Goal: Task Accomplishment & Management: Manage account settings

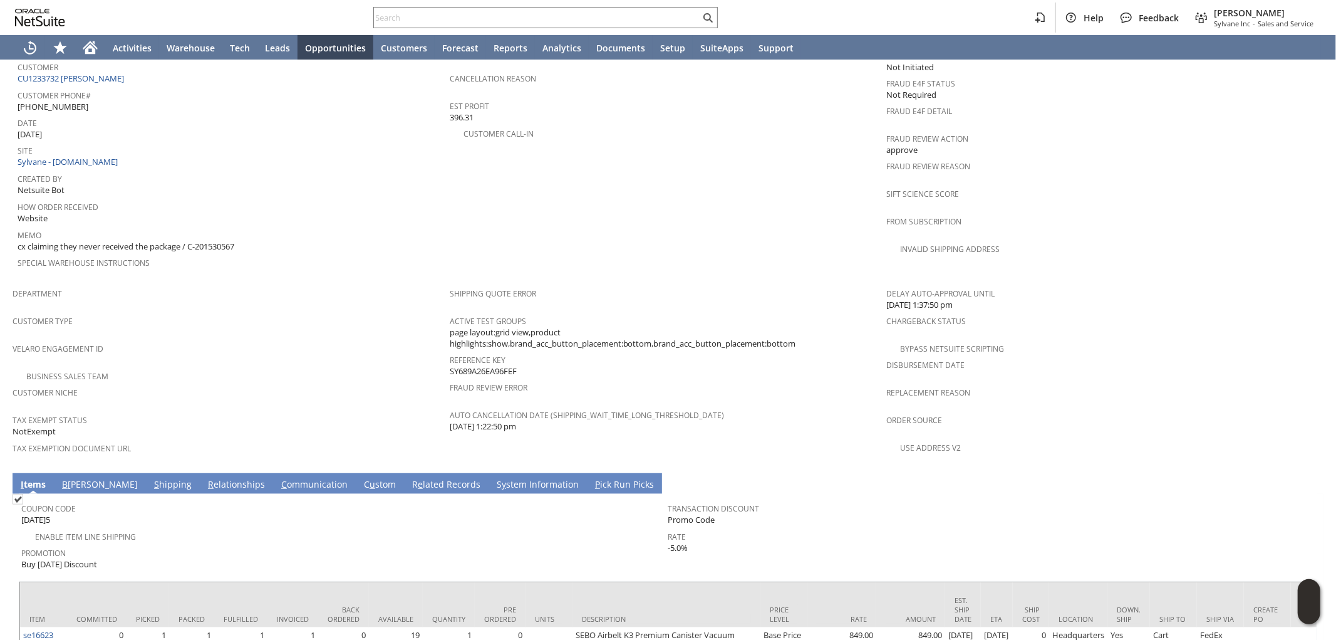
scroll to position [648, 0]
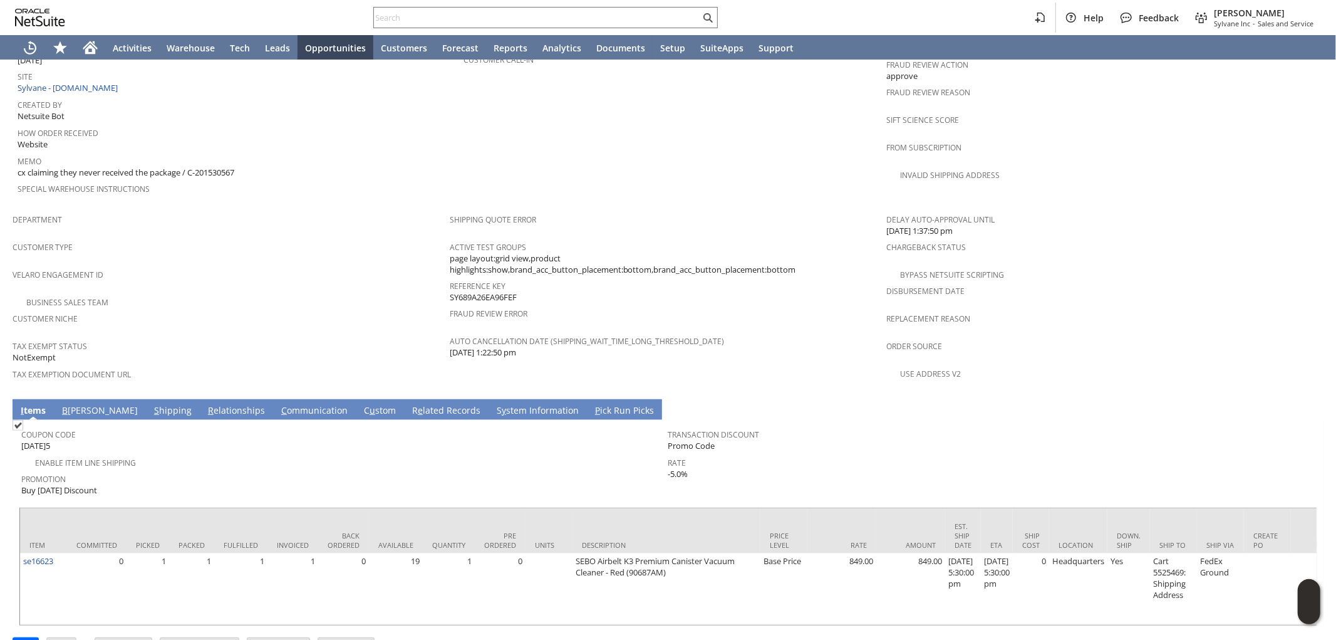
click at [151, 404] on link "S hipping" at bounding box center [173, 411] width 44 height 14
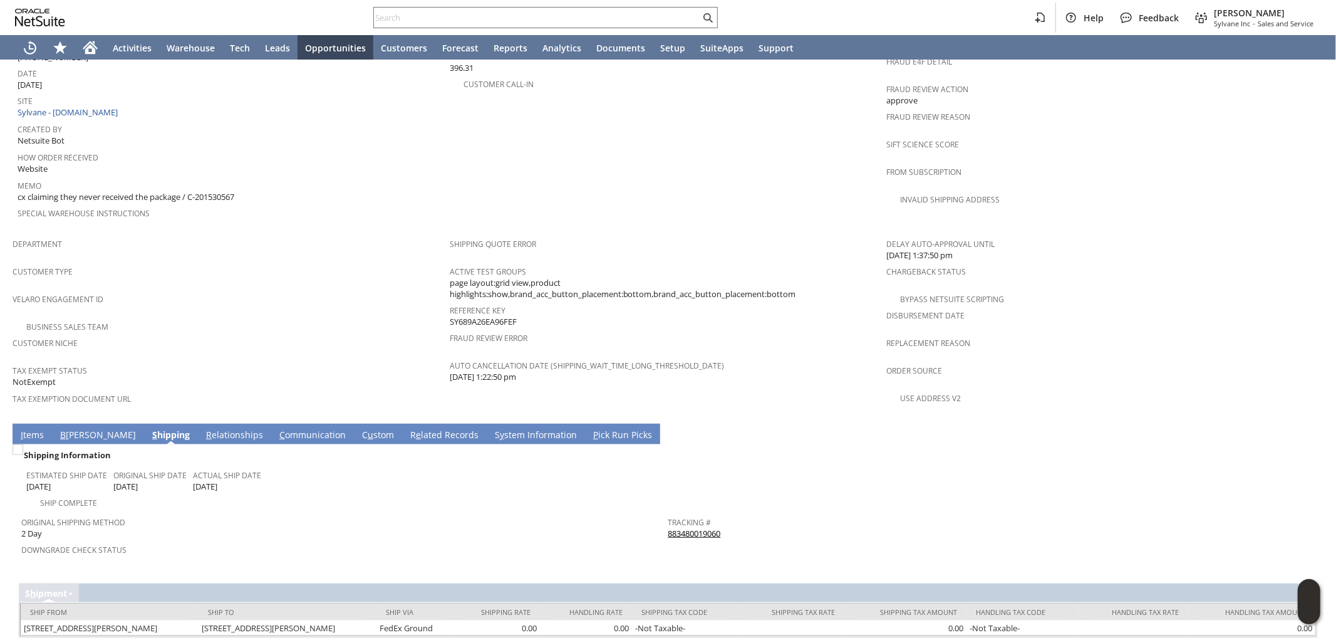
click at [688, 528] on link "883480019060" at bounding box center [695, 533] width 53 height 11
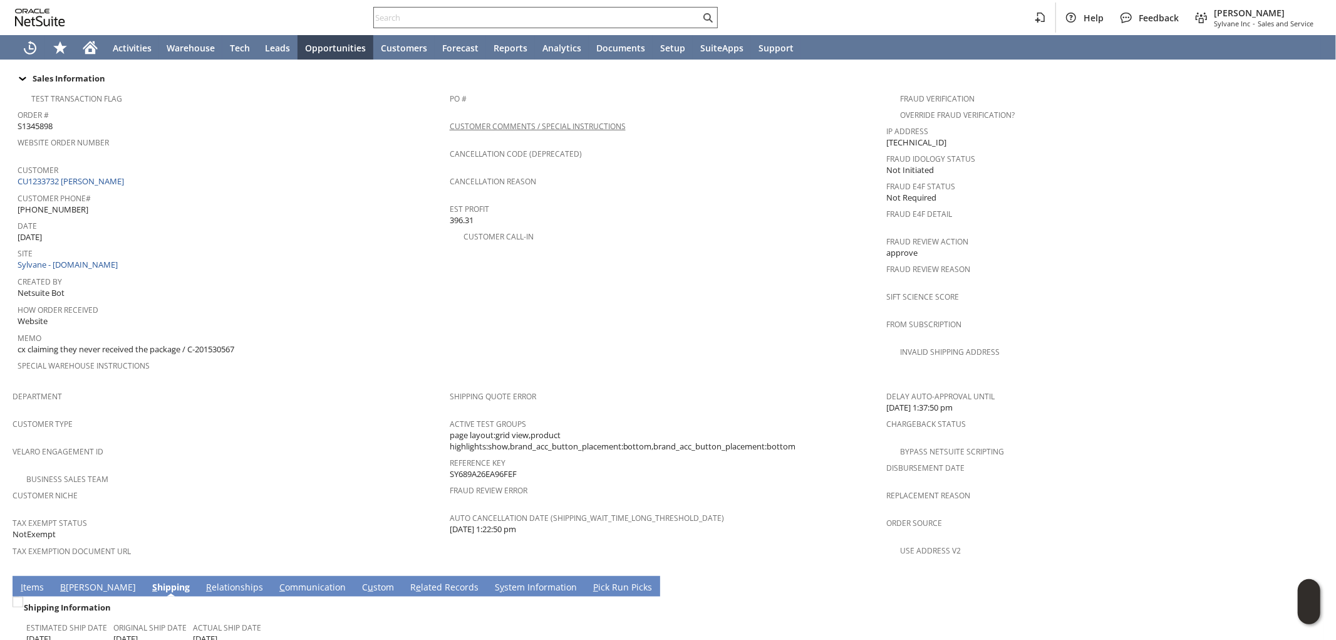
scroll to position [415, 0]
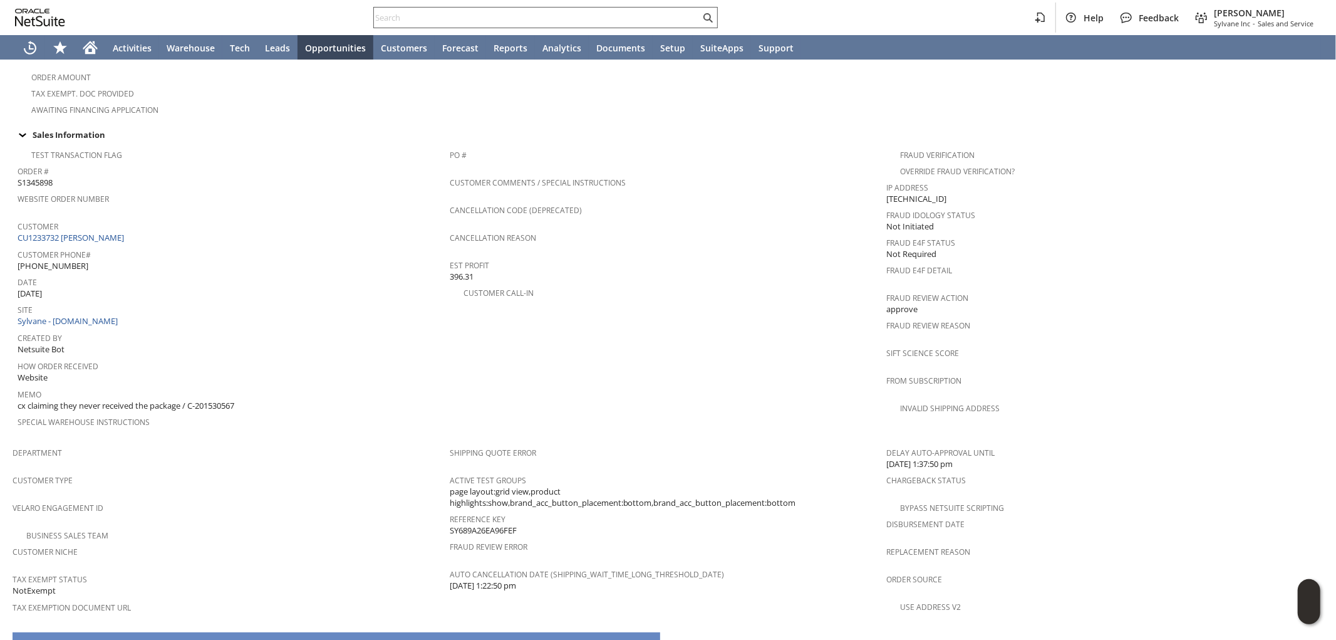
click at [504, 21] on input "text" at bounding box center [537, 17] width 326 height 15
paste input "SY68949D04E7770"
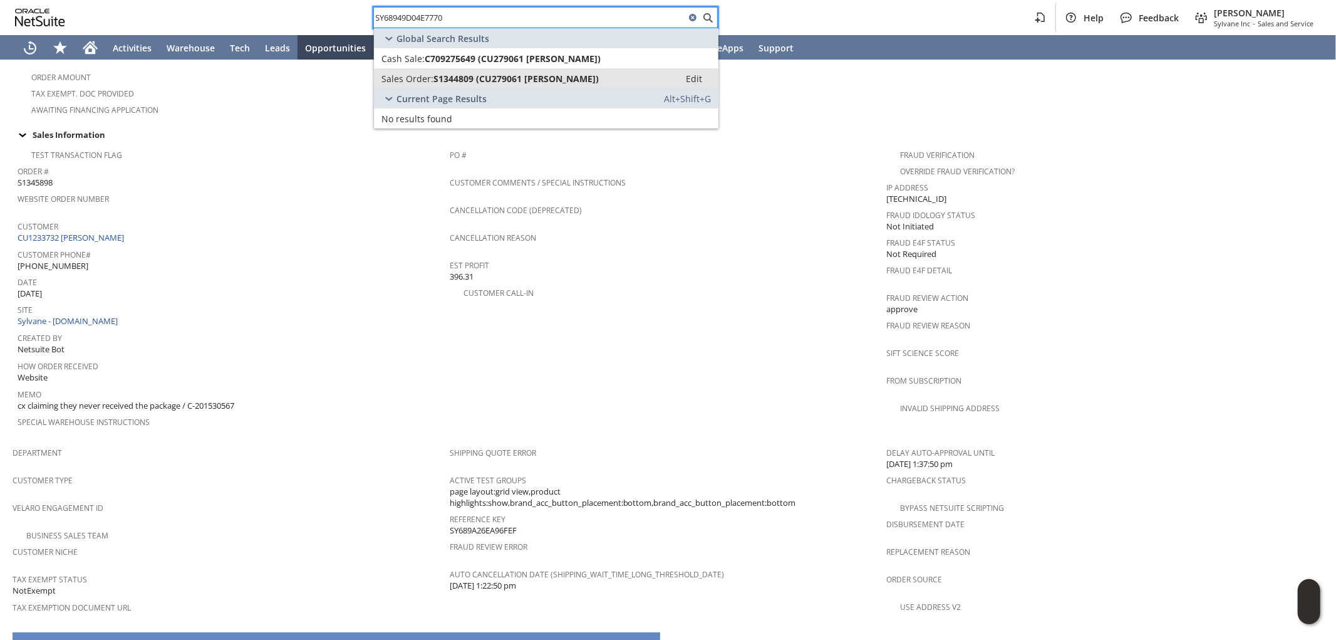
type input "SY68949D04E7770"
click at [531, 73] on span "S1344809 (CU279061 RICHARD SABO)" at bounding box center [516, 79] width 165 height 12
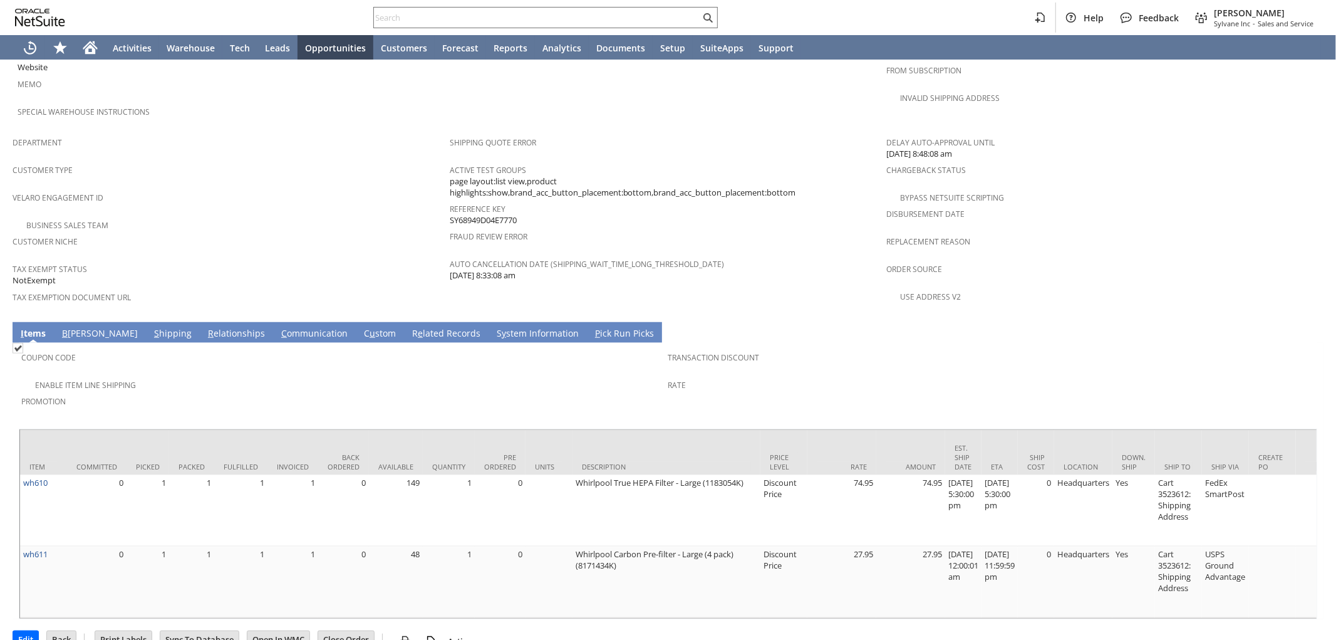
scroll to position [729, 0]
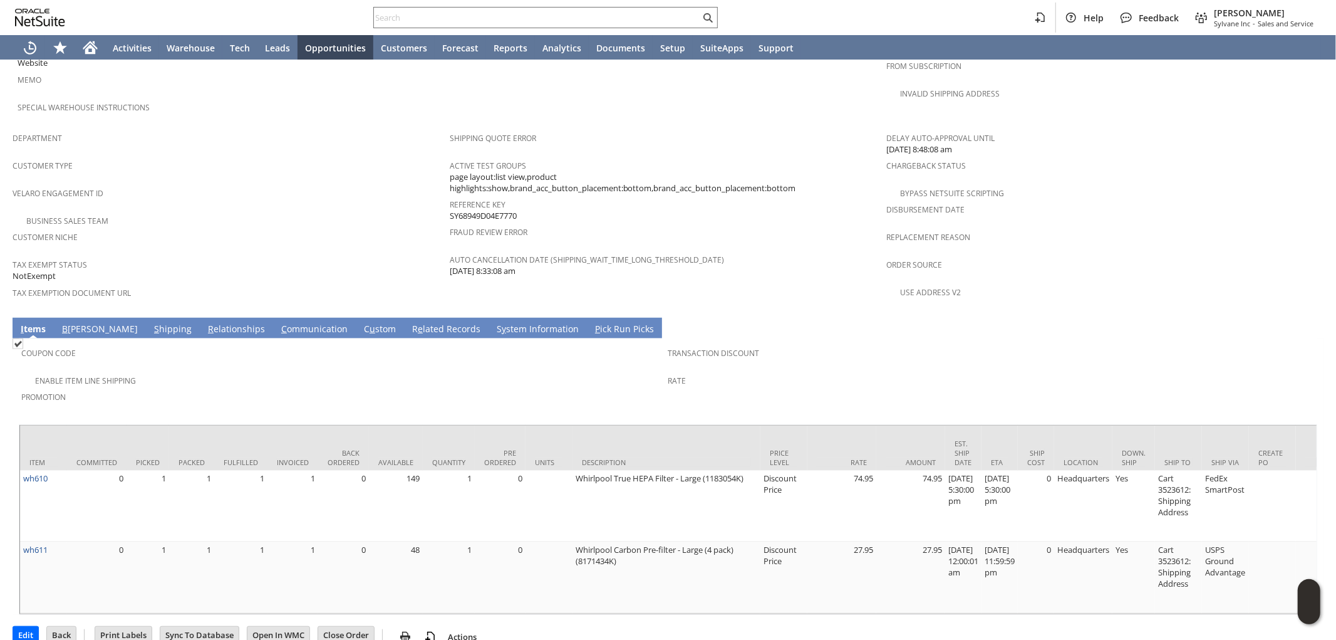
click at [151, 323] on link "S hipping" at bounding box center [173, 330] width 44 height 14
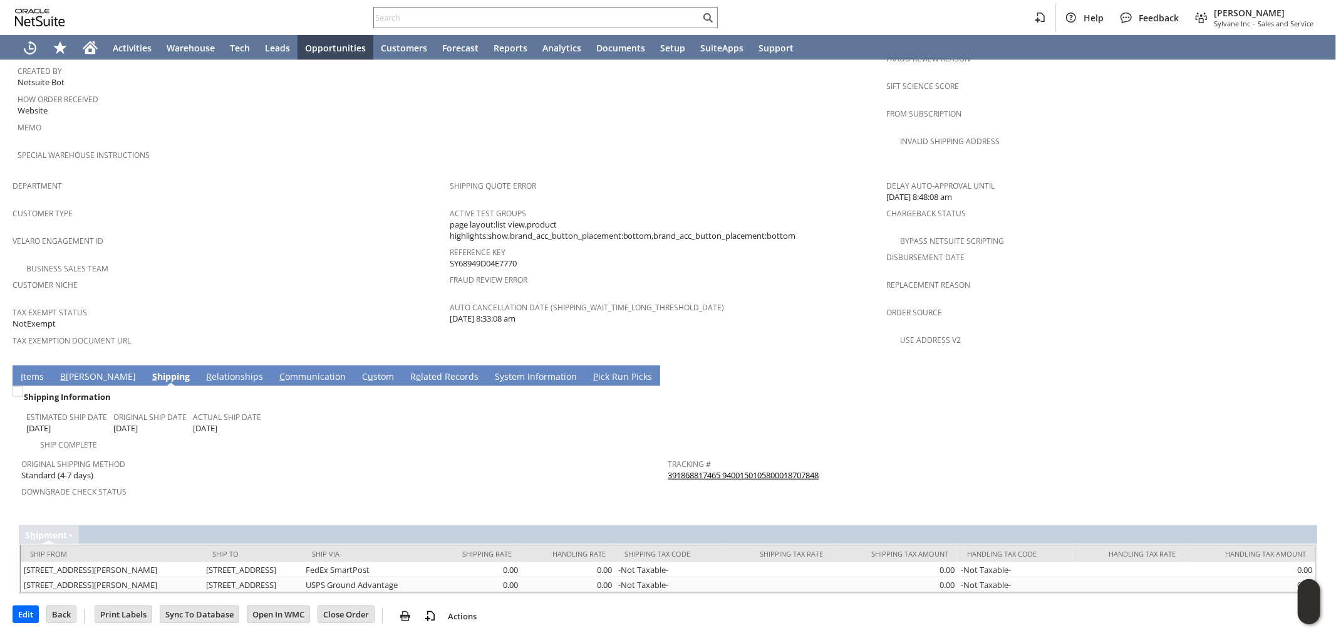
scroll to position [639, 0]
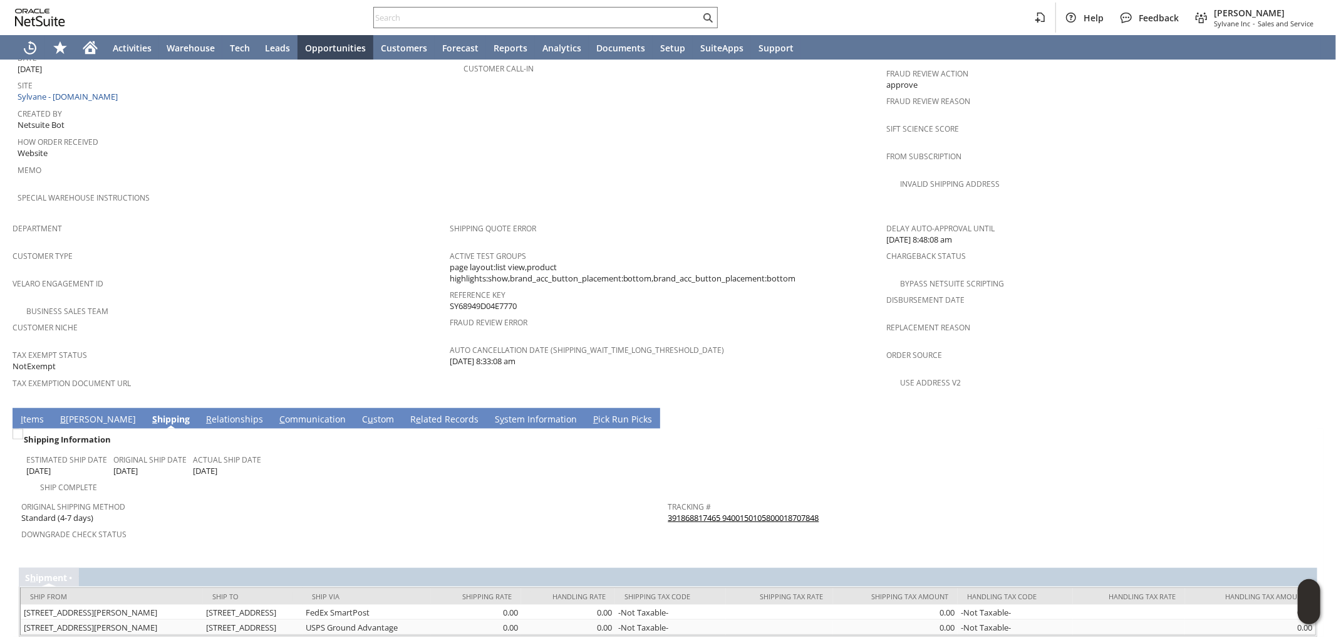
click at [741, 512] on link "391868817465 9400150105800018707848" at bounding box center [744, 517] width 151 height 11
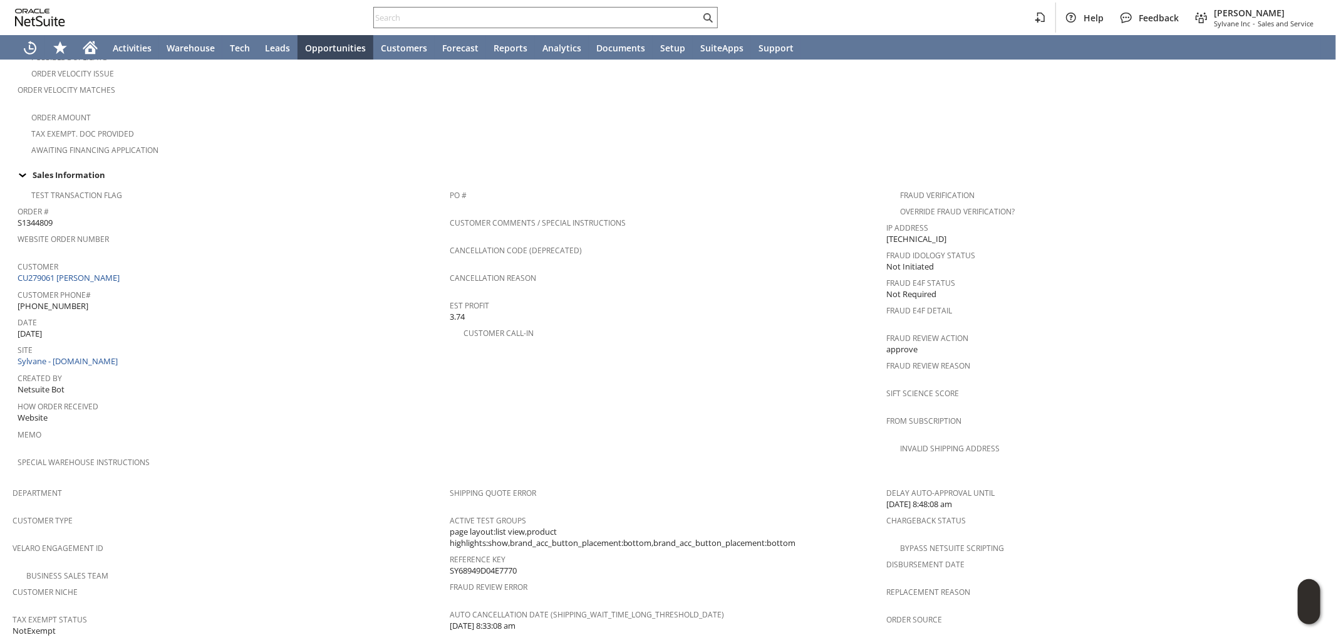
scroll to position [569, 0]
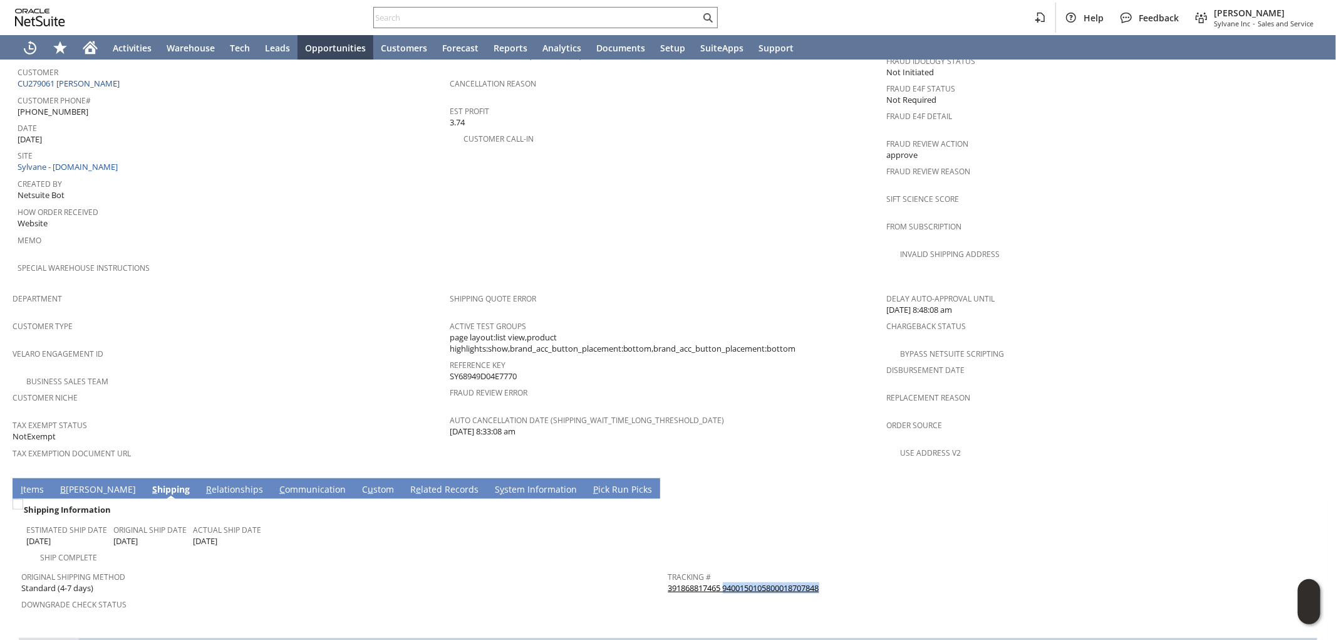
drag, startPoint x: 761, startPoint y: 548, endPoint x: 744, endPoint y: 533, distance: 23.5
click at [724, 568] on div "Tracking # 391868817465 9400150105800018707848" at bounding box center [989, 581] width 641 height 26
copy link "400150105800018707848"
drag, startPoint x: 684, startPoint y: 6, endPoint x: 671, endPoint y: 13, distance: 14.3
click at [683, 7] on div at bounding box center [545, 17] width 345 height 21
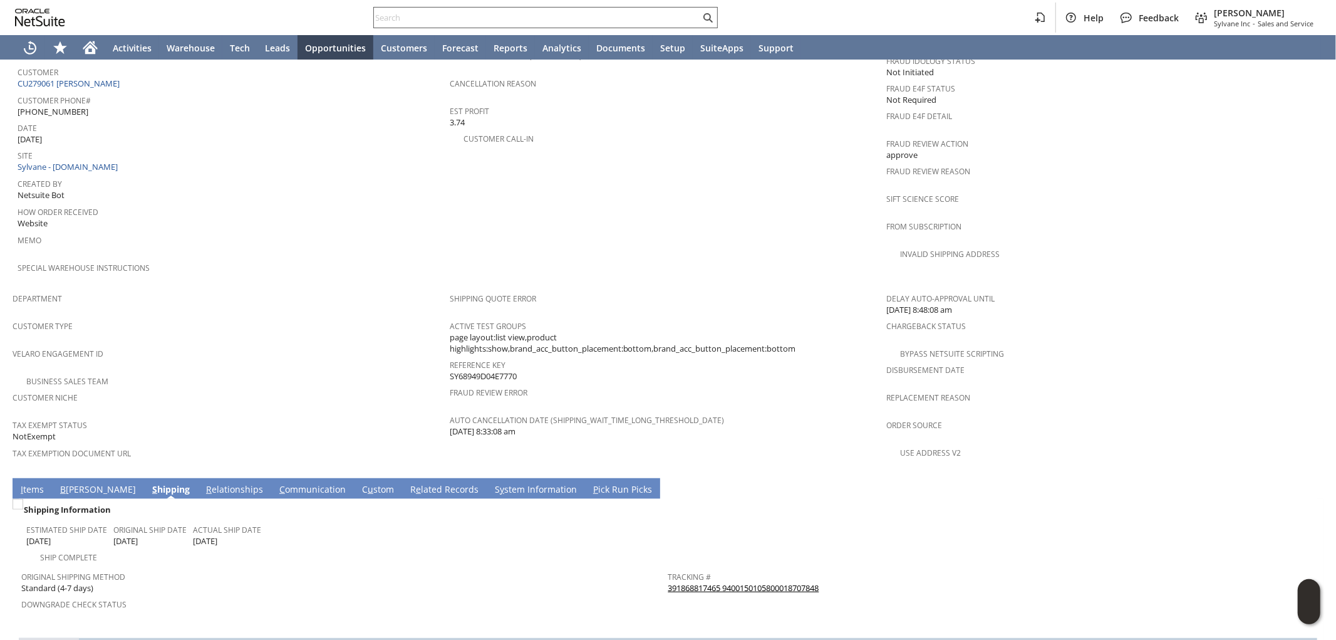
click at [670, 13] on input "text" at bounding box center [537, 17] width 326 height 15
paste input "4079247102"
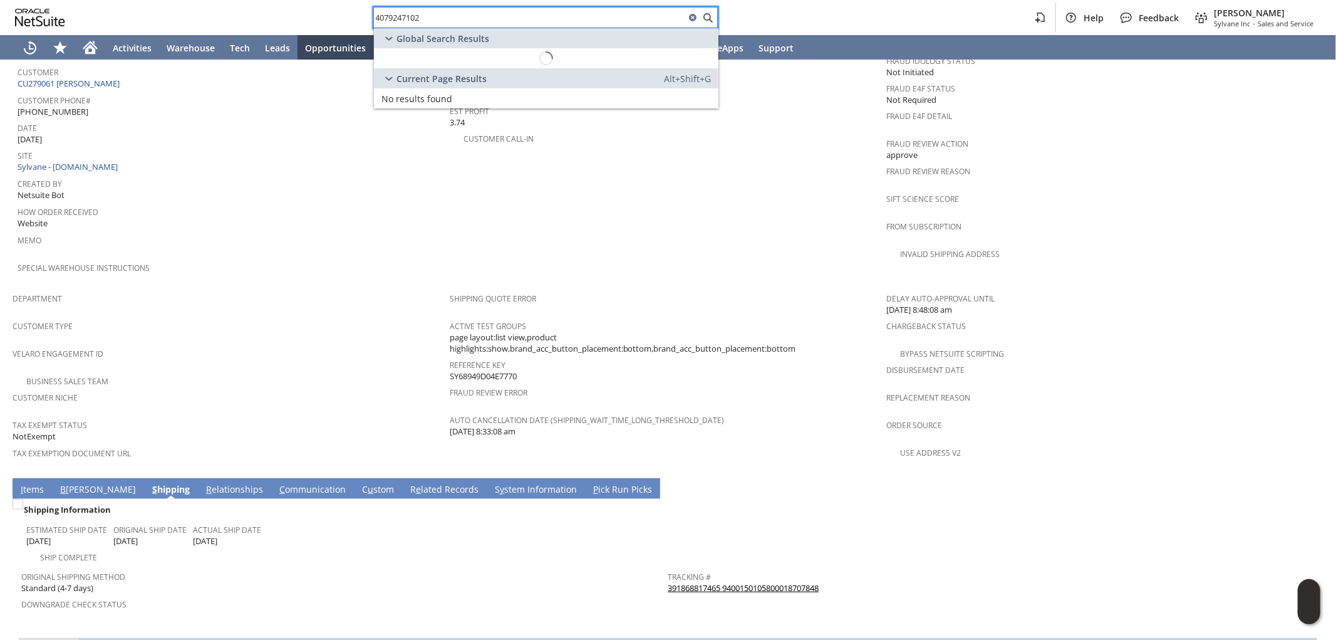
type input "4079247102"
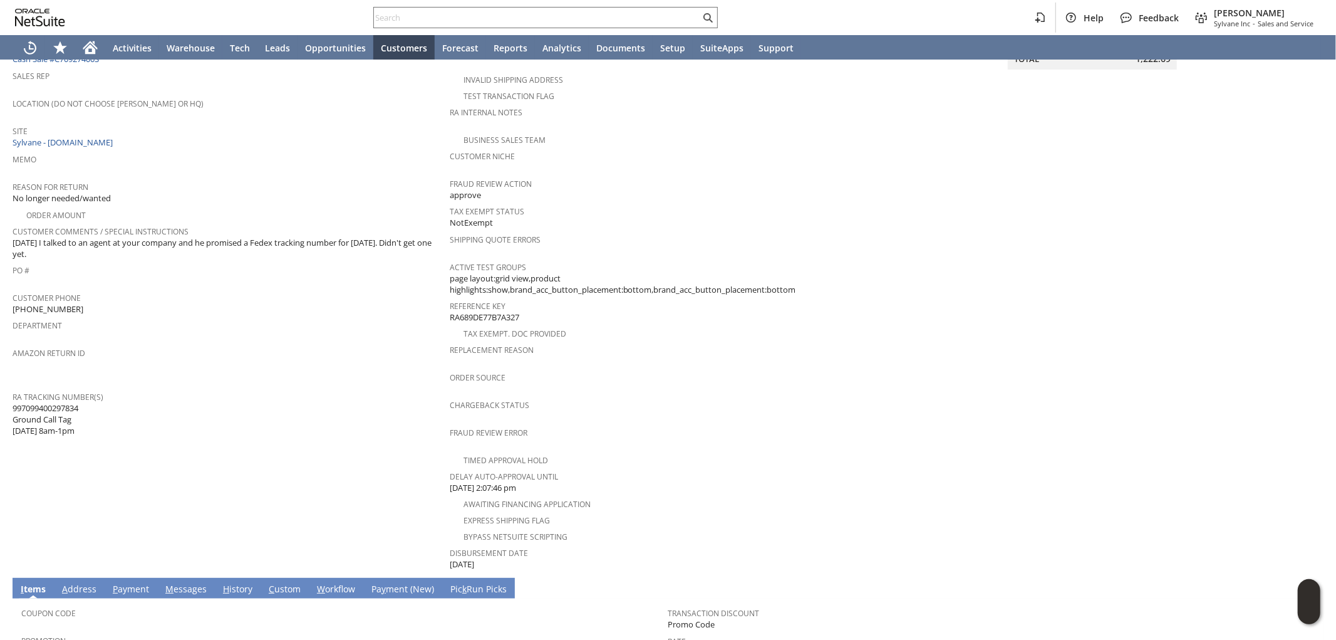
scroll to position [355, 0]
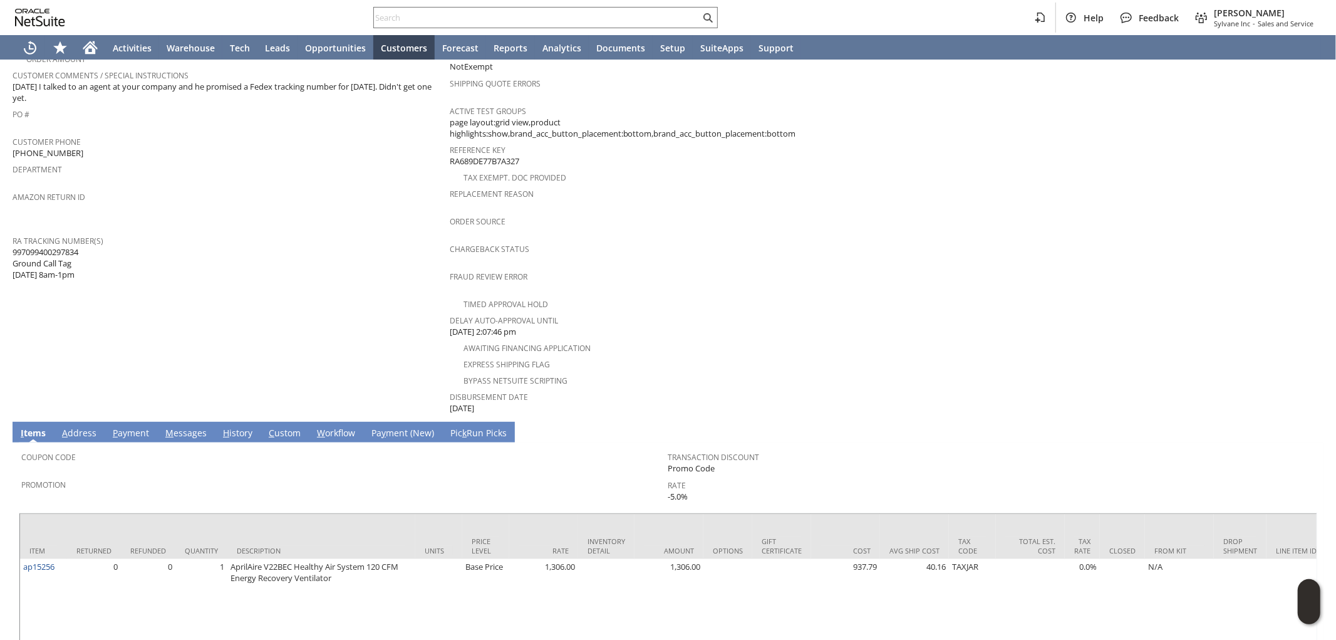
drag, startPoint x: 85, startPoint y: 233, endPoint x: 39, endPoint y: 235, distance: 45.2
click at [51, 232] on div "RA Tracking Number(s) 997099400297834 Ground Call Tag 8/18 8am-1pm" at bounding box center [228, 256] width 431 height 49
click at [30, 246] on span "997099400297834 Ground Call Tag 8/18 8am-1pm" at bounding box center [46, 263] width 66 height 34
drag, startPoint x: 13, startPoint y: 233, endPoint x: 82, endPoint y: 234, distance: 68.9
click at [78, 246] on span "997099400297834 Ground Call Tag 8/18 8am-1pm" at bounding box center [46, 263] width 66 height 34
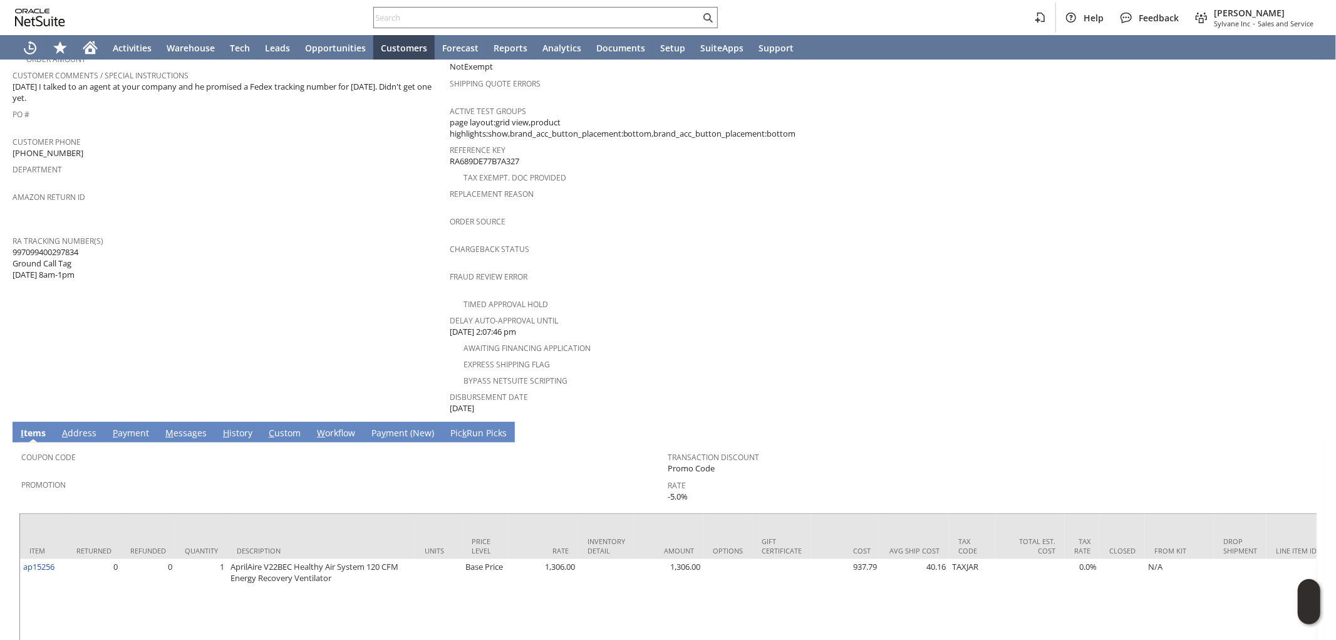
copy span "997099400297834"
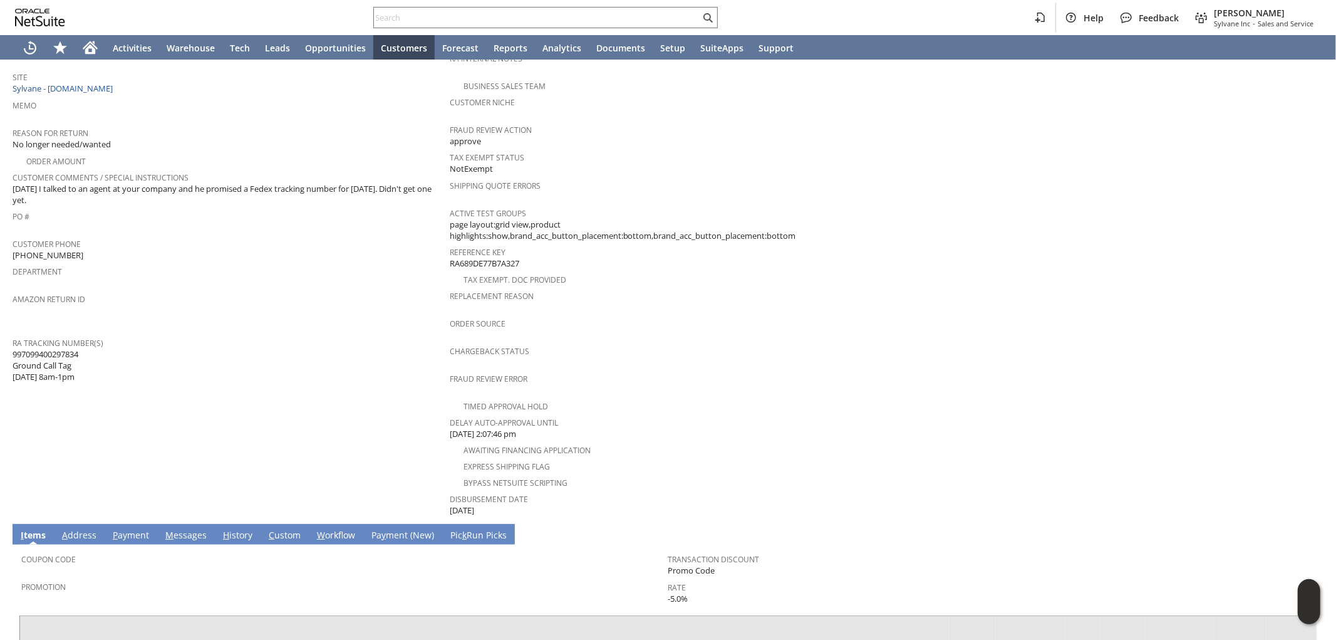
scroll to position [216, 0]
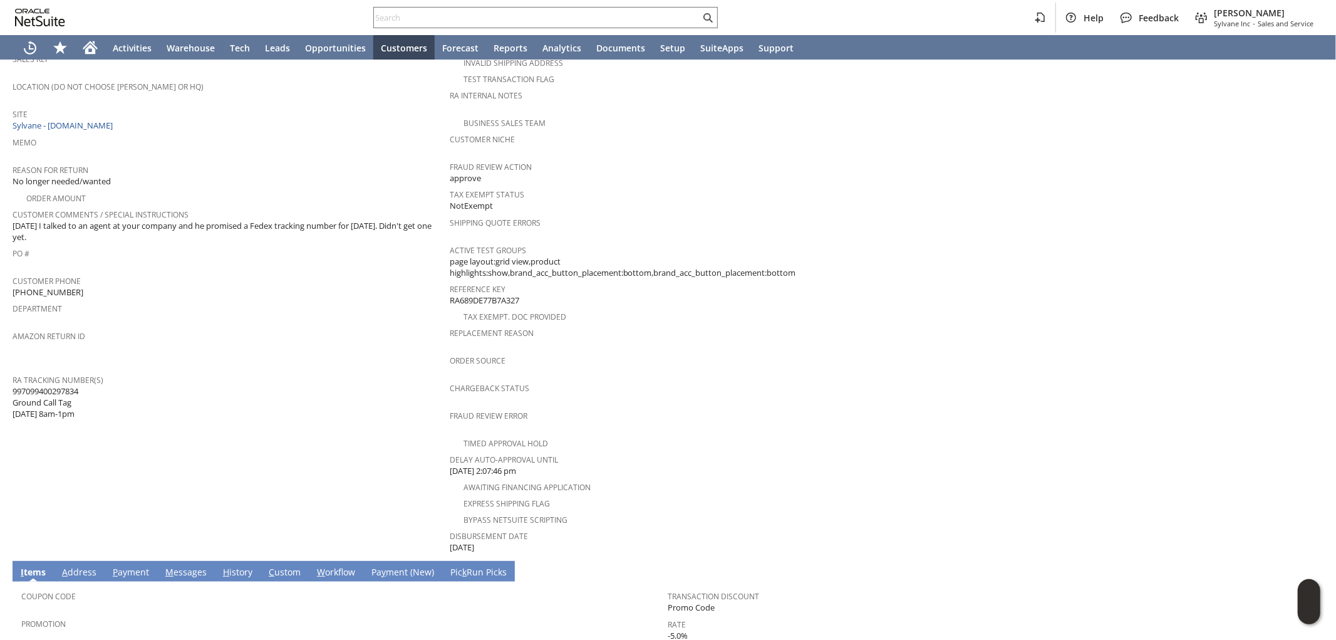
click at [83, 393] on div "RA Tracking Number(s) 997099400297834 Ground Call Tag 8/18 8am-1pm" at bounding box center [228, 395] width 431 height 49
click at [111, 404] on td "Customer CU1230884 Hans J Hahne Date 8/14/2025 Rtn. Auth. # RA89132 Created Fro…" at bounding box center [231, 244] width 437 height 619
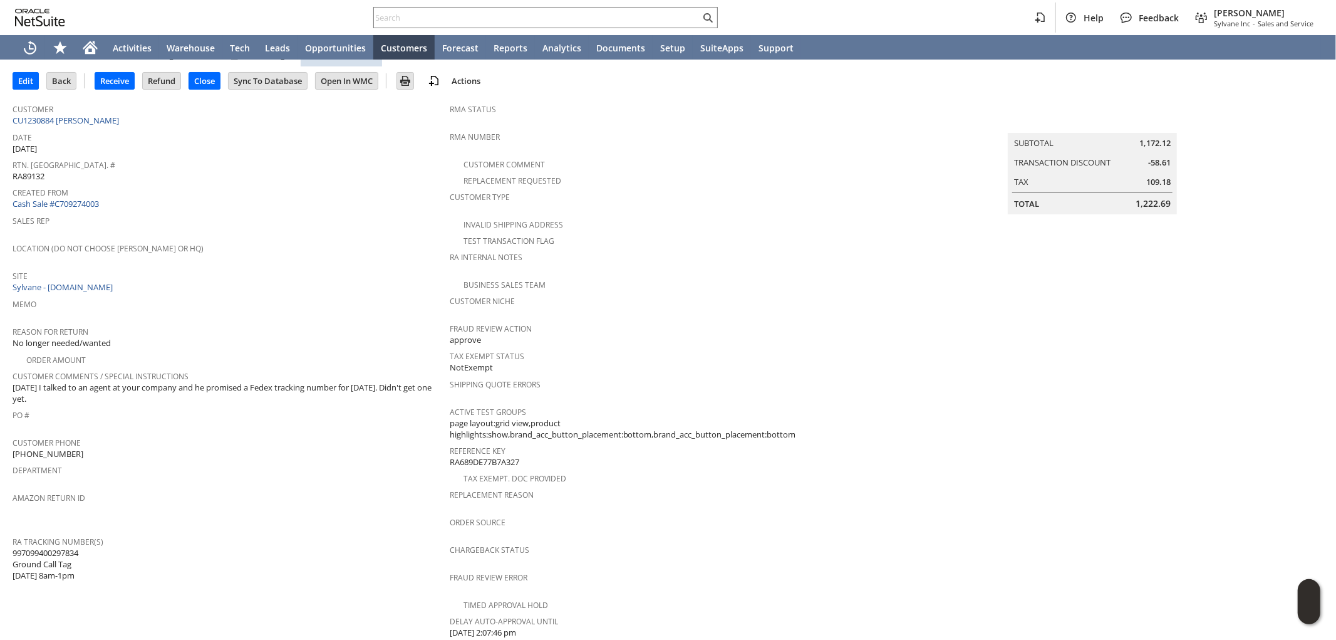
scroll to position [209, 0]
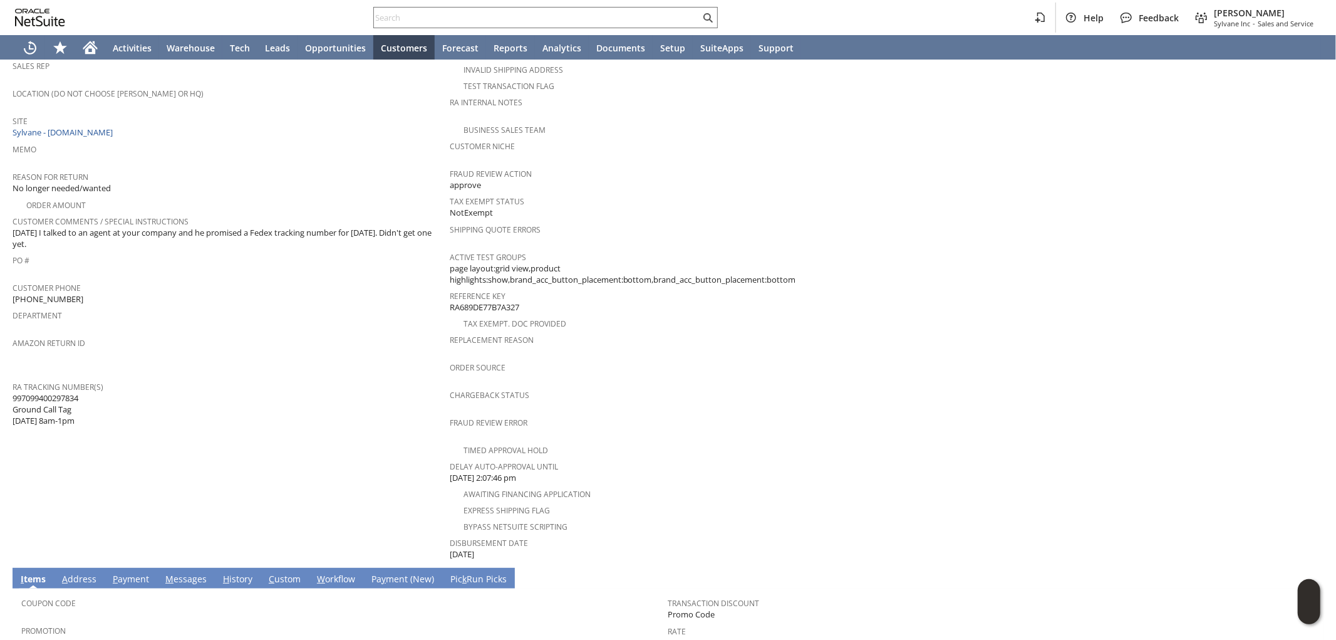
click at [88, 387] on div "RA Tracking Number(s) 997099400297834 Ground Call Tag 8/18 8am-1pm" at bounding box center [228, 402] width 431 height 49
click at [78, 392] on span "997099400297834 Ground Call Tag 8/18 8am-1pm" at bounding box center [46, 409] width 66 height 34
drag, startPoint x: 83, startPoint y: 379, endPoint x: 46, endPoint y: 378, distance: 37.6
click at [46, 378] on div "RA Tracking Number(s) 997099400297834 Ground Call Tag 8/18 8am-1pm" at bounding box center [228, 402] width 431 height 49
click at [88, 389] on div "RA Tracking Number(s) 997099400297834 Ground Call Tag 8/18 8am-1pm" at bounding box center [228, 402] width 431 height 49
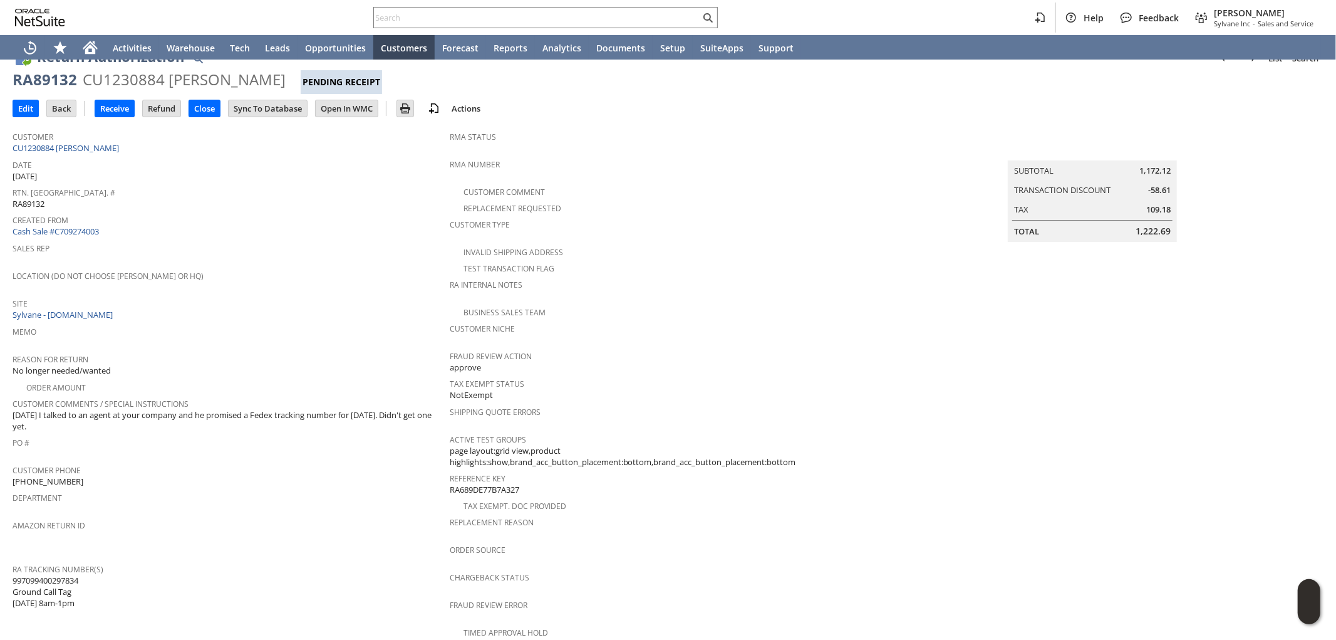
scroll to position [0, 0]
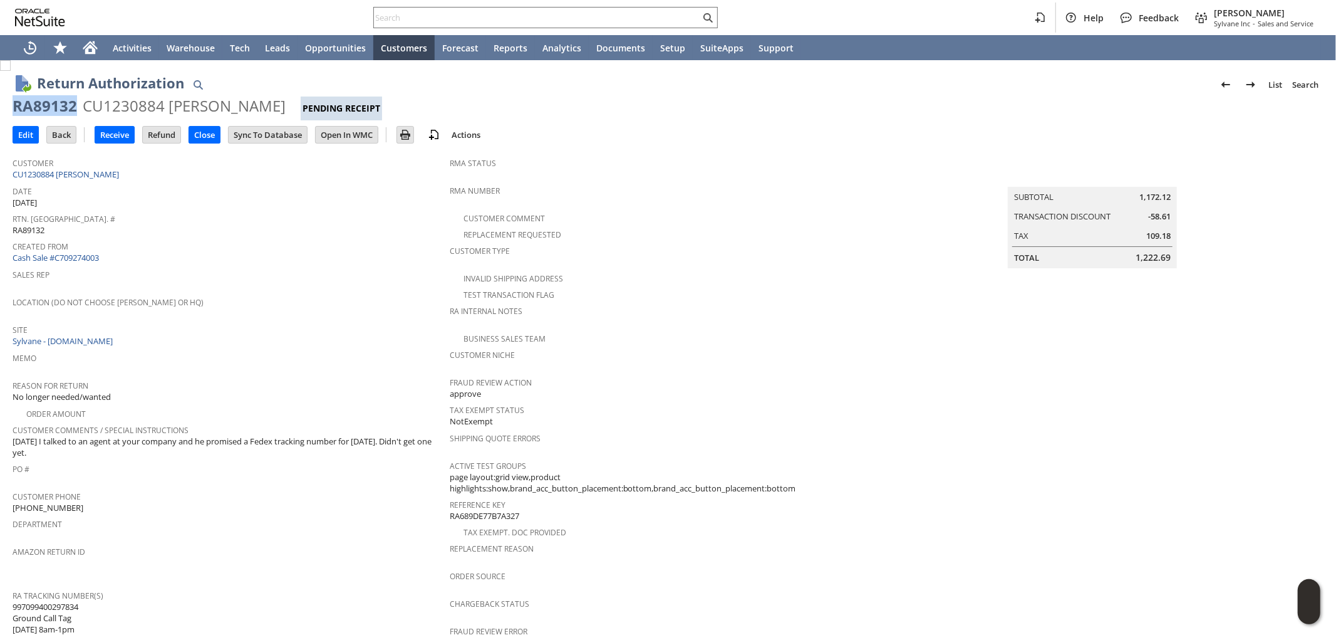
drag, startPoint x: 73, startPoint y: 103, endPoint x: 11, endPoint y: 107, distance: 62.1
click at [11, 107] on div "Return Authorization List Search RA89132 CU1230884 Hans J Hahne Pending Receipt…" at bounding box center [668, 564] width 1336 height 1009
copy div "RA89132"
click at [850, 121] on div "Edit Back New Receive Refund Close" at bounding box center [668, 135] width 1311 height 31
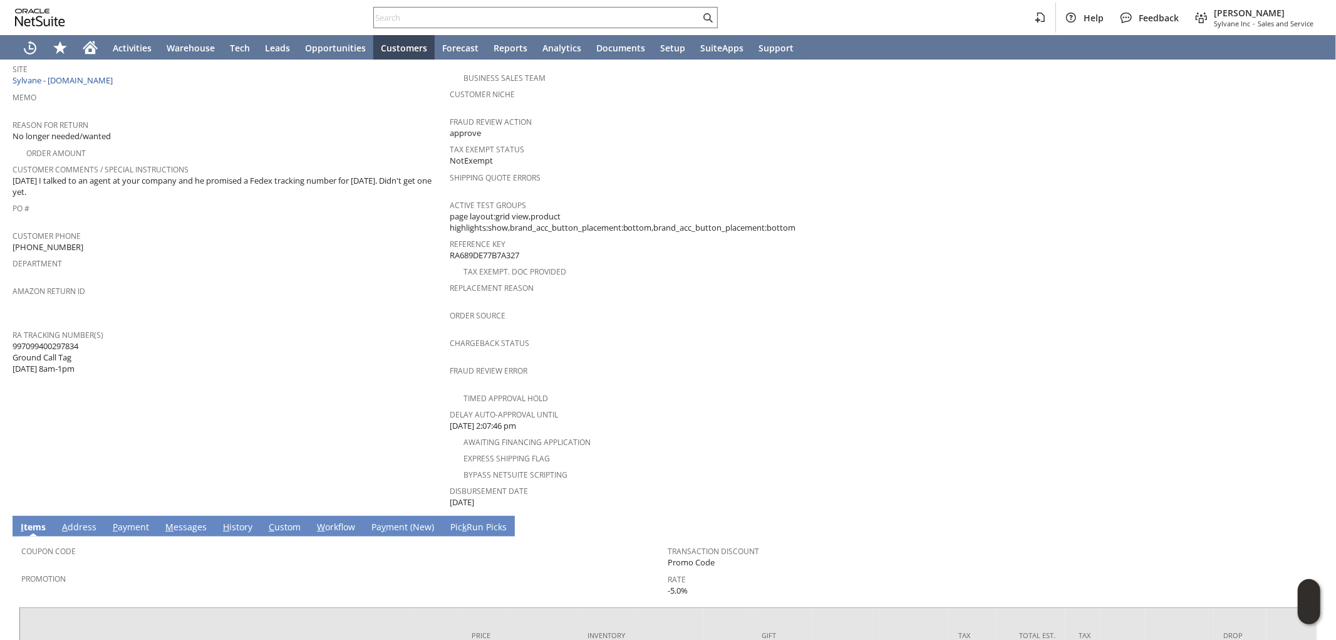
scroll to position [278, 0]
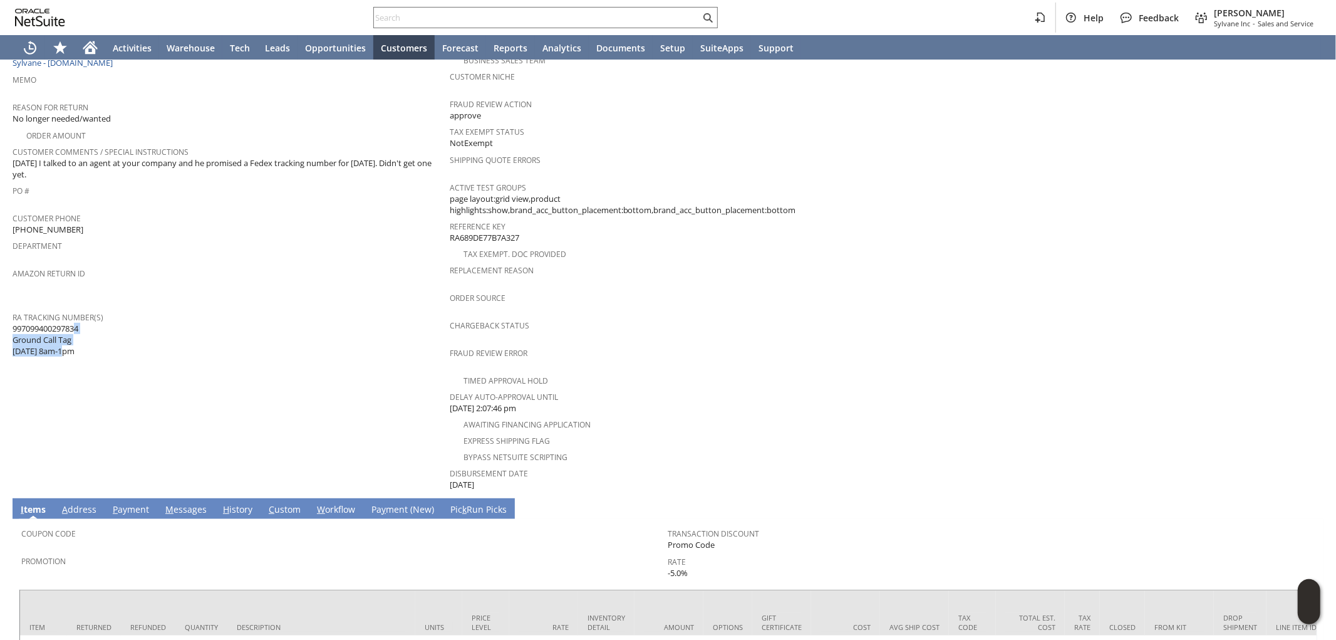
drag, startPoint x: 83, startPoint y: 310, endPoint x: 32, endPoint y: 310, distance: 51.4
click at [35, 309] on div "RA Tracking Number(s) 997099400297834 Ground Call Tag 8/18 8am-1pm" at bounding box center [228, 332] width 431 height 49
click at [22, 323] on span "997099400297834 Ground Call Tag 8/18 8am-1pm" at bounding box center [46, 340] width 66 height 34
drag, startPoint x: 13, startPoint y: 309, endPoint x: 81, endPoint y: 308, distance: 68.9
click at [78, 323] on span "997099400297834 Ground Call Tag 8/18 8am-1pm" at bounding box center [46, 340] width 66 height 34
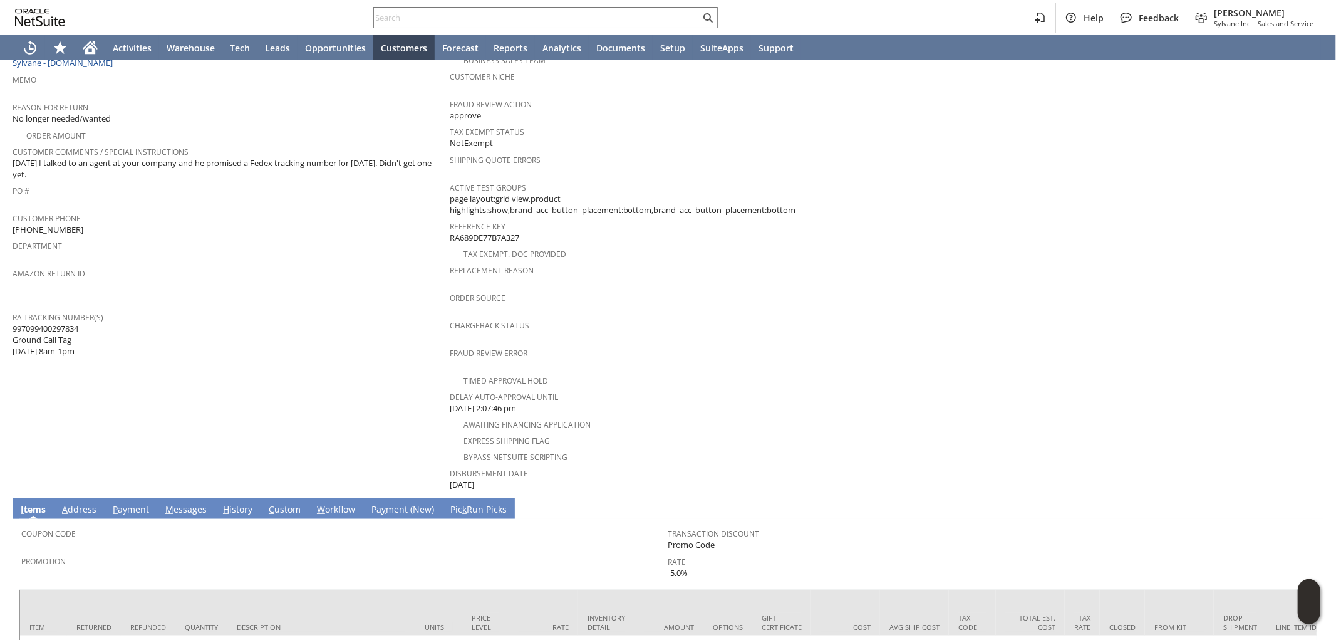
copy span "997099400297834"
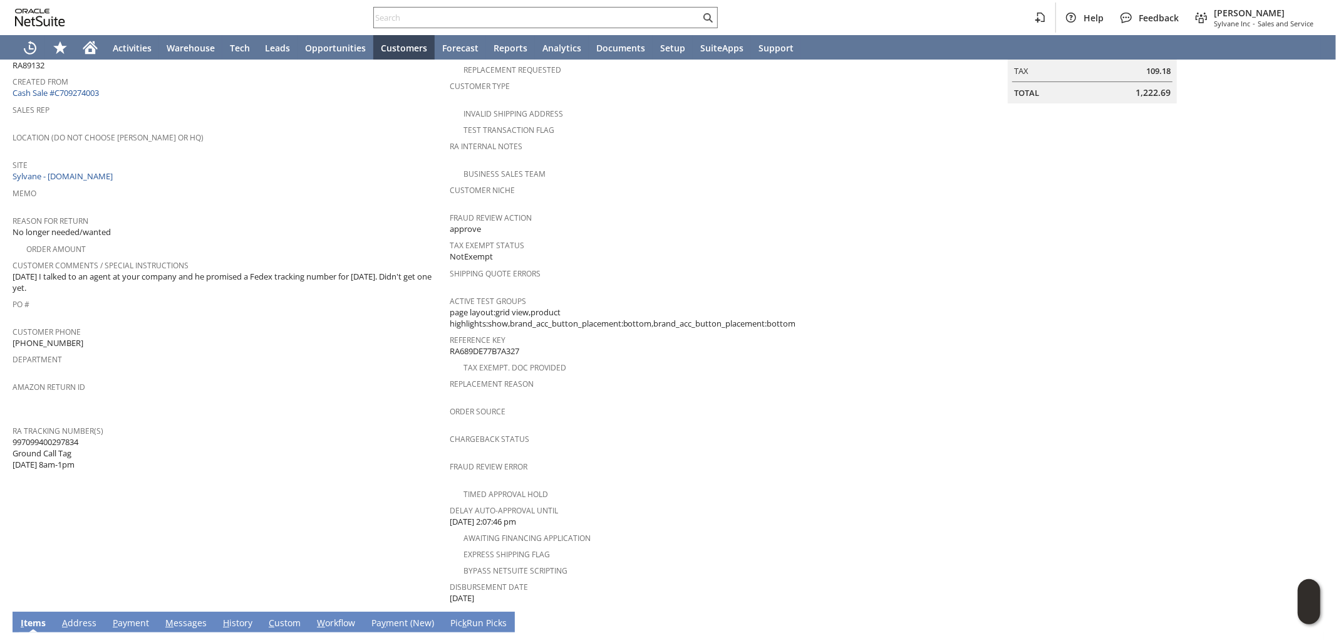
scroll to position [146, 0]
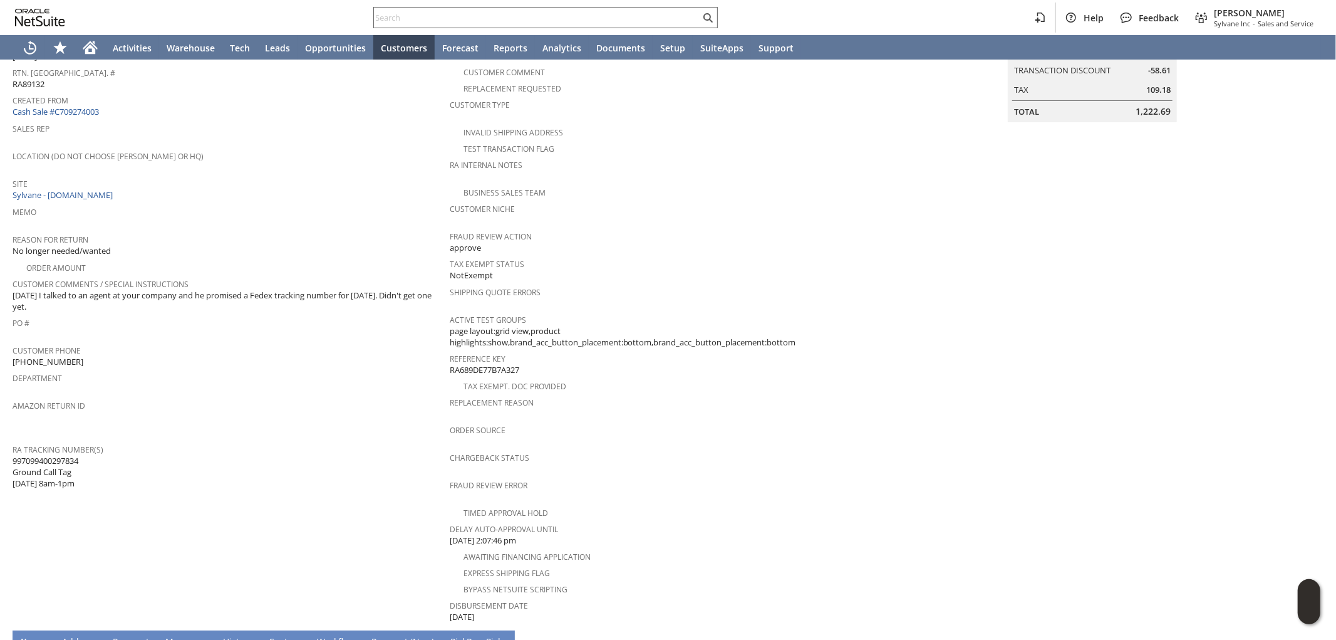
click at [657, 13] on input "text" at bounding box center [537, 17] width 326 height 15
paste input "7632215152"
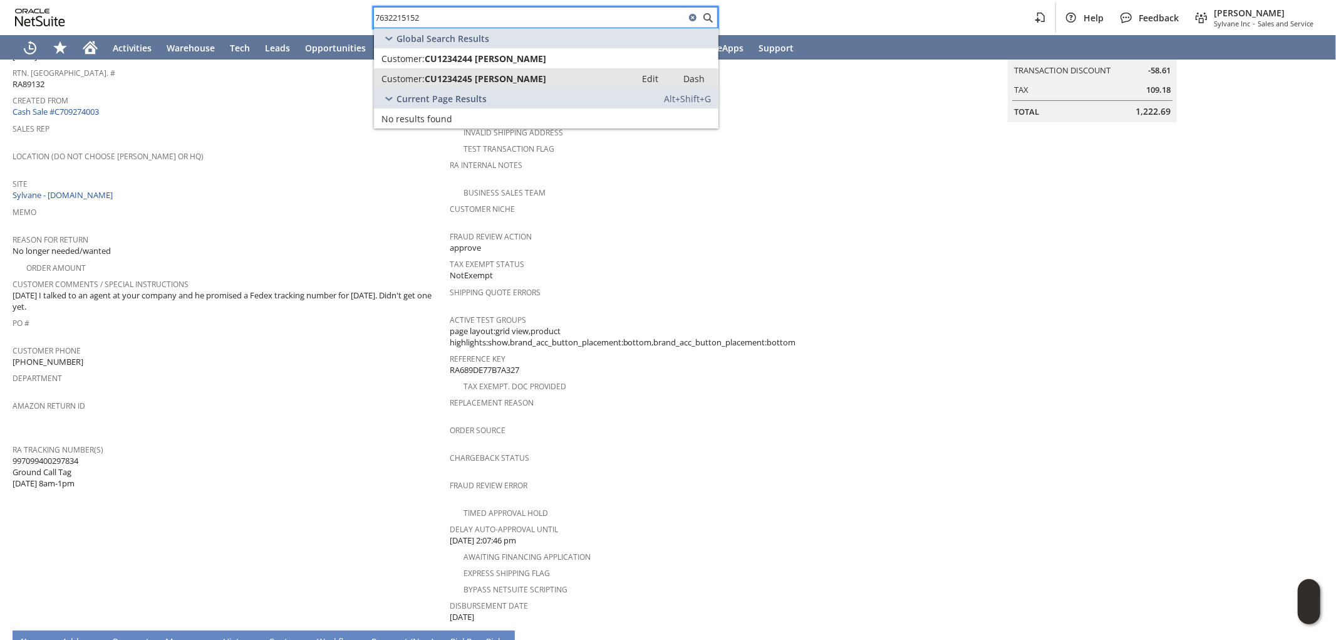
type input "7632215152"
click at [546, 80] on span "CU1234245 Karolien Bastiaens" at bounding box center [486, 79] width 122 height 12
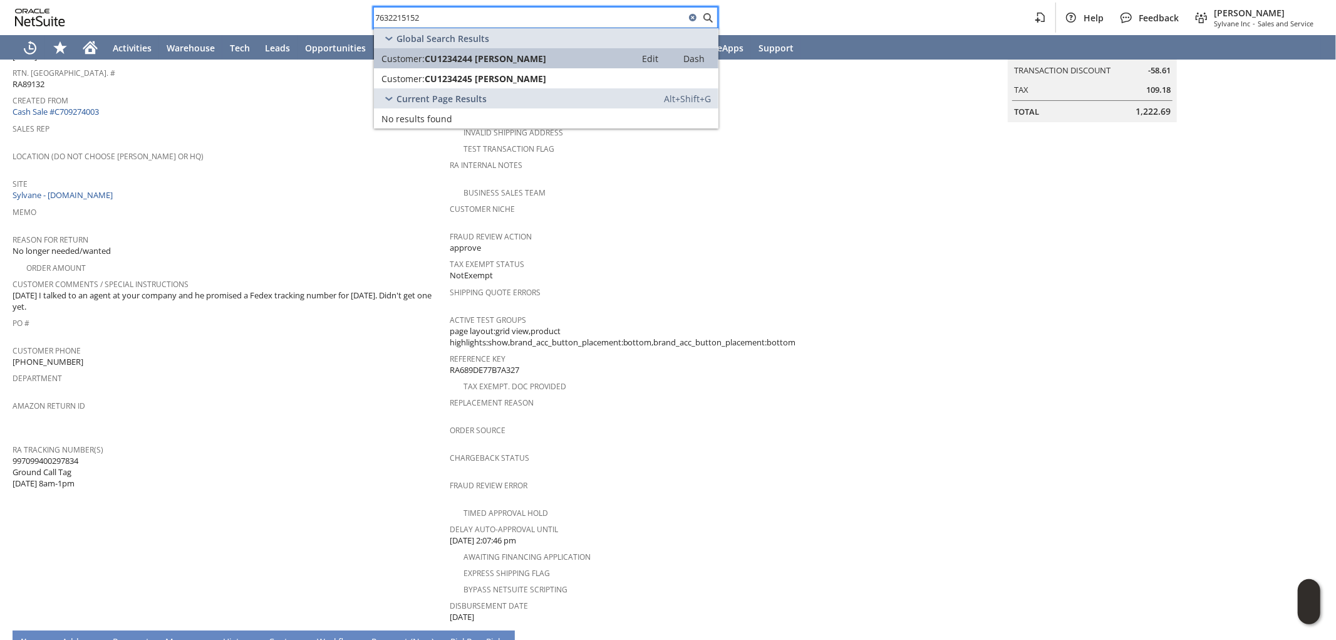
click at [567, 55] on div "Customer: CU1234244 Karolien Bastiaens" at bounding box center [505, 59] width 247 height 12
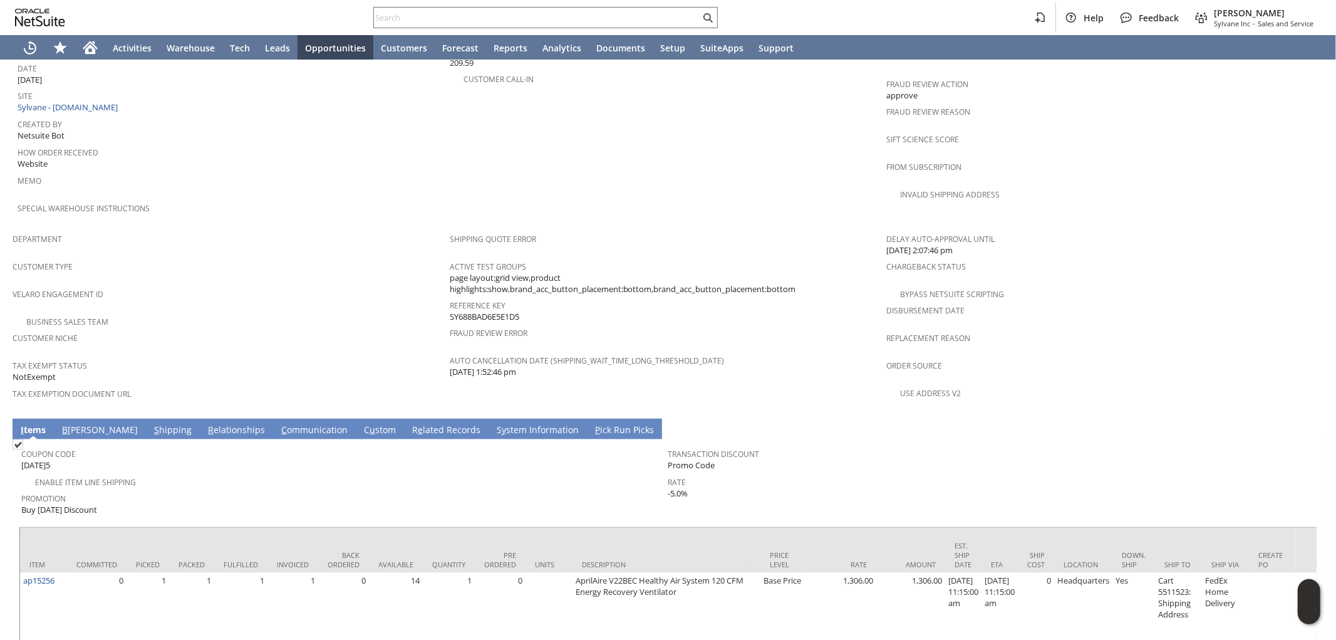
scroll to position [670, 0]
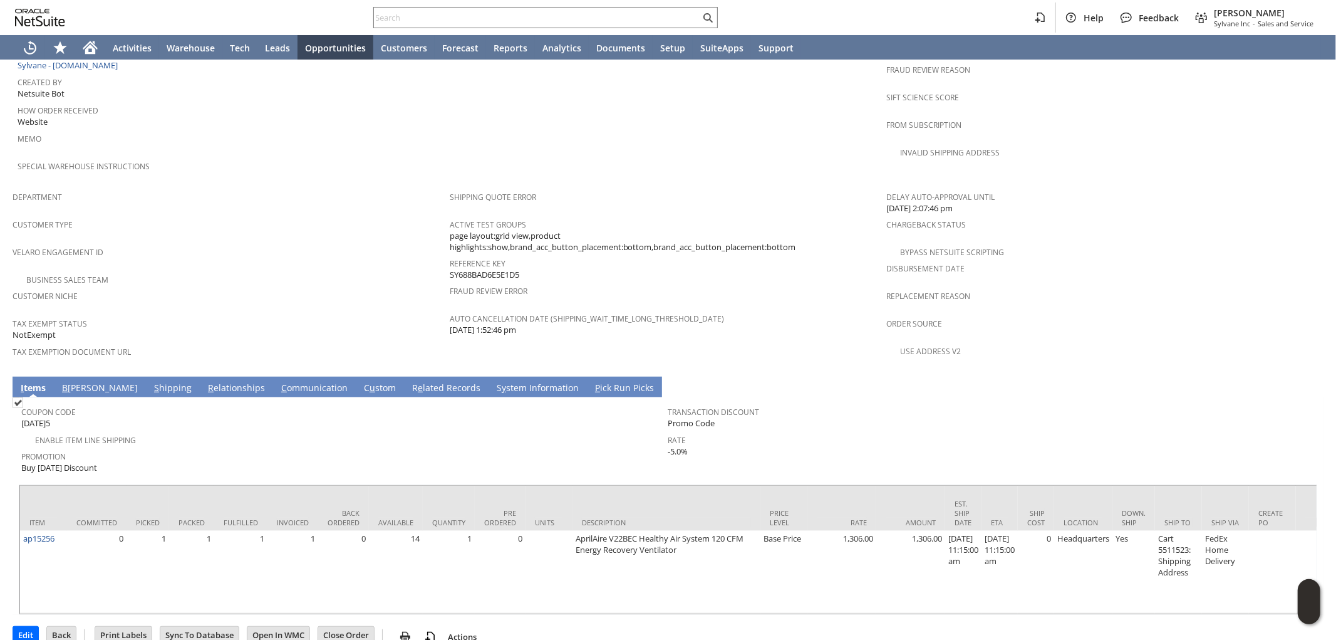
click at [80, 382] on link "B [PERSON_NAME]" at bounding box center [100, 389] width 82 height 14
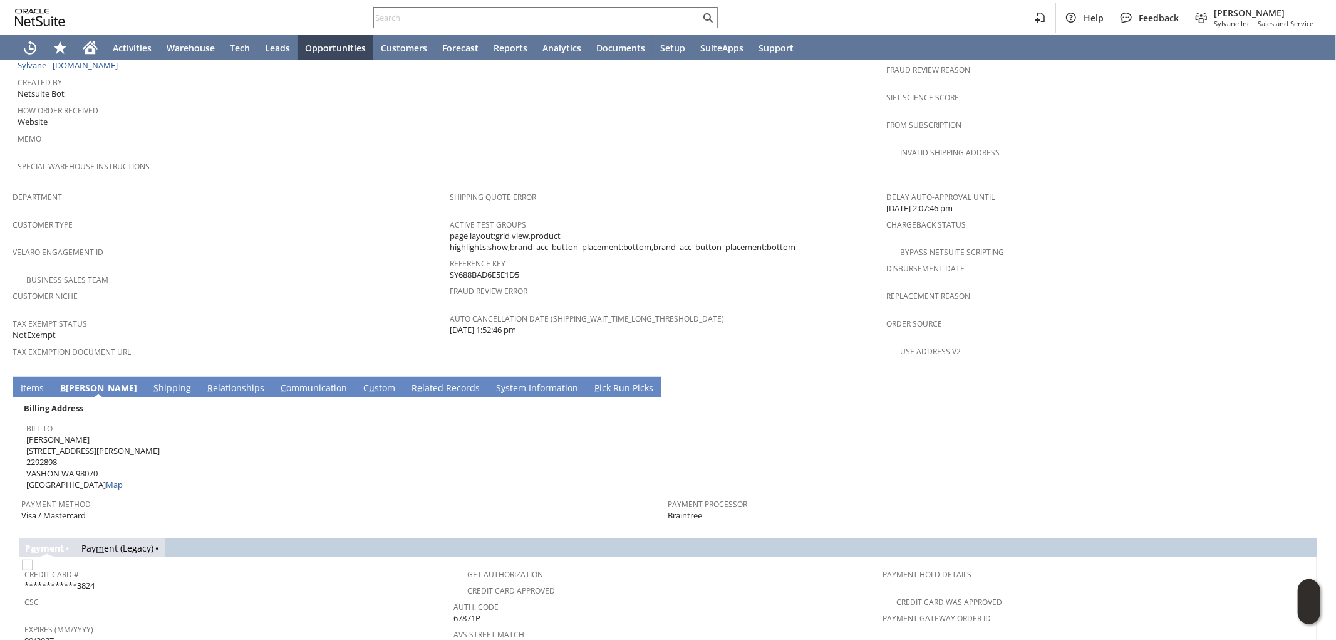
click at [150, 382] on link "S hipping" at bounding box center [172, 389] width 44 height 14
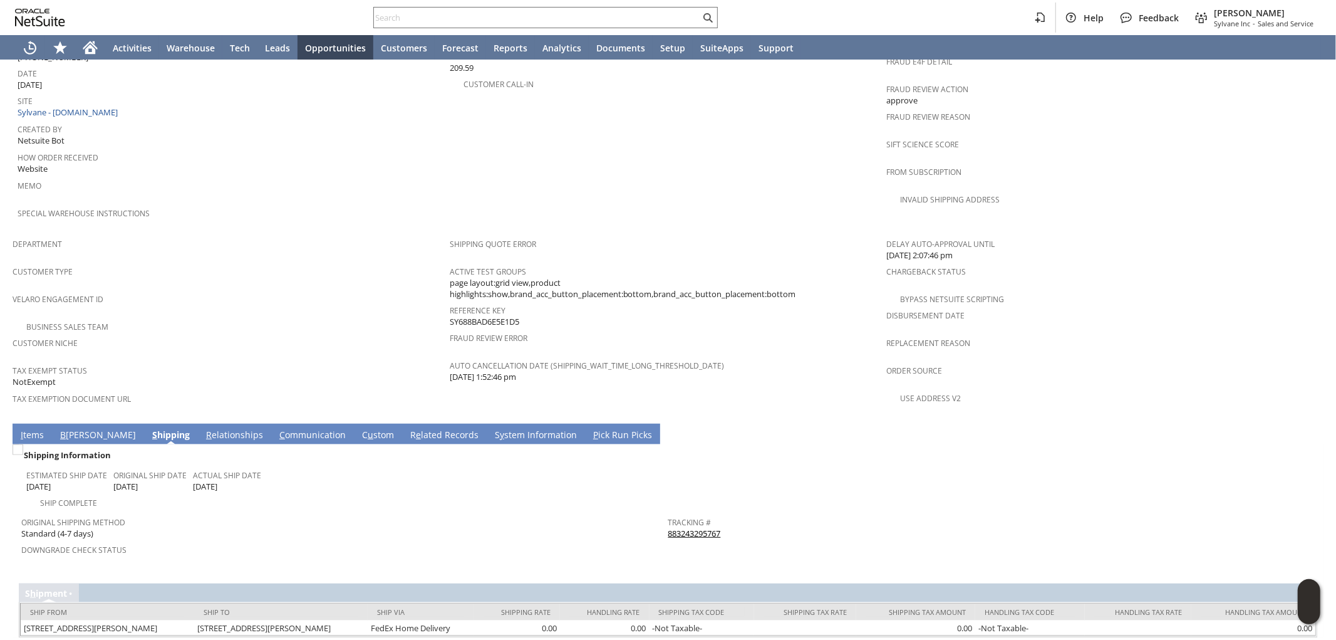
click at [84, 429] on link "B illing" at bounding box center [98, 436] width 82 height 14
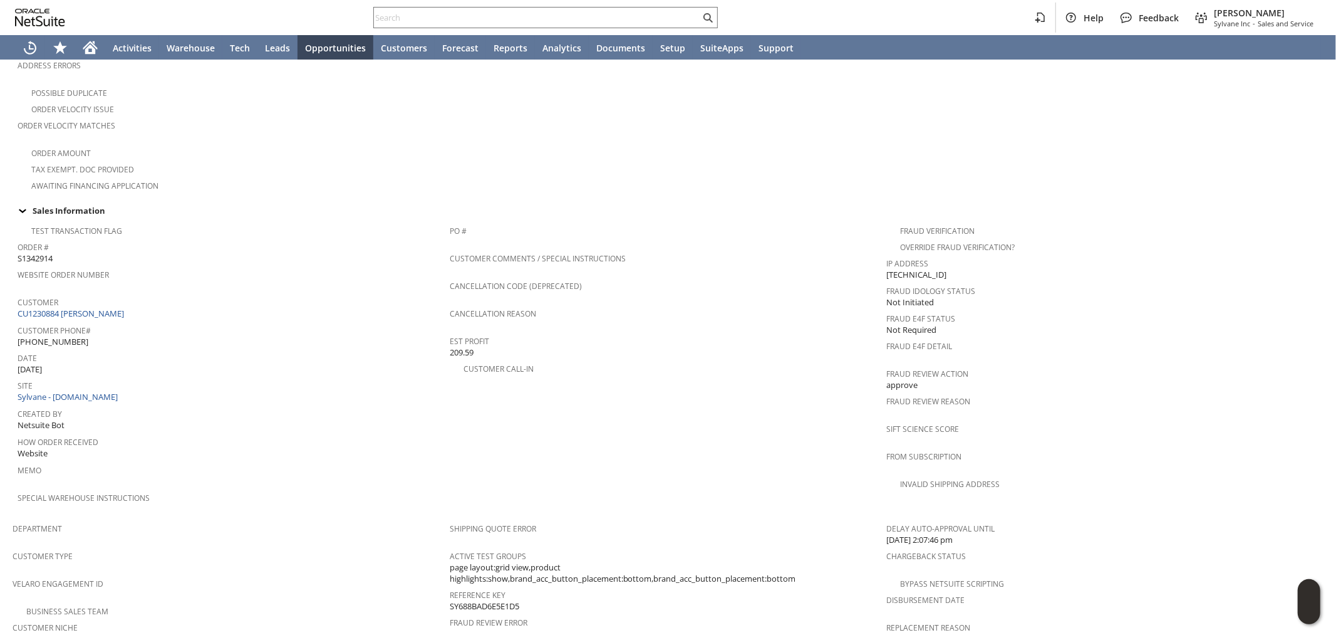
scroll to position [312, 0]
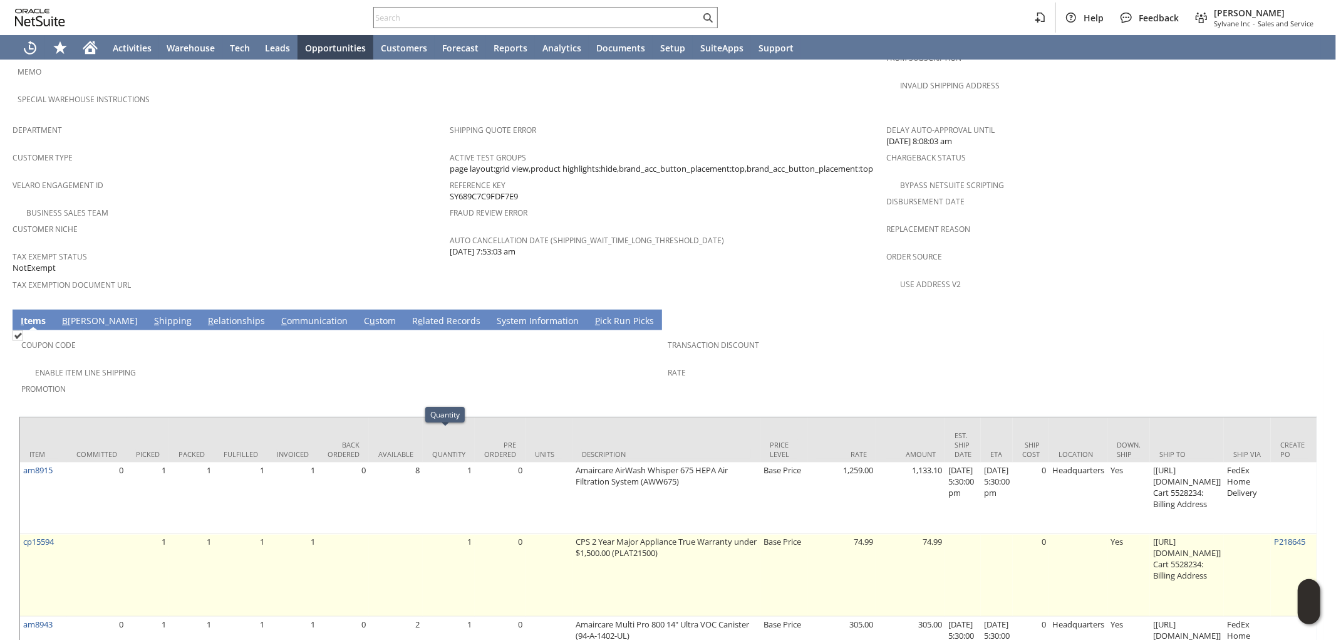
scroll to position [732, 0]
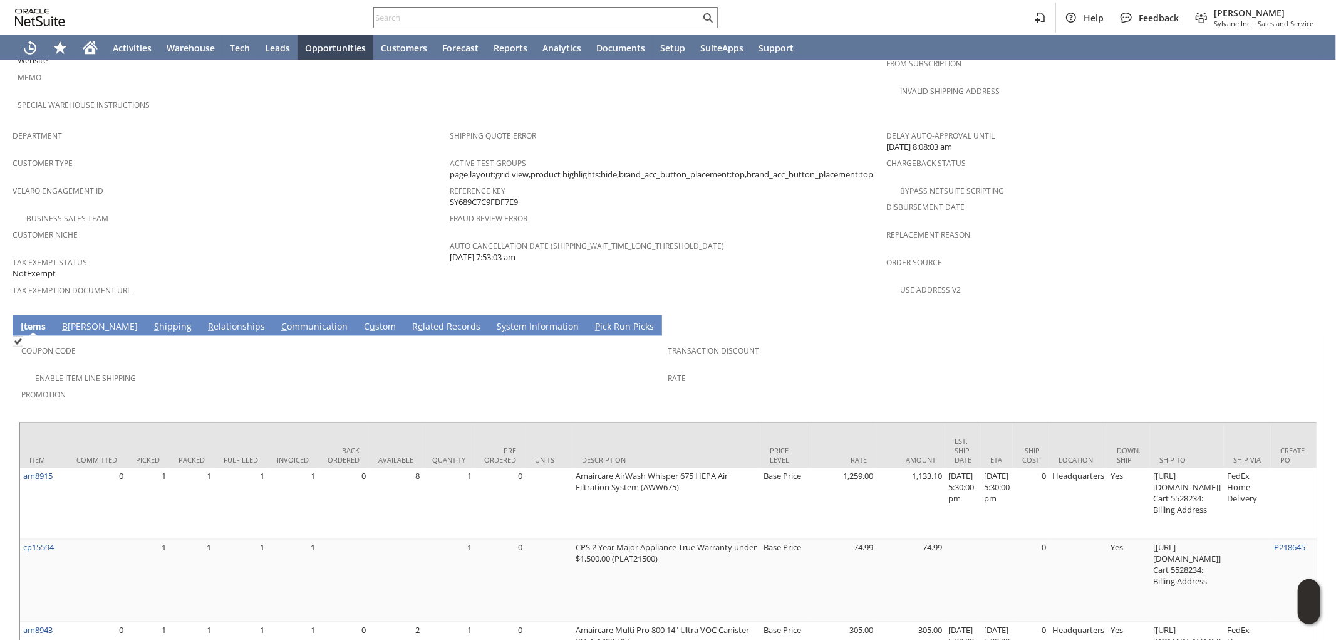
click at [76, 320] on link "B illing" at bounding box center [100, 327] width 82 height 14
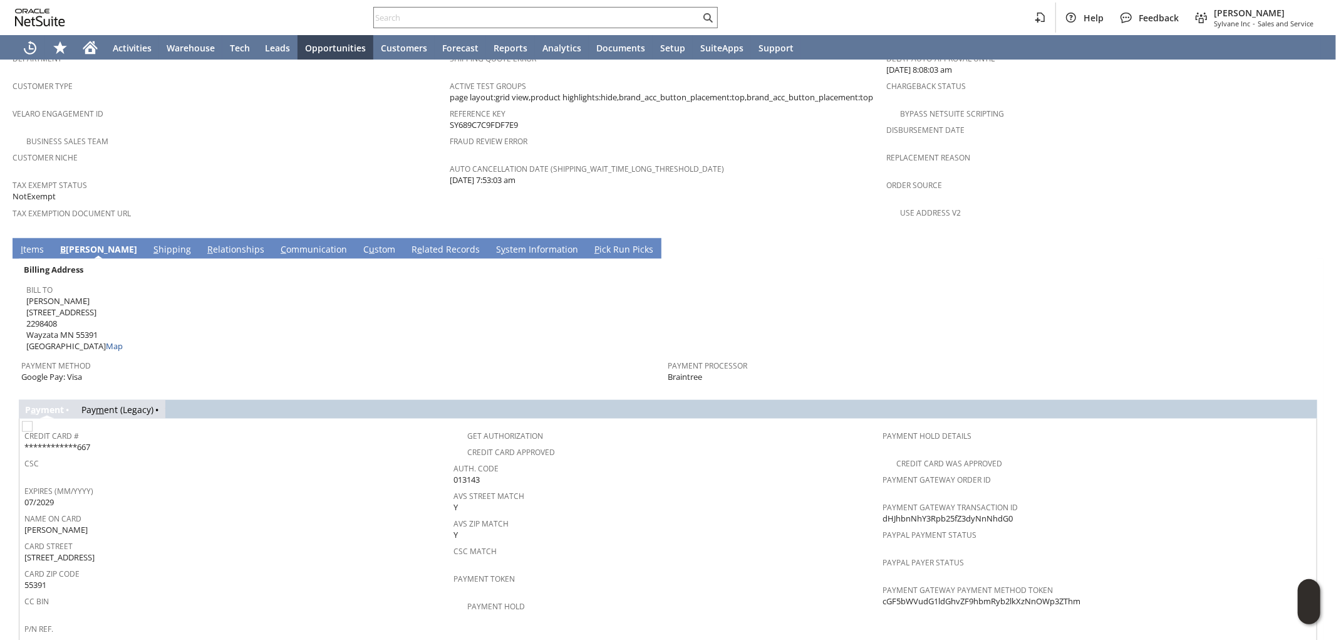
scroll to position [799, 0]
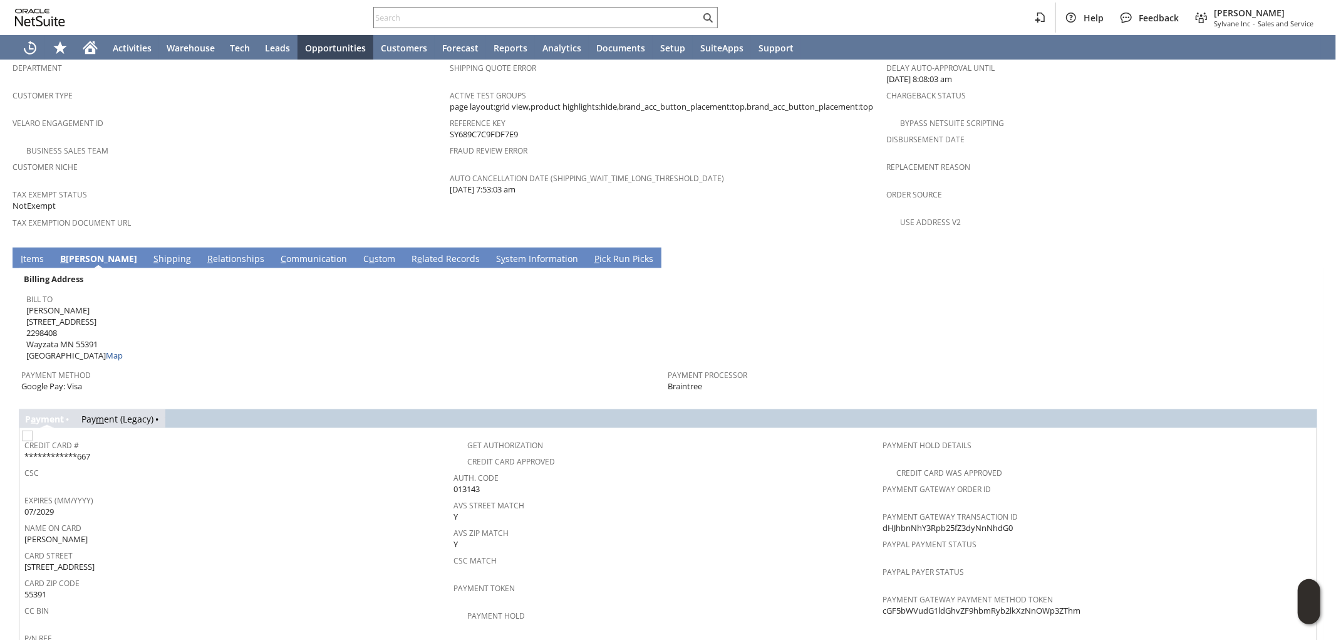
click at [150, 252] on link "S hipping" at bounding box center [172, 259] width 44 height 14
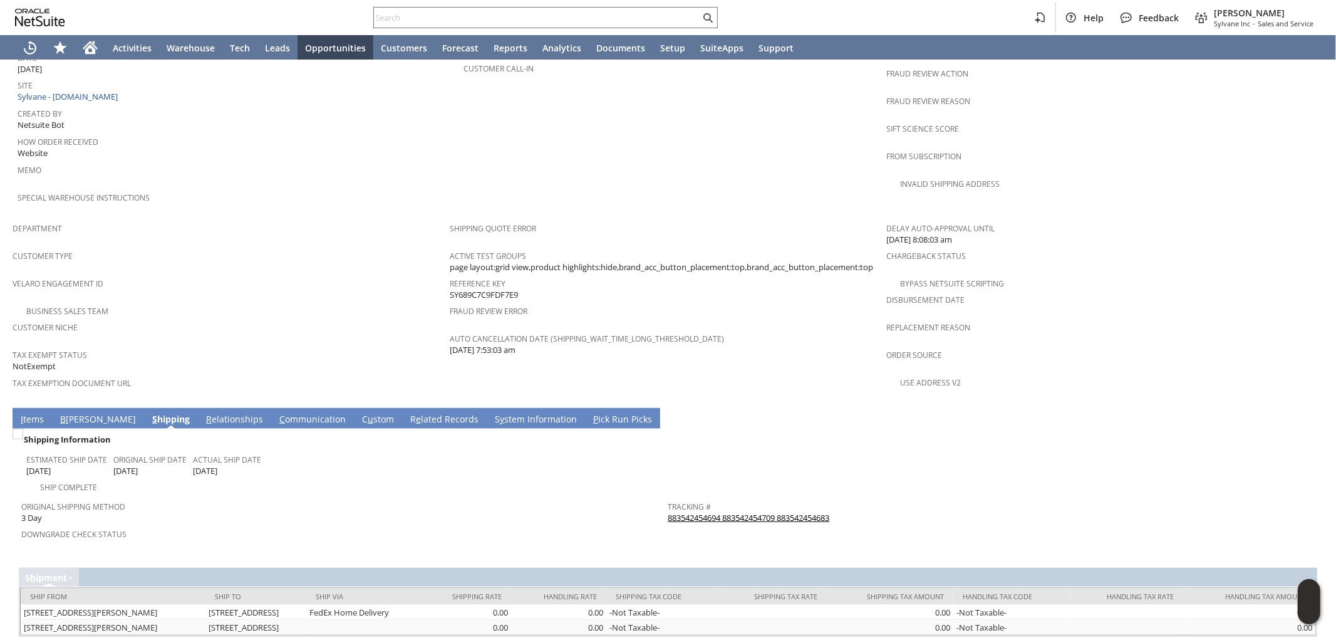
click at [40, 413] on link "I tems" at bounding box center [32, 420] width 29 height 14
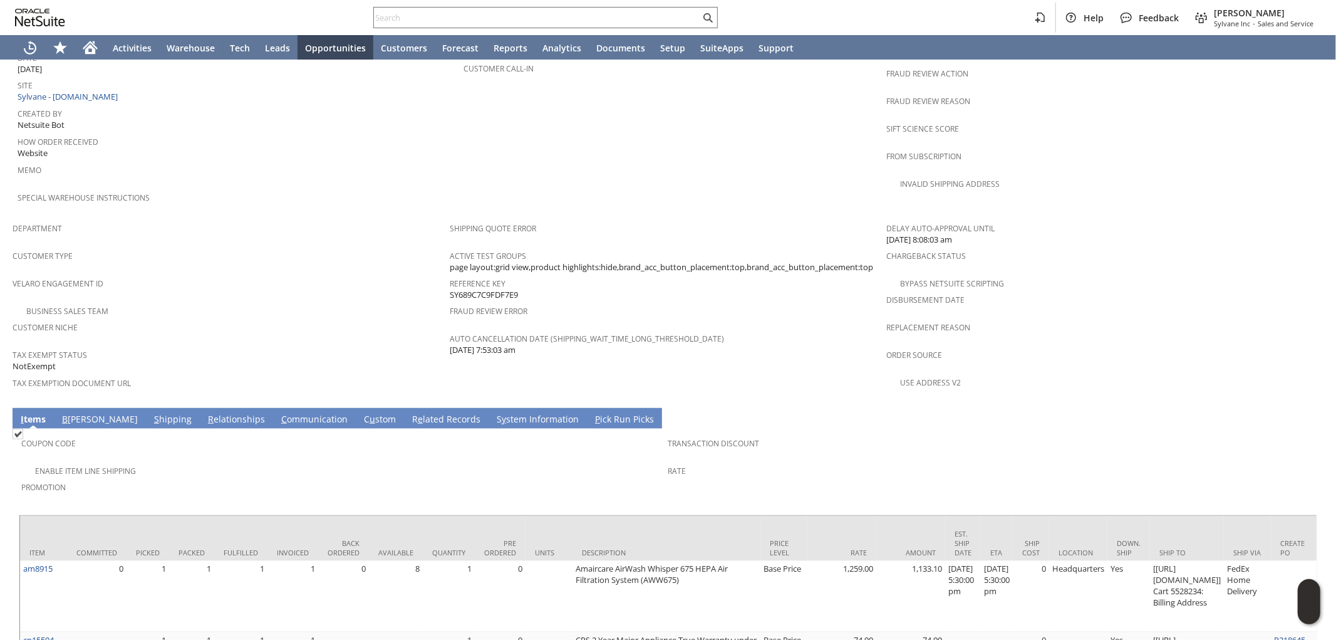
click at [890, 462] on span "Rate" at bounding box center [989, 469] width 641 height 14
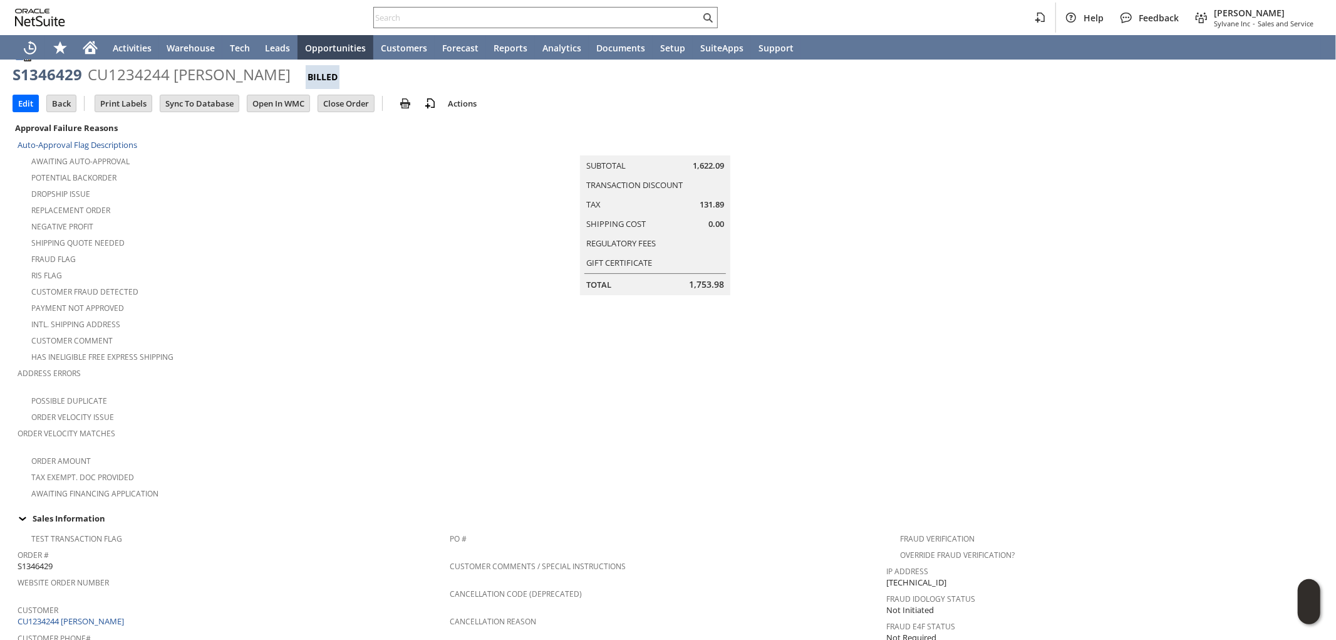
scroll to position [13, 0]
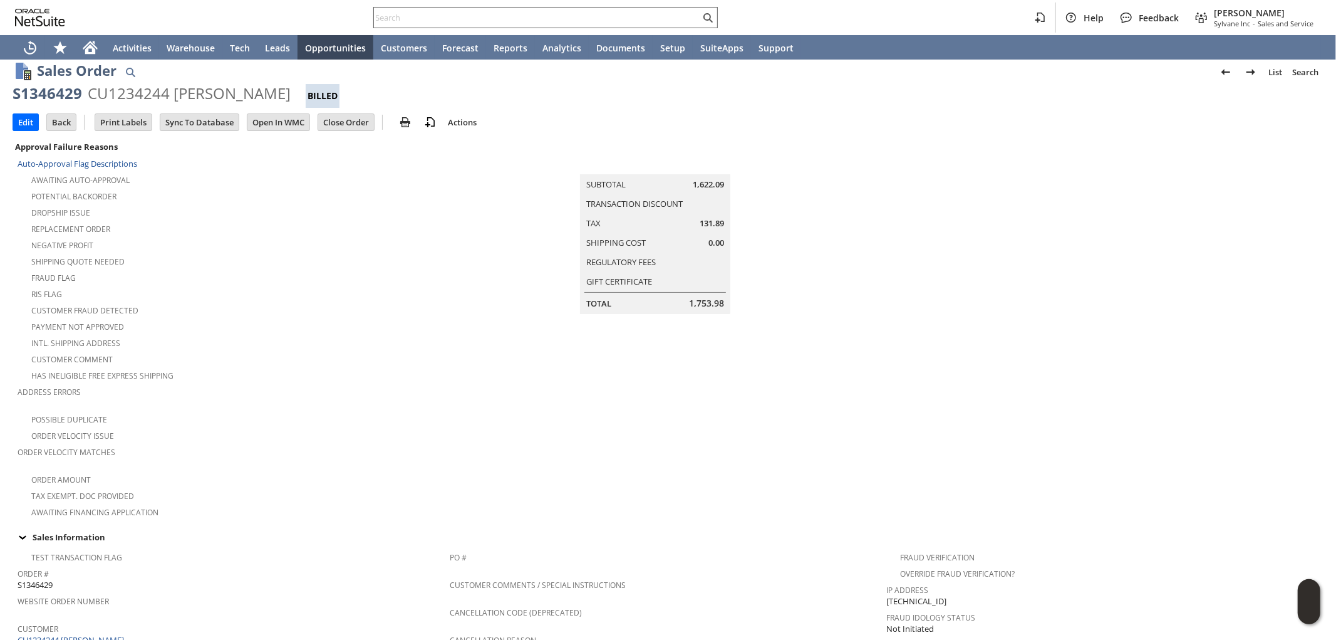
click at [576, 16] on input "text" at bounding box center [537, 17] width 326 height 15
paste input "8184256785"
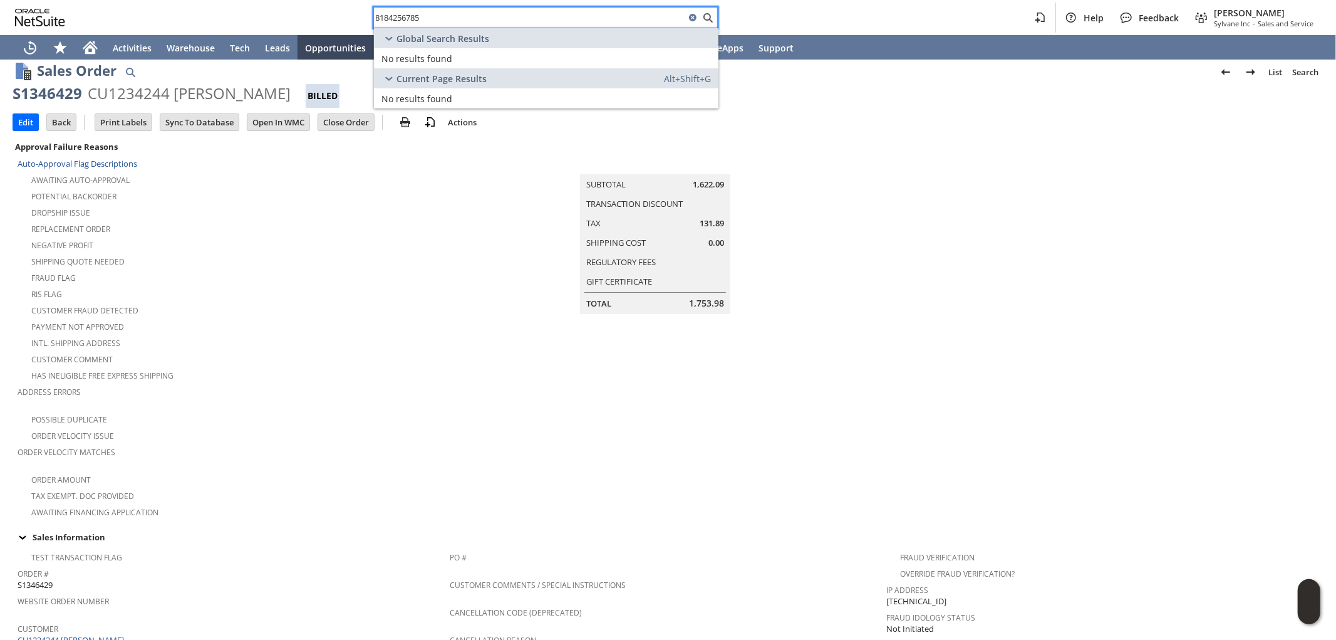
drag, startPoint x: 636, startPoint y: 13, endPoint x: 182, endPoint y: -8, distance: 454.1
click at [182, 0] on html "8184256785 Help Feedback Mark Neri Sylvane Inc - Sales and Service Activities W…" at bounding box center [668, 320] width 1336 height 640
paste input "gh16644"
type input "gh16644"
click at [470, 50] on link "Inventory Item: gh16644 Edit" at bounding box center [546, 58] width 345 height 20
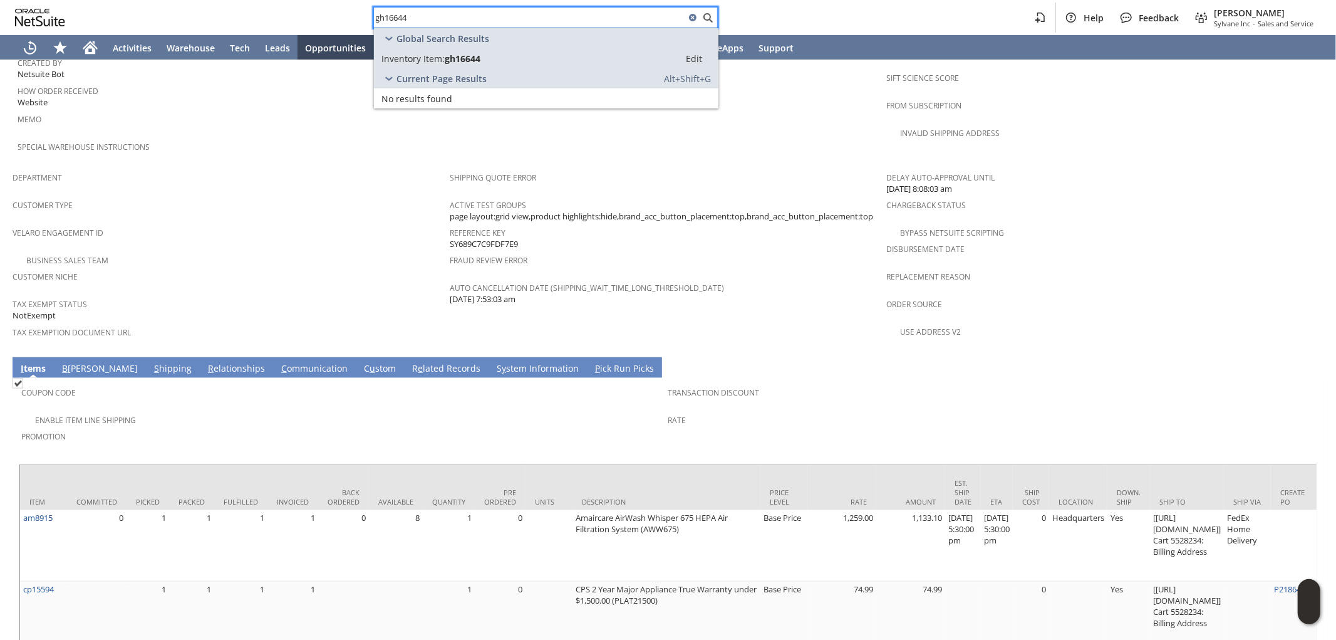
scroll to position [662, 0]
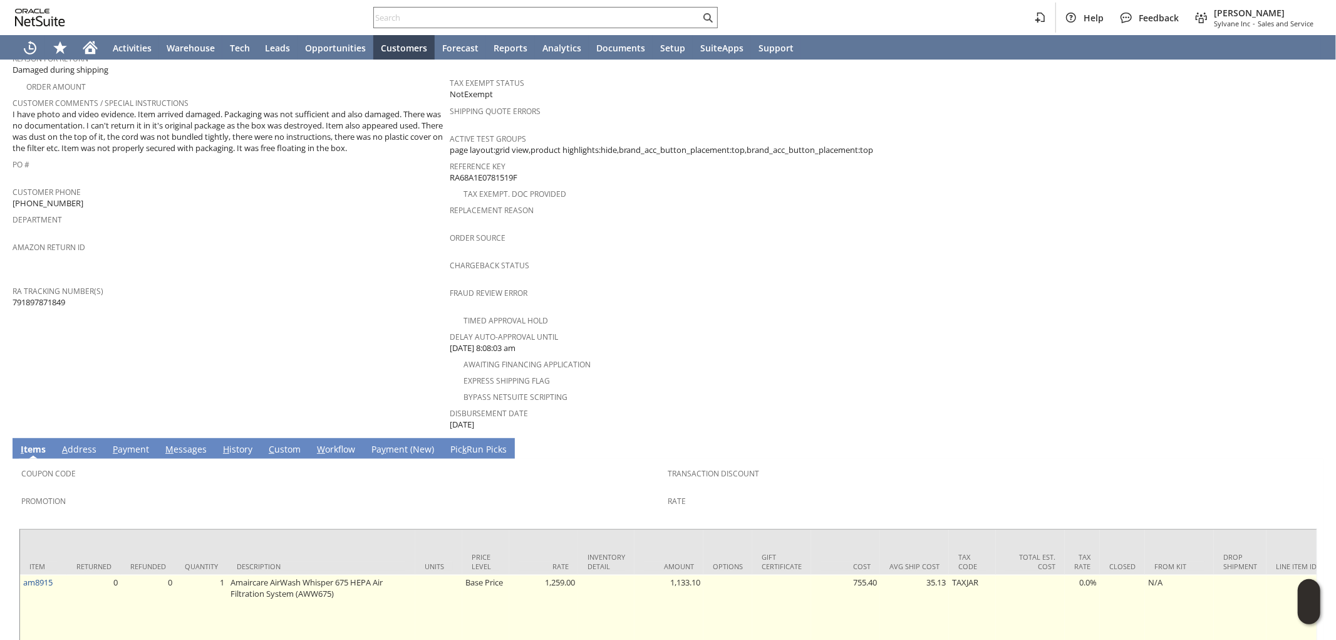
scroll to position [365, 0]
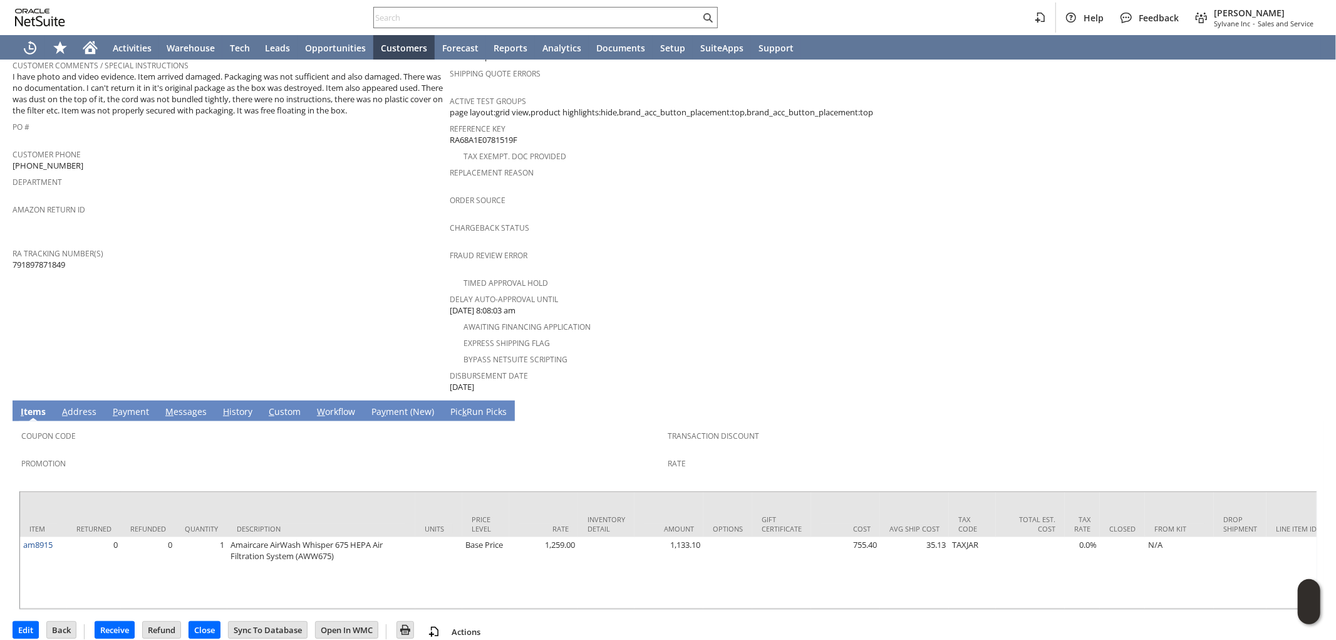
click at [772, 334] on div "Express Shipping Flag" at bounding box center [668, 341] width 437 height 15
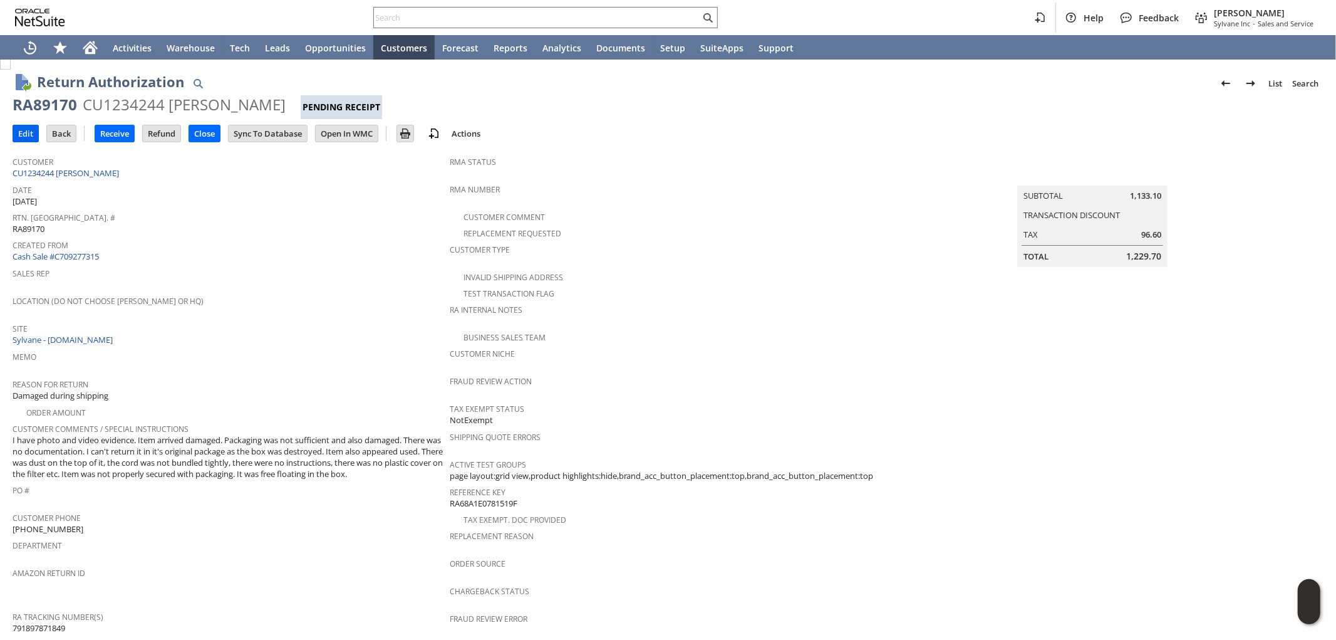
scroll to position [0, 0]
click at [21, 135] on input "Edit" at bounding box center [25, 135] width 25 height 16
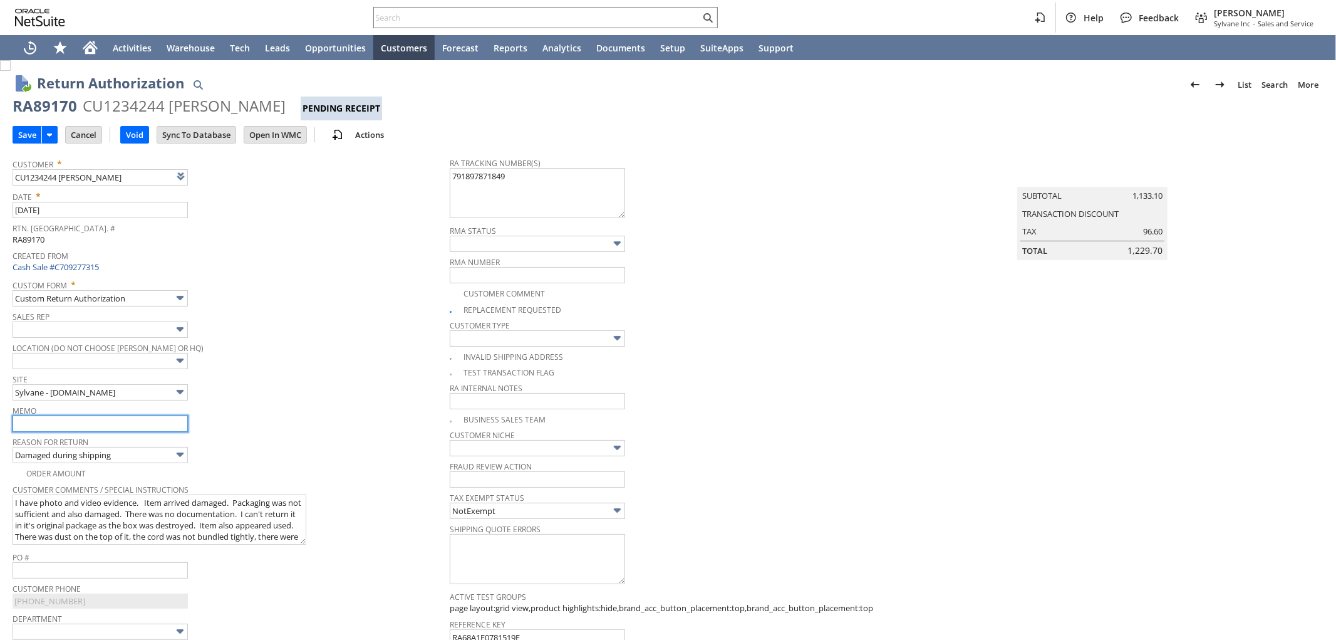
click at [73, 418] on input "text" at bounding box center [100, 423] width 175 height 16
click at [101, 423] on input "text" at bounding box center [100, 423] width 175 height 16
type input "Will process replacement once the other is in transit back to us"
click at [150, 420] on input "Will process replacement once the other is in transit back to us" at bounding box center [100, 423] width 175 height 16
click at [27, 132] on input "Save" at bounding box center [27, 135] width 28 height 16
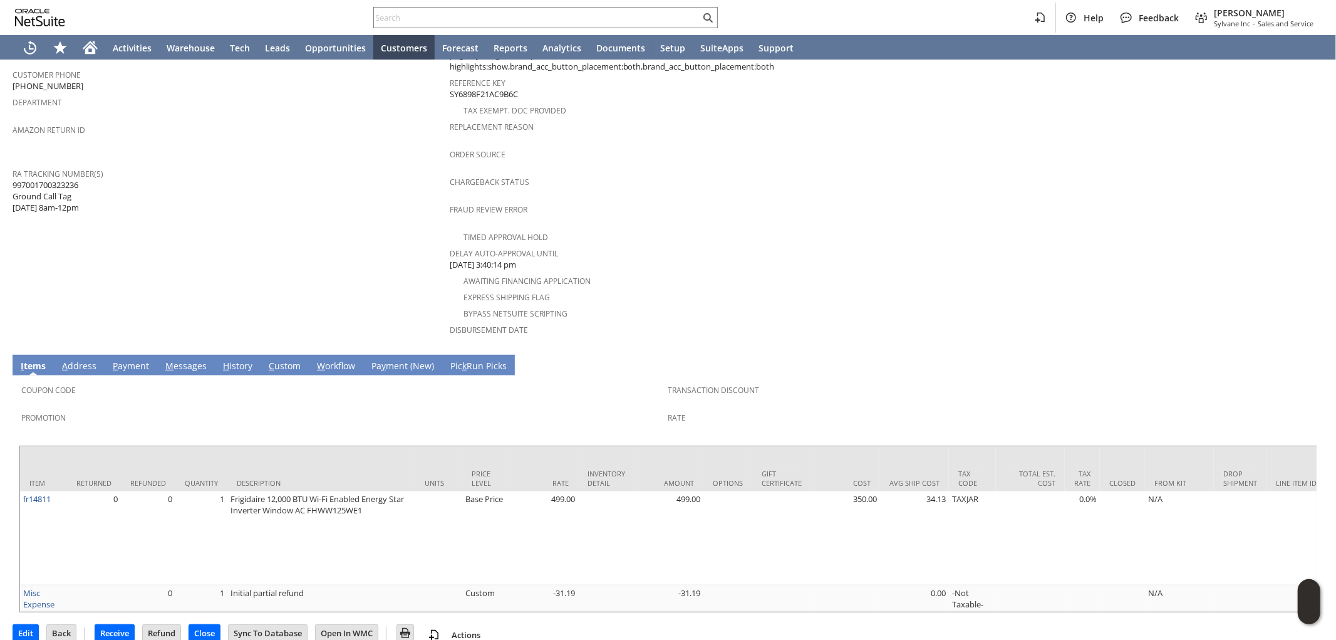
scroll to position [424, 0]
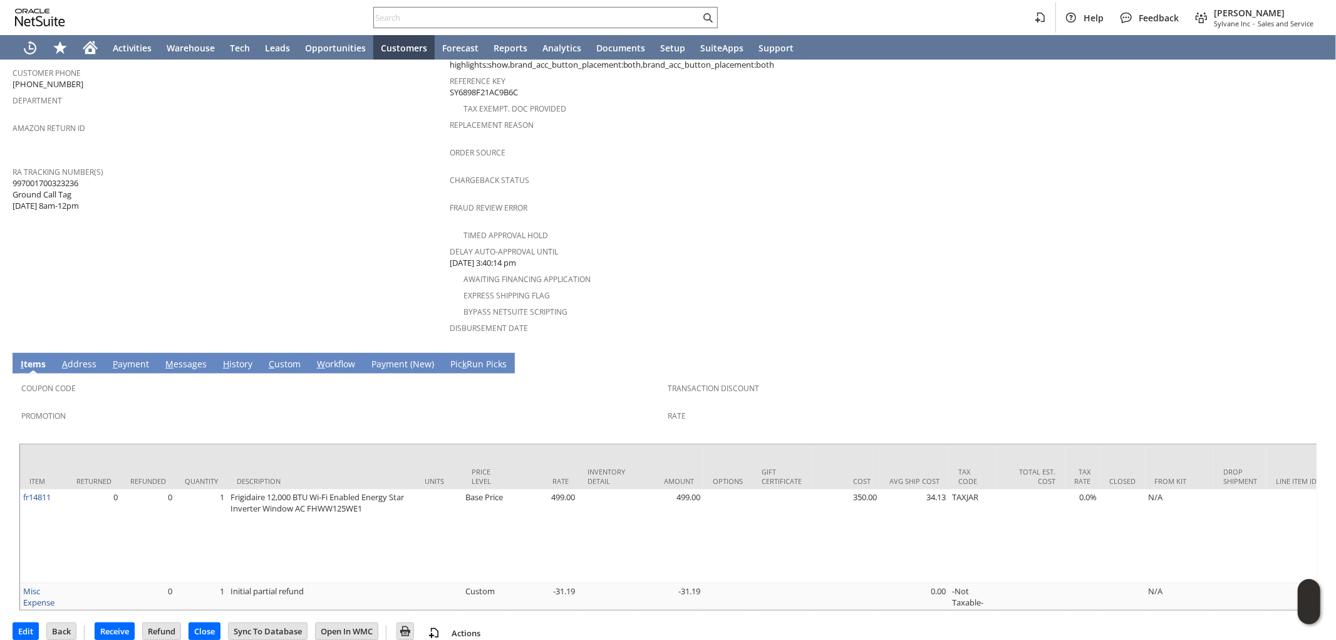
drag, startPoint x: 97, startPoint y: 170, endPoint x: 93, endPoint y: 165, distance: 6.7
click at [96, 169] on div "RA Tracking Number(s) 997001700323236 Ground Call Tag [DATE] 8am-12pm" at bounding box center [228, 187] width 431 height 49
drag, startPoint x: 81, startPoint y: 164, endPoint x: 13, endPoint y: 165, distance: 68.9
click at [13, 177] on span "997001700323236 Ground Call Tag [DATE] 8am-12pm" at bounding box center [46, 194] width 66 height 34
copy span "997001700323236"
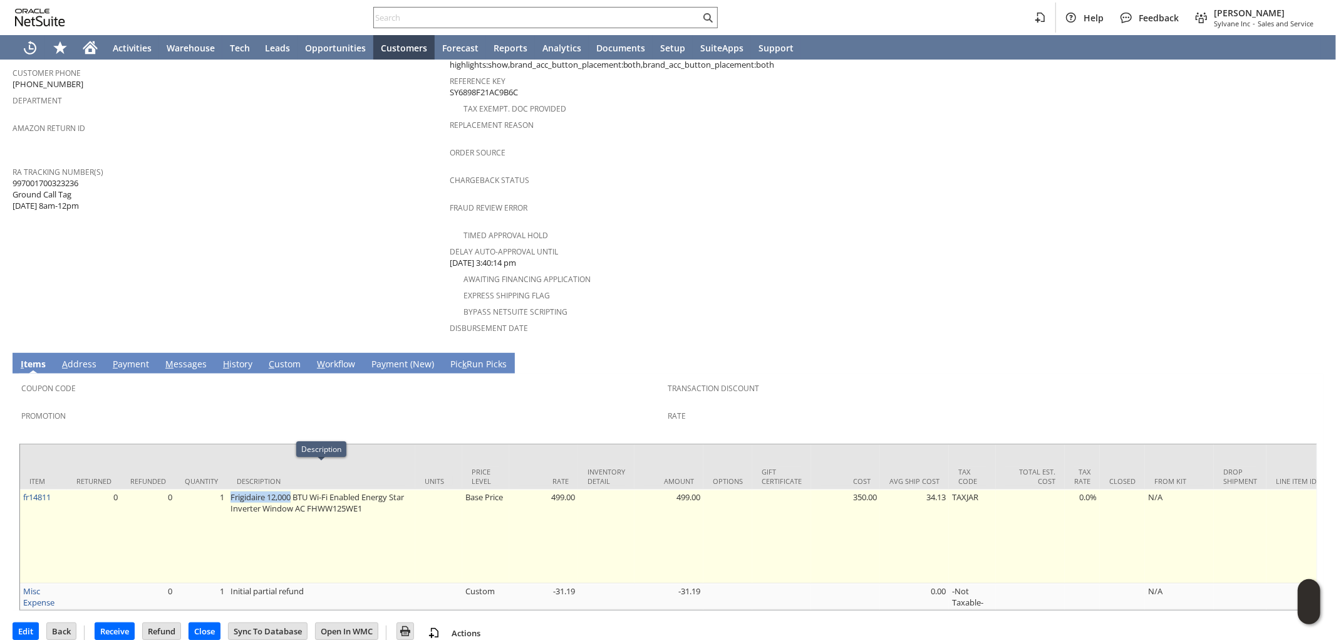
drag, startPoint x: 231, startPoint y: 469, endPoint x: 292, endPoint y: 467, distance: 61.4
click at [292, 489] on td "Frigidaire 12,000 BTU Wi-Fi Enabled Energy Star Inverter Window AC FHWW125WE1" at bounding box center [321, 536] width 188 height 94
copy td "Frigidaire 12,000"
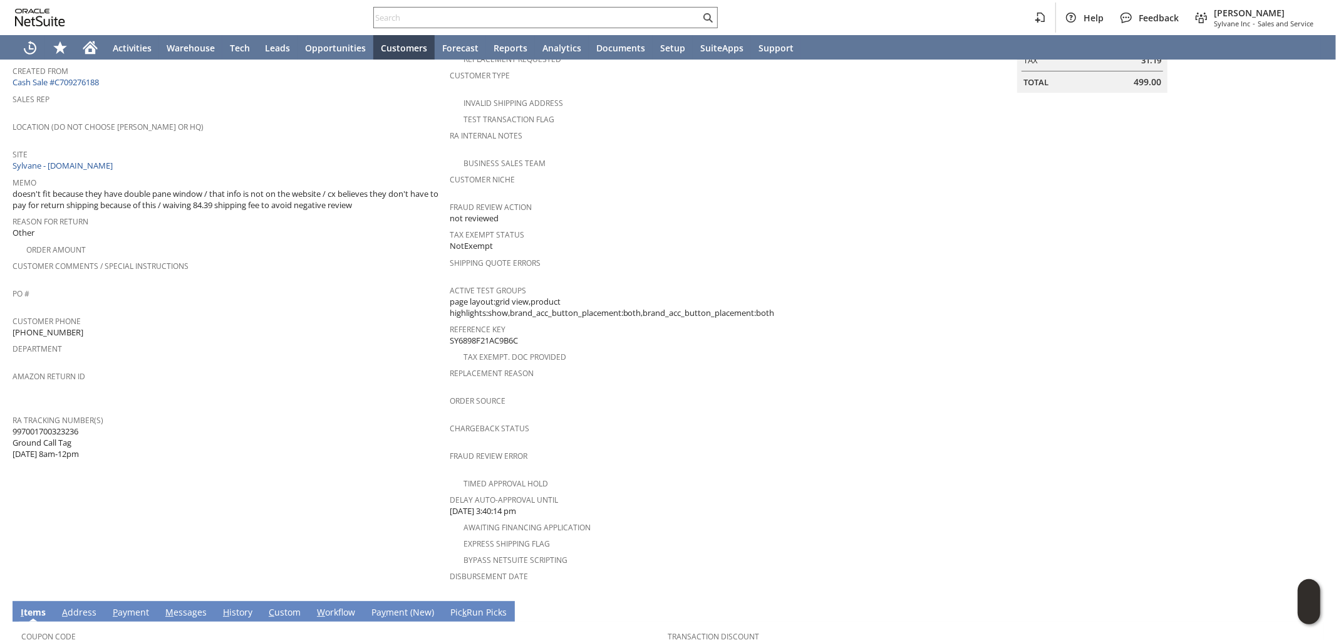
scroll to position [0, 0]
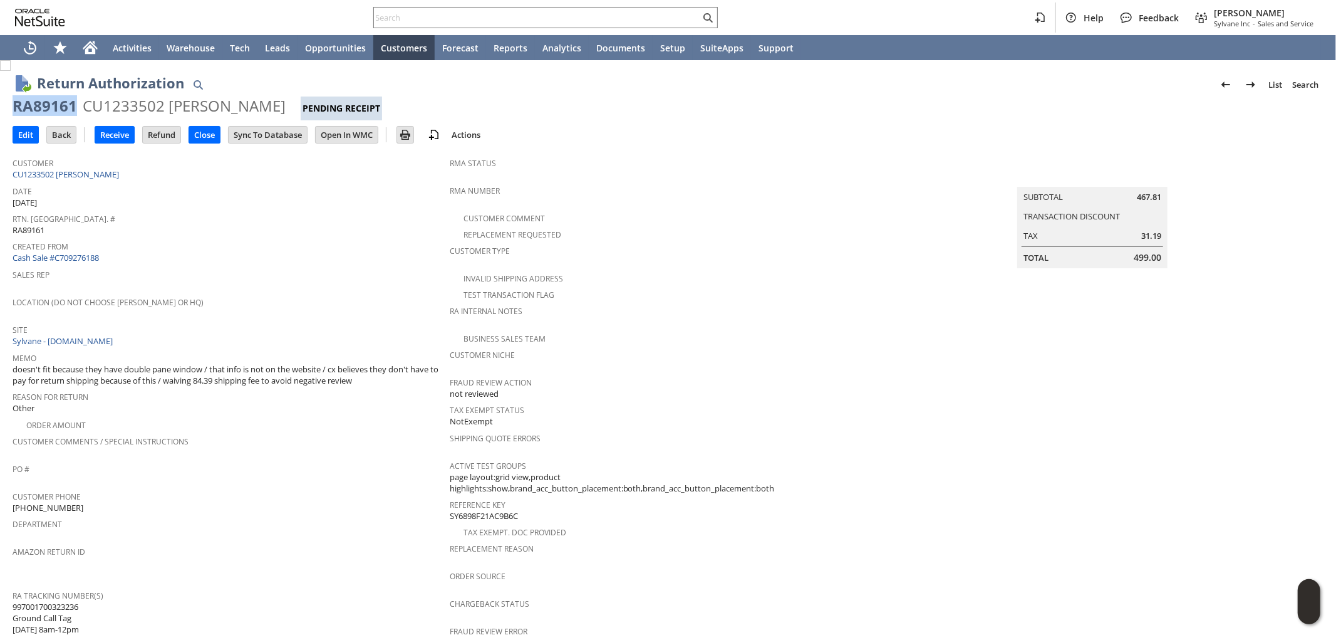
drag, startPoint x: 73, startPoint y: 102, endPoint x: 15, endPoint y: 98, distance: 57.8
click at [15, 98] on div "RA89161" at bounding box center [45, 106] width 65 height 20
copy div "RA89161"
click at [31, 133] on input "Edit" at bounding box center [25, 135] width 25 height 16
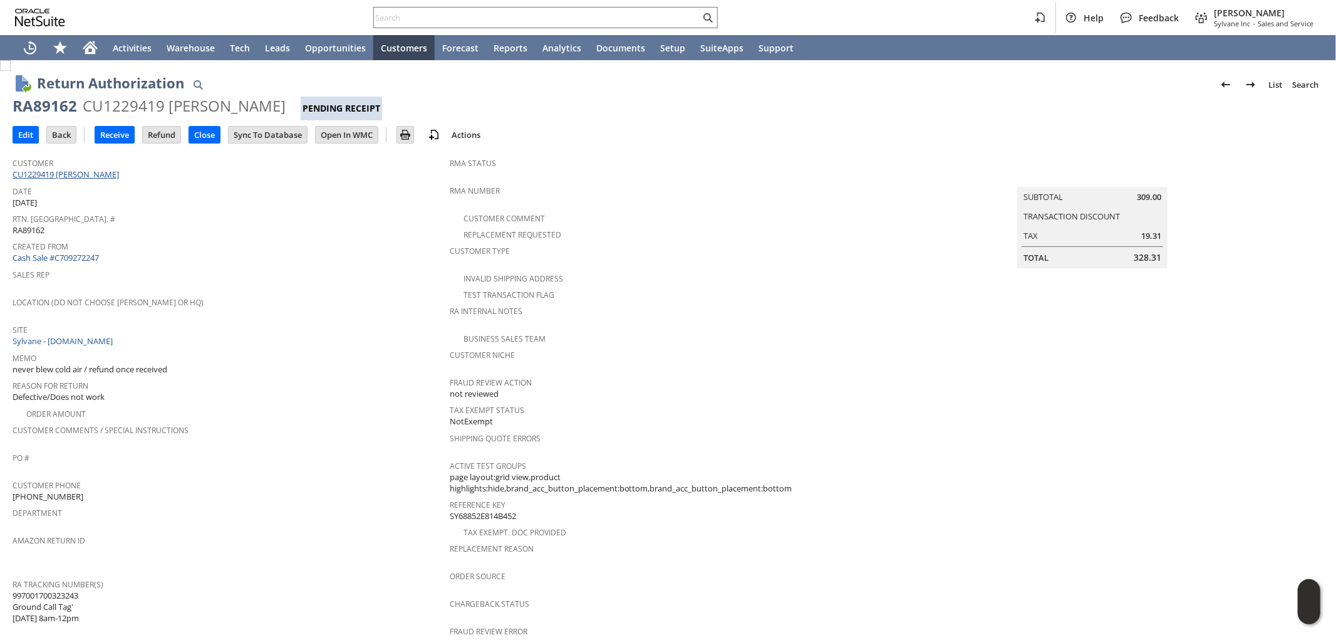
click at [100, 174] on link "CU1229419 michelle papazian" at bounding box center [68, 174] width 110 height 11
drag, startPoint x: 74, startPoint y: 104, endPoint x: 15, endPoint y: 110, distance: 59.2
click at [15, 110] on div "RA89162" at bounding box center [45, 106] width 65 height 20
copy div "RA89162"
click at [28, 132] on input "Edit" at bounding box center [25, 135] width 25 height 16
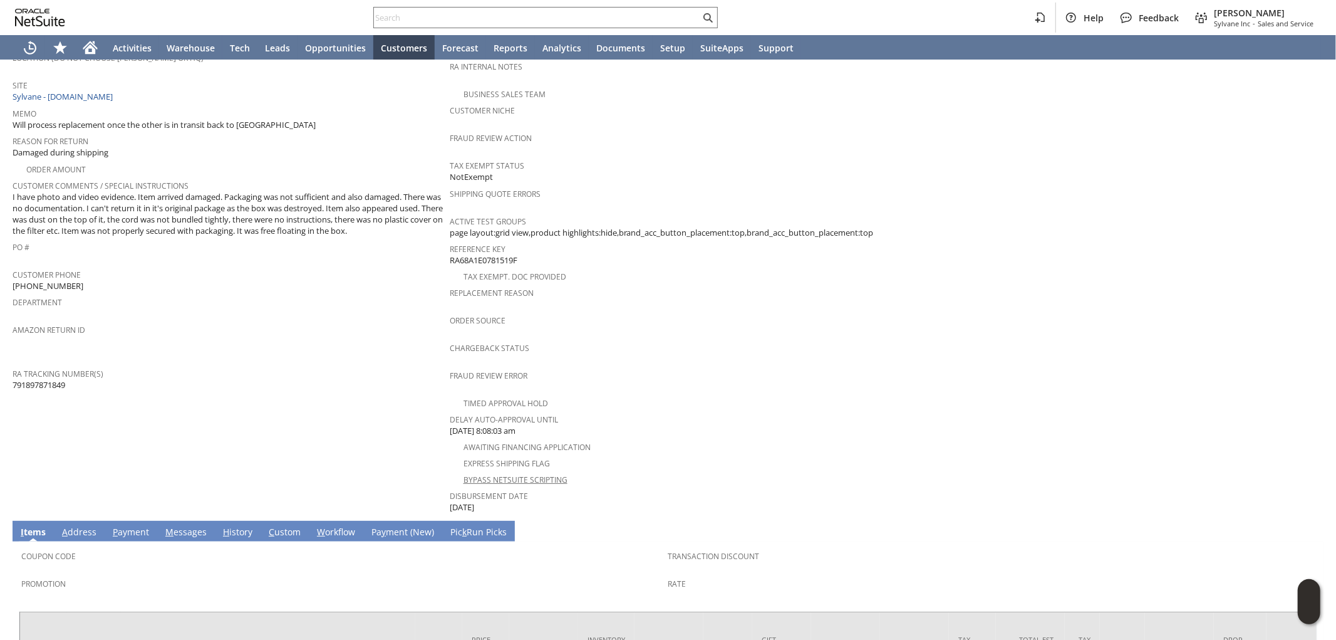
scroll to position [365, 0]
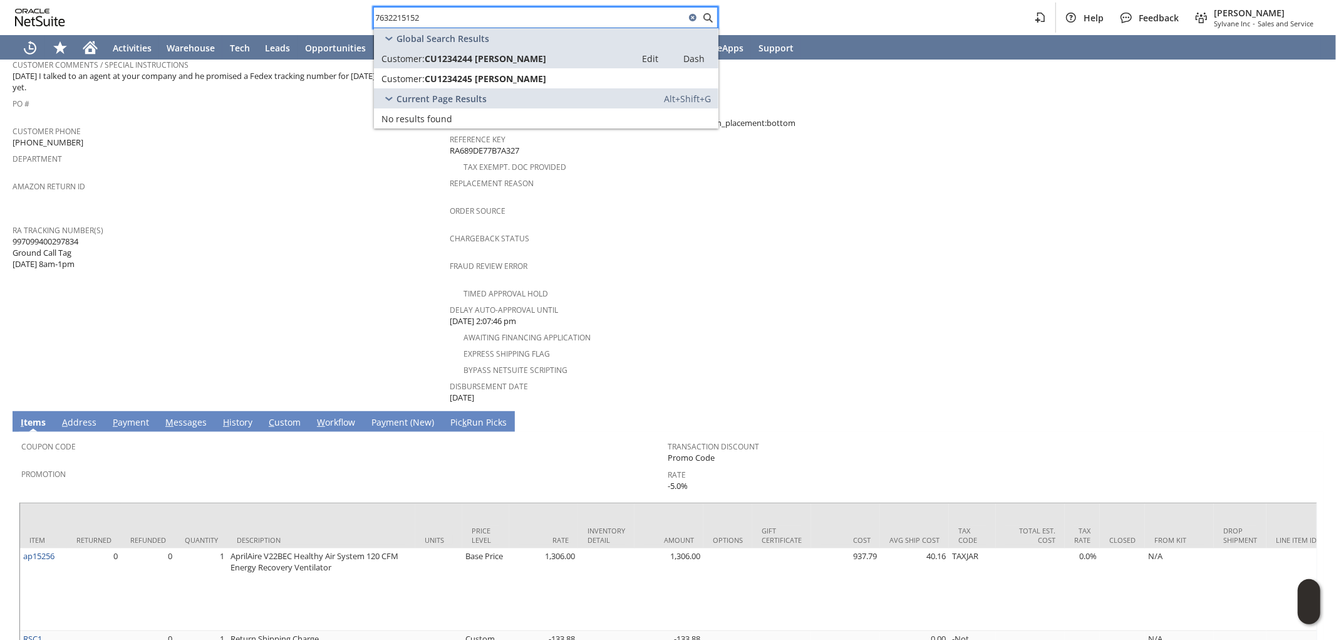
scroll to position [215, 0]
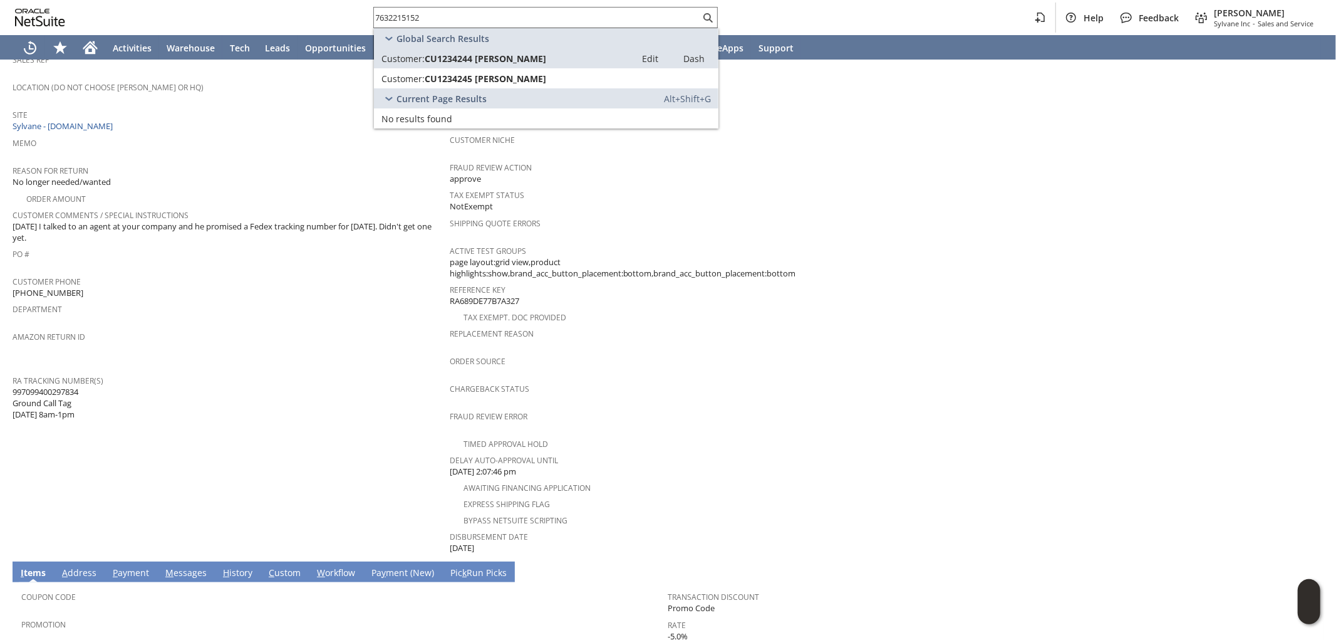
drag, startPoint x: 82, startPoint y: 373, endPoint x: 13, endPoint y: 373, distance: 69.5
click at [13, 386] on span "997099400297834 Ground Call Tag [DATE] 8am-1pm" at bounding box center [46, 403] width 66 height 34
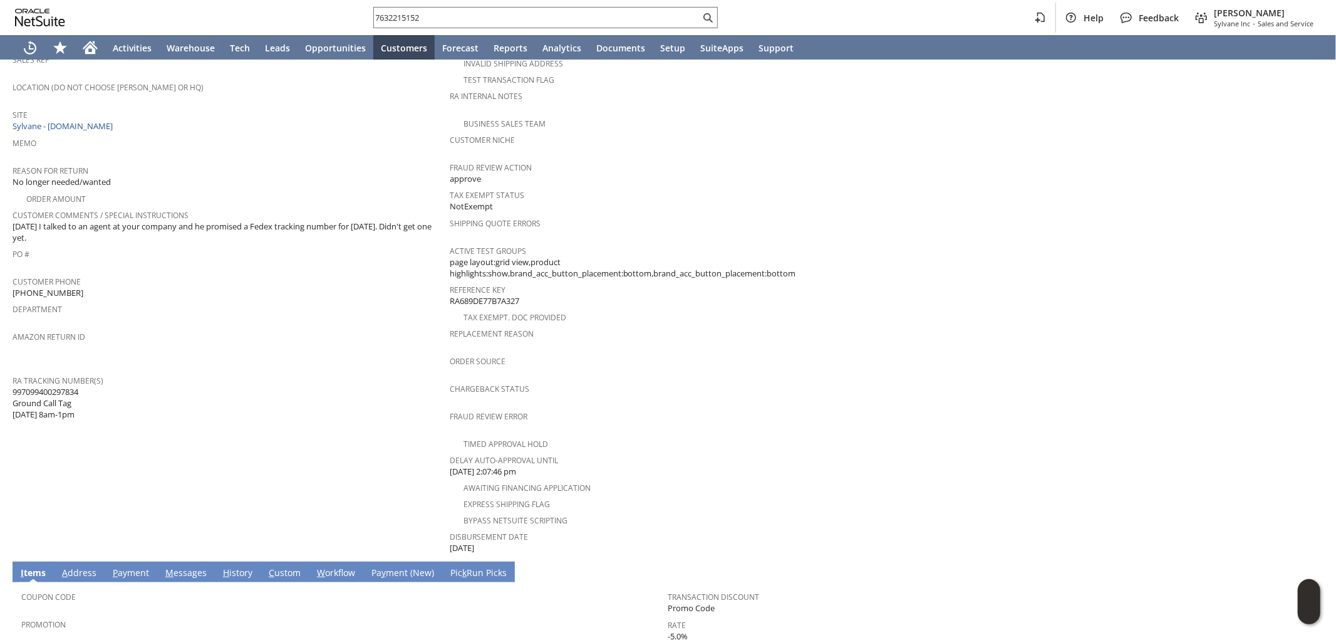
copy span "997099400297834"
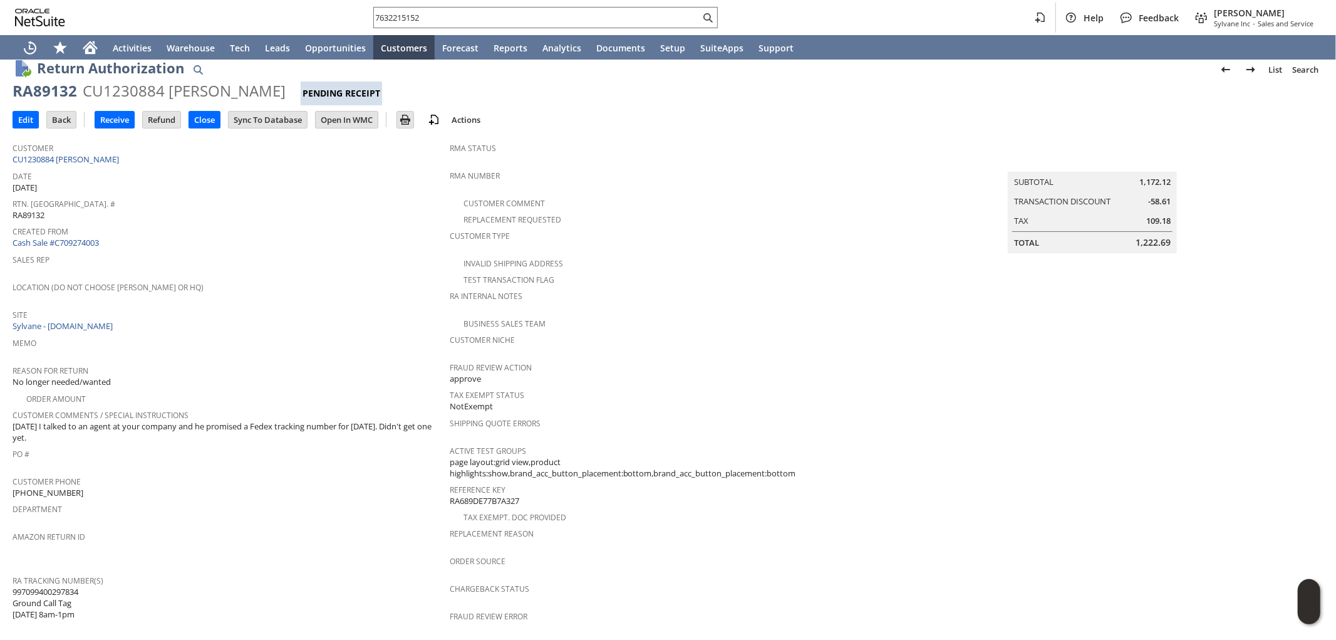
scroll to position [0, 0]
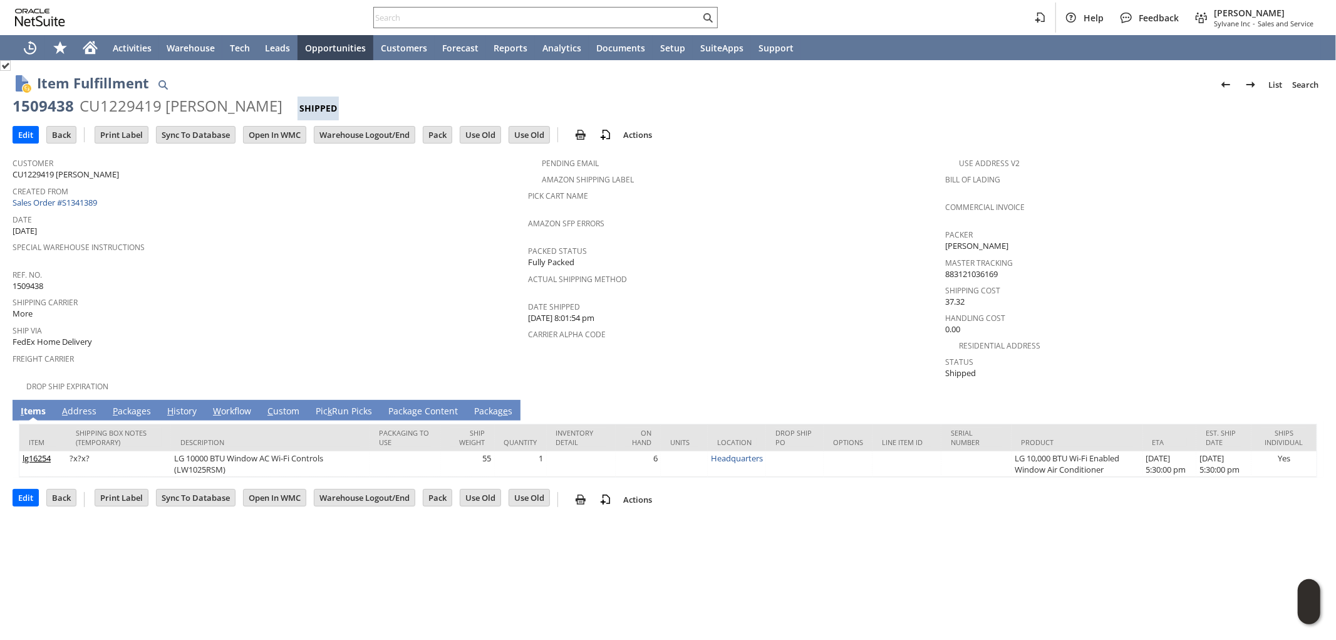
click at [71, 405] on link "A ddress" at bounding box center [79, 412] width 41 height 14
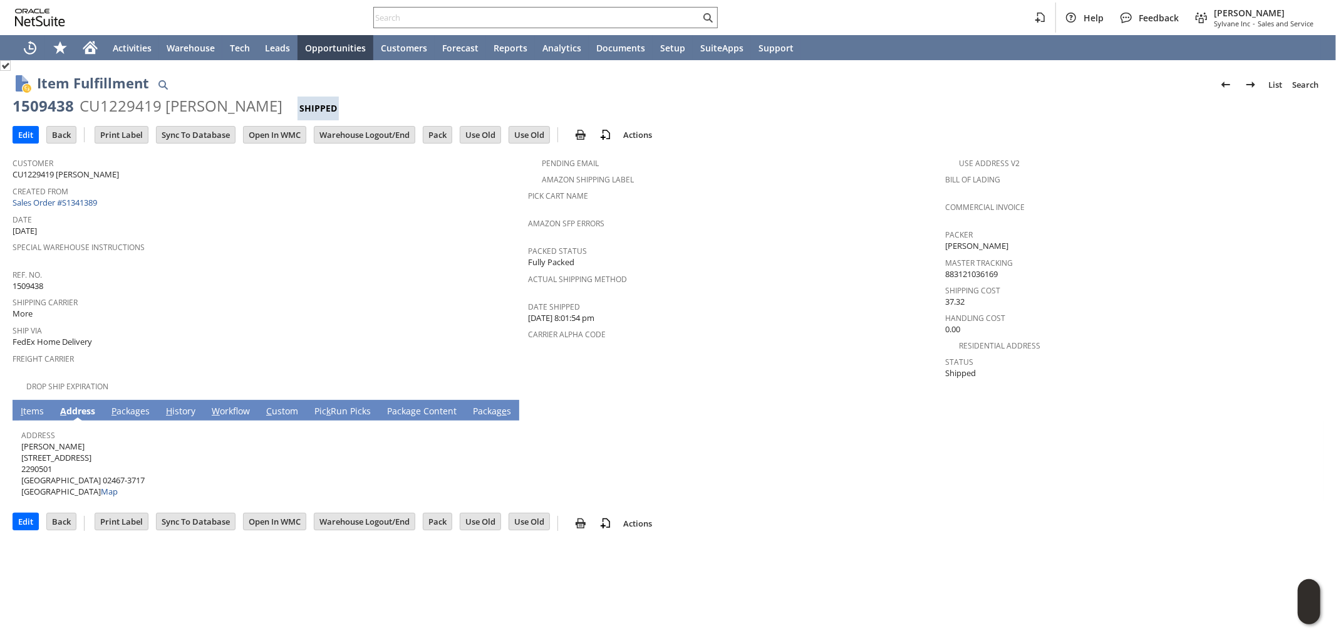
drag, startPoint x: 88, startPoint y: 435, endPoint x: 22, endPoint y: 439, distance: 65.9
click at [22, 440] on span "Michelle Papazian 361 Vfw Pkwy 2290501 Chestnut Hill MA 02467-3717 United State…" at bounding box center [82, 468] width 123 height 57
copy span "Michelle Papazian"
click at [83, 448] on span "Michelle Papazian 361 Vfw Pkwy 2290501 Chestnut Hill MA 02467-3717 United State…" at bounding box center [82, 468] width 123 height 57
drag, startPoint x: 76, startPoint y: 449, endPoint x: 22, endPoint y: 445, distance: 54.0
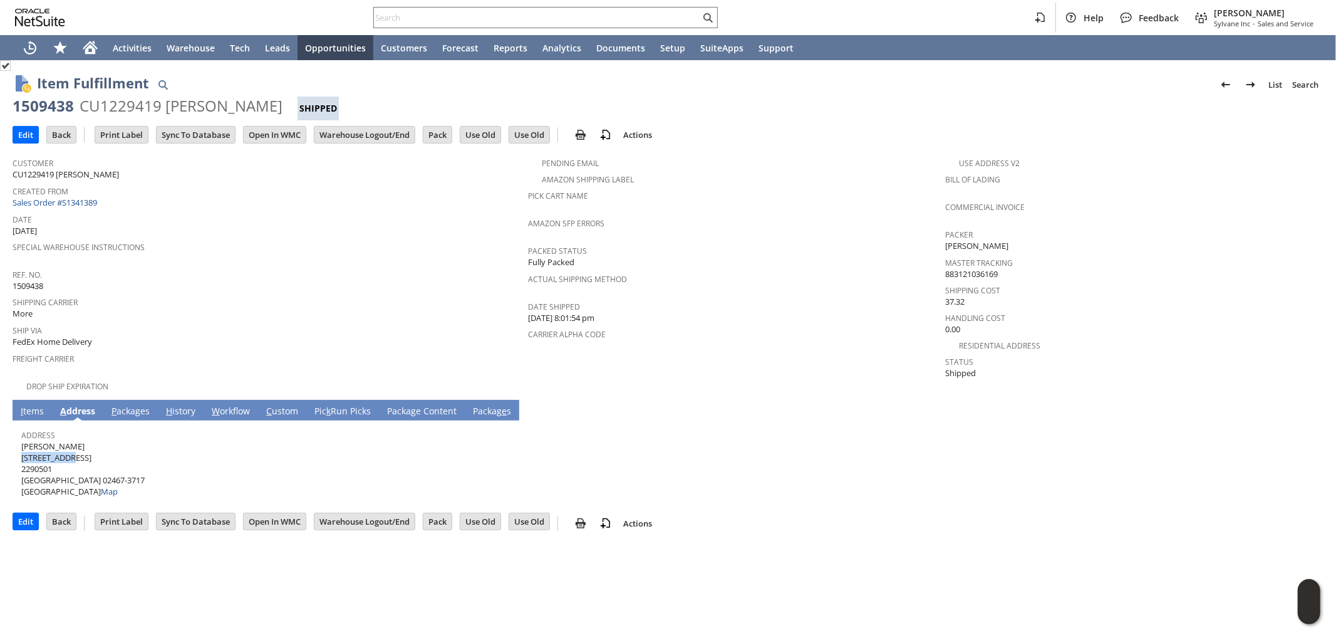
click at [22, 445] on span "Michelle Papazian 361 Vfw Pkwy 2290501 Chestnut Hill MA 02467-3717 United State…" at bounding box center [82, 468] width 123 height 57
copy span "[STREET_ADDRESS]"
click at [104, 449] on span "Michelle Papazian 361 Vfw Pkwy 2290501 Chestnut Hill MA 02467-3717 United State…" at bounding box center [82, 468] width 123 height 57
drag, startPoint x: 86, startPoint y: 466, endPoint x: 109, endPoint y: 466, distance: 22.6
click at [109, 466] on span "Michelle Papazian 361 Vfw Pkwy 2290501 Chestnut Hill MA 02467-3717 United State…" at bounding box center [82, 468] width 123 height 57
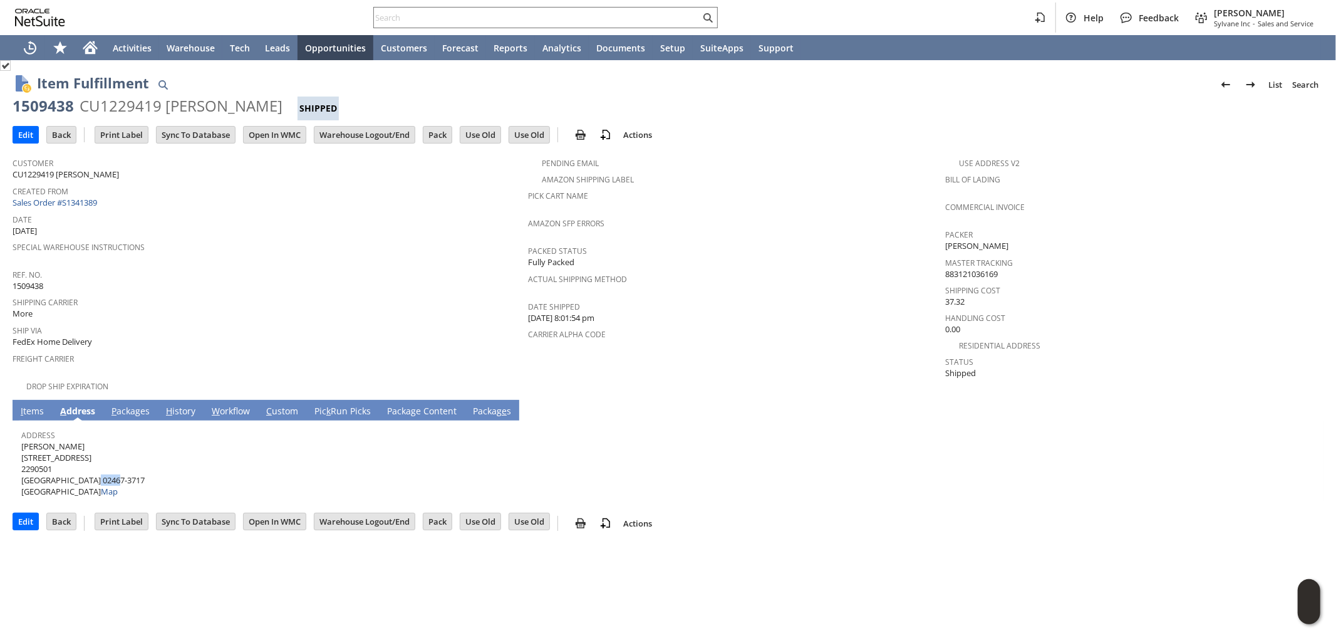
copy span "02467"
drag, startPoint x: 71, startPoint y: 466, endPoint x: 22, endPoint y: 468, distance: 48.9
click at [22, 468] on span "Michelle Papazian 361 Vfw Pkwy 2290501 Chestnut Hill MA 02467-3717 United State…" at bounding box center [82, 468] width 123 height 57
copy span "Chestnut Hill"
click at [33, 405] on link "I tems" at bounding box center [32, 412] width 29 height 14
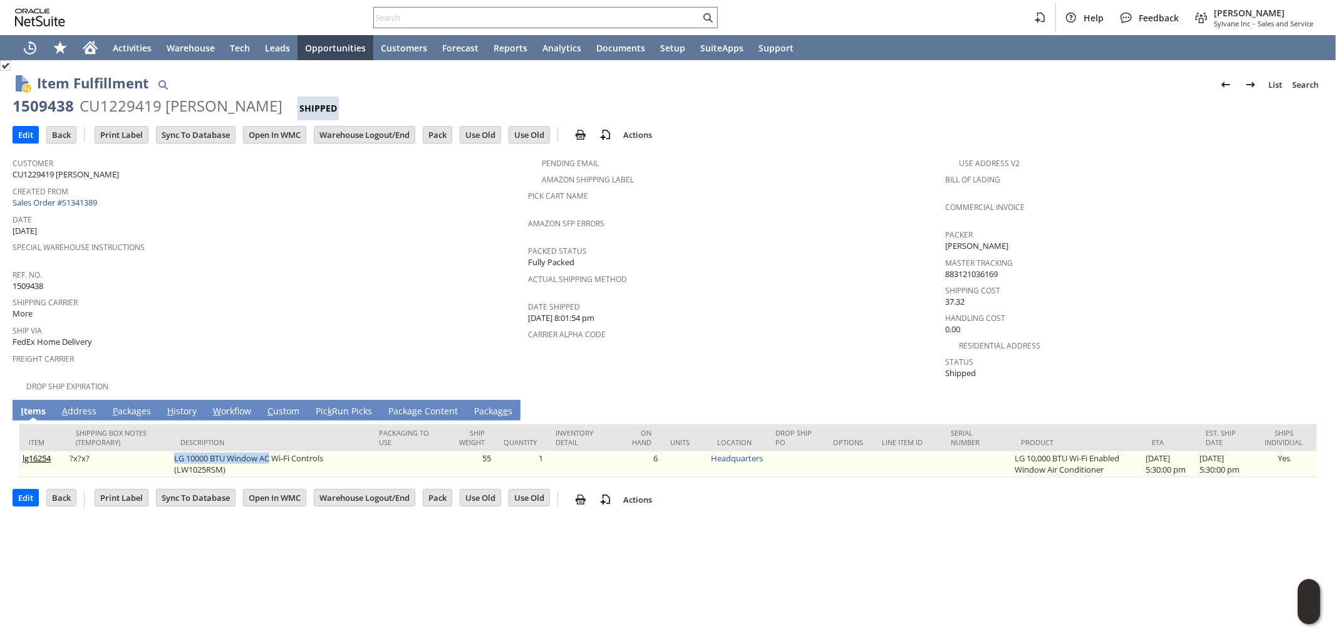
drag, startPoint x: 167, startPoint y: 446, endPoint x: 265, endPoint y: 447, distance: 97.7
click at [265, 451] on td "LG 10000 BTU Window AC Wi-Fi Controls (LW1025RSM)" at bounding box center [270, 464] width 199 height 26
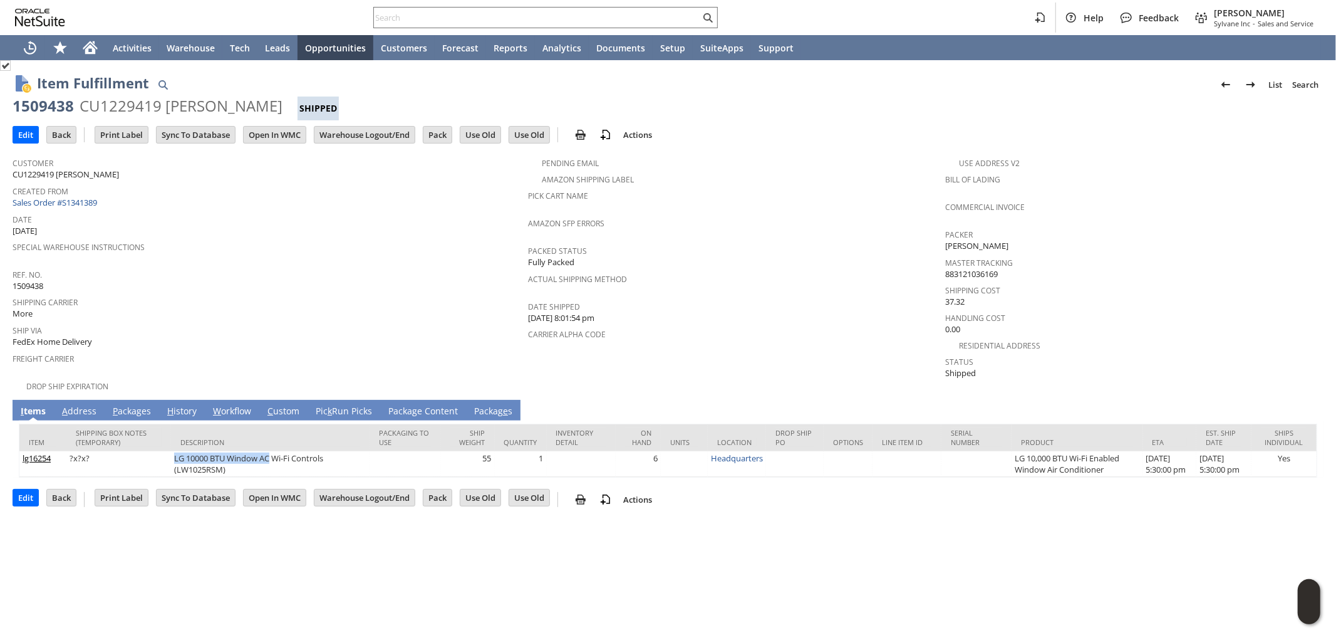
copy td "LG 10000 BTU Window AC"
click at [75, 405] on link "A ddress" at bounding box center [79, 412] width 41 height 14
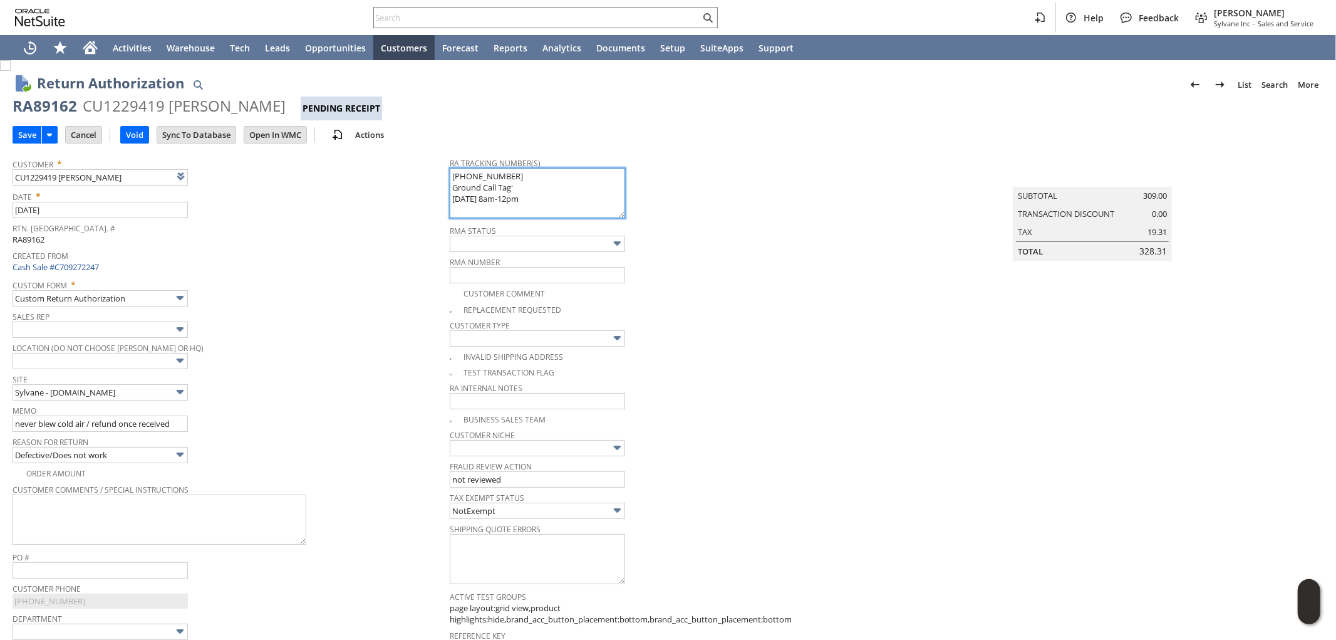
click at [450, 176] on textarea "997001700323243 Ground Call Tag' 8/18 8am-12pm" at bounding box center [537, 193] width 175 height 50
click at [503, 174] on textarea "997001700323243 Ground Call Tag' 8/18 8am-12pm" at bounding box center [537, 193] width 175 height 50
paste textarea "997001700323281"
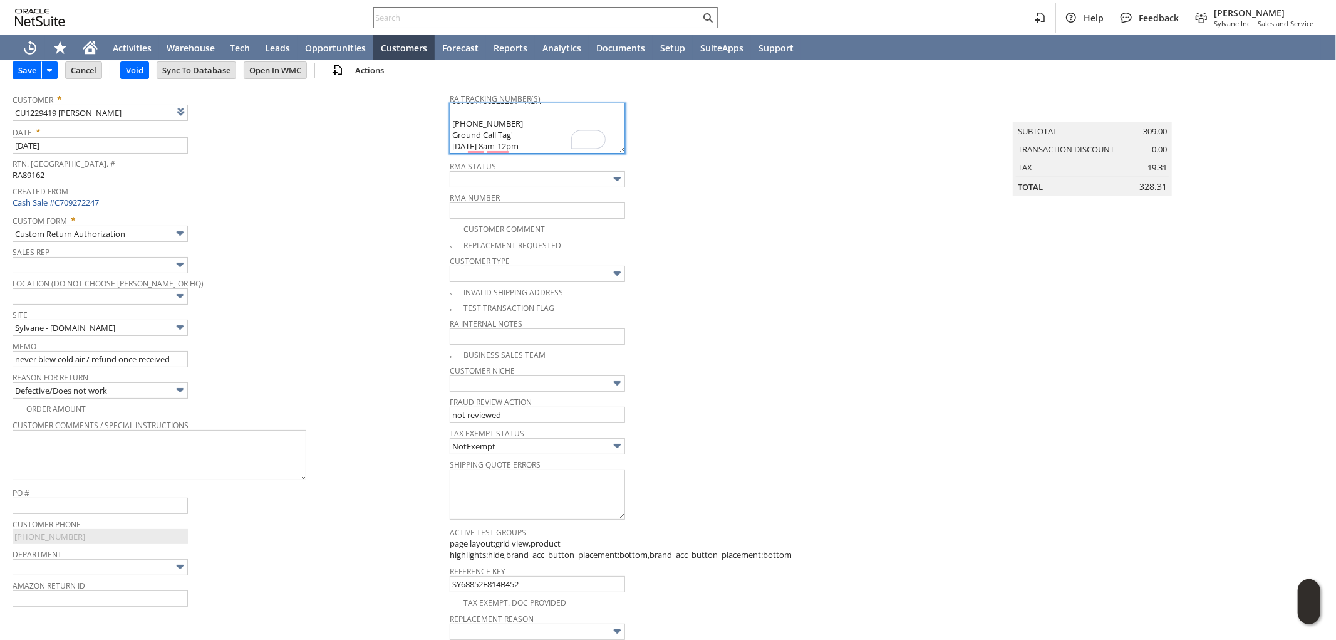
scroll to position [70, 0]
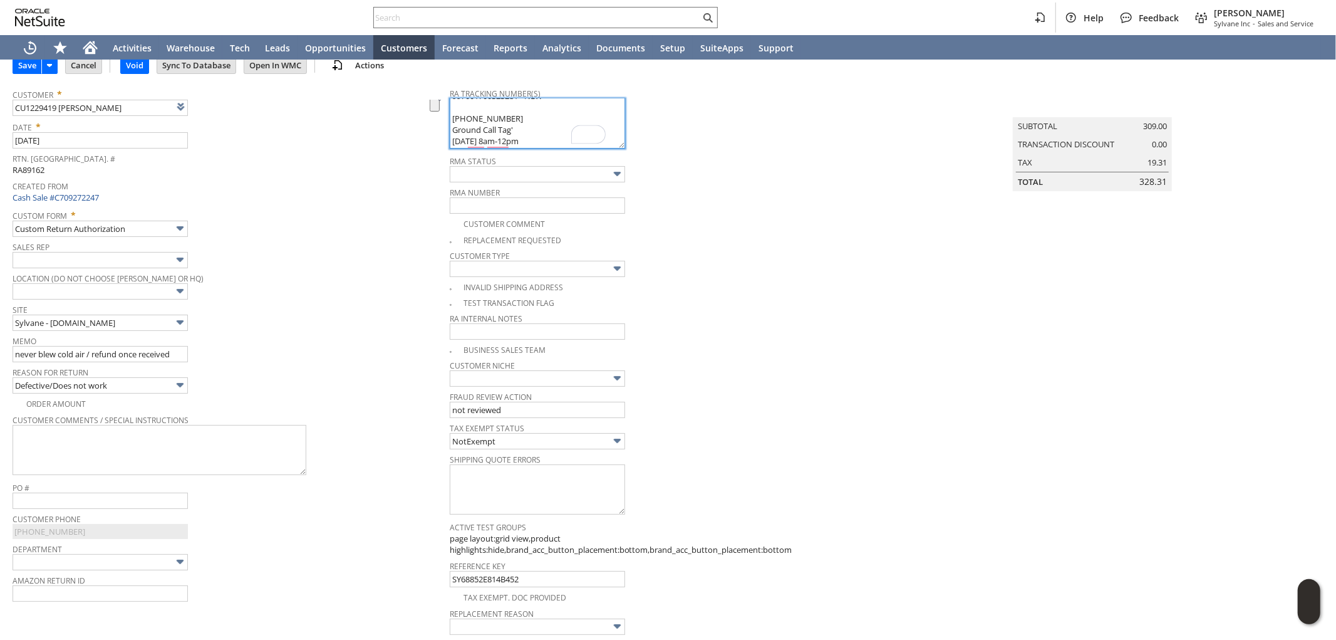
drag, startPoint x: 447, startPoint y: 130, endPoint x: 516, endPoint y: 138, distance: 69.4
click at [516, 138] on textarea "997001700323243 Ground Call Tag' 8/18 8am-12pm" at bounding box center [537, 123] width 175 height 50
click at [499, 117] on textarea "997001700323243 Ground Call Tag' 8/18 8am-12pm" at bounding box center [537, 123] width 175 height 50
paste textarea "Ground Call Tag' 8/18 8am-12pm"
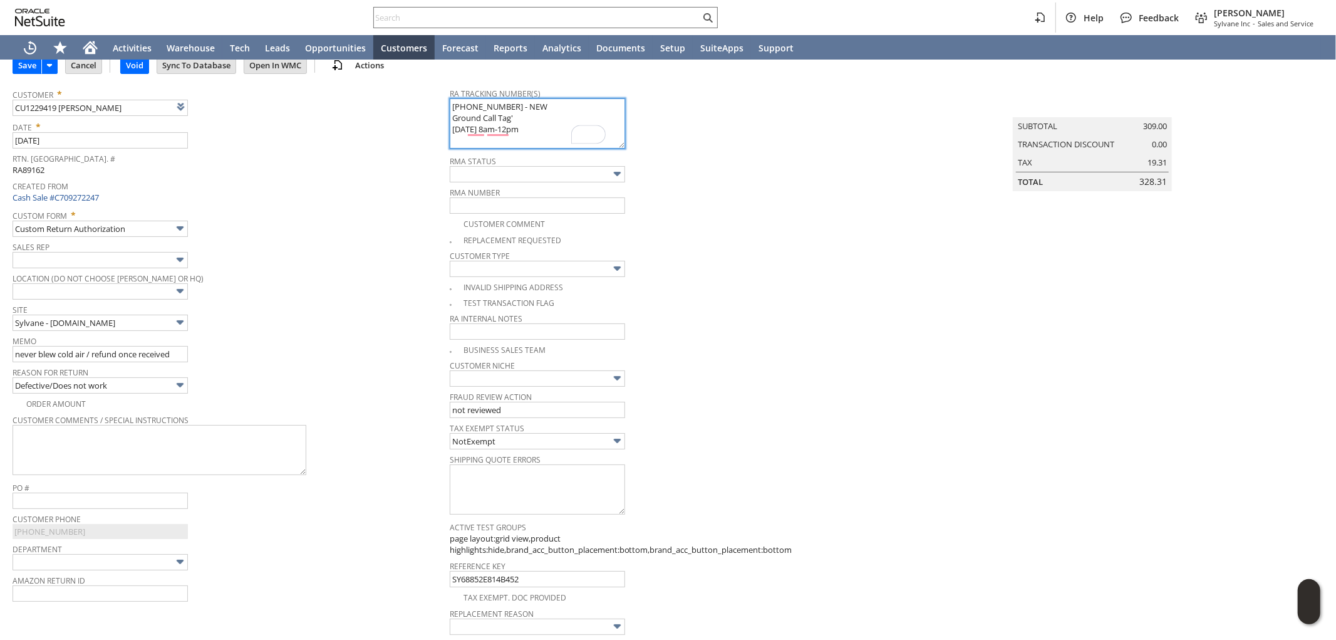
click at [466, 127] on textarea "997001700323243 Ground Call Tag' 8/18 8am-12pm" at bounding box center [537, 123] width 175 height 50
click at [494, 129] on textarea "997001700323243 Ground Call Tag' 8/18 8am-12pm" at bounding box center [537, 123] width 175 height 50
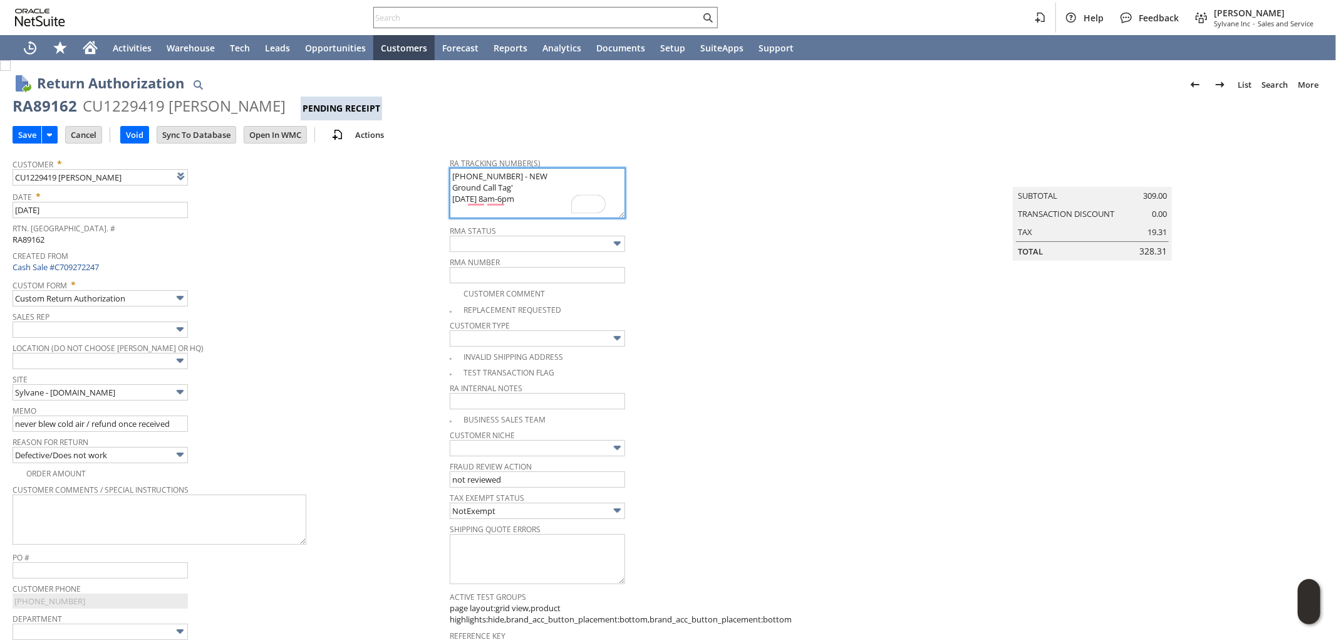
click at [518, 203] on textarea "997001700323243 Ground Call Tag' 8/18 8am-12pm" at bounding box center [537, 193] width 175 height 50
type textarea "997001700323281 - NEW Ground Call Tag' 8/19 8am-6pm 997001700323243 Ground Call…"
click at [333, 301] on div "Custom Form * Custom Return Authorization" at bounding box center [228, 290] width 431 height 31
click at [23, 134] on input "Save" at bounding box center [27, 135] width 28 height 16
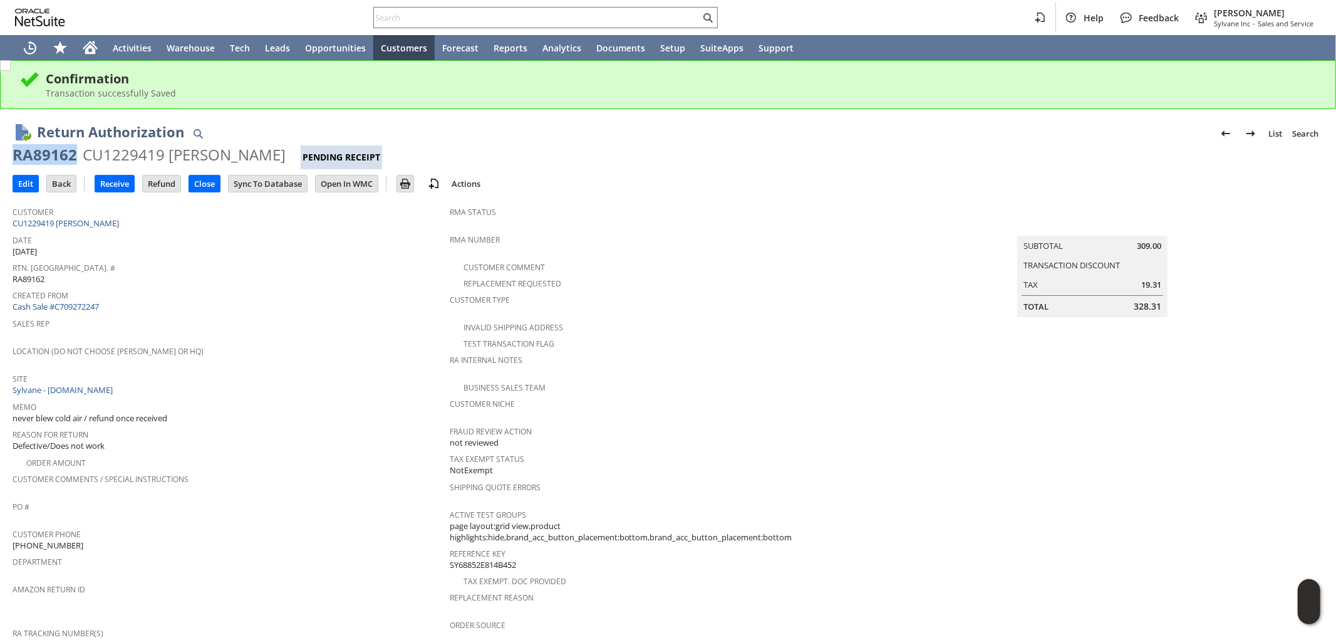
drag, startPoint x: 77, startPoint y: 150, endPoint x: 8, endPoint y: 154, distance: 69.6
click at [8, 154] on div "Return Authorization List Search RA89162 CU1229419 [PERSON_NAME] Receipt Go Edi…" at bounding box center [668, 589] width 1336 height 960
copy div "RA89162"
click at [0, 243] on div "Return Authorization List Search RA89162 CU1229419 [PERSON_NAME] Receipt Go Edi…" at bounding box center [668, 589] width 1336 height 960
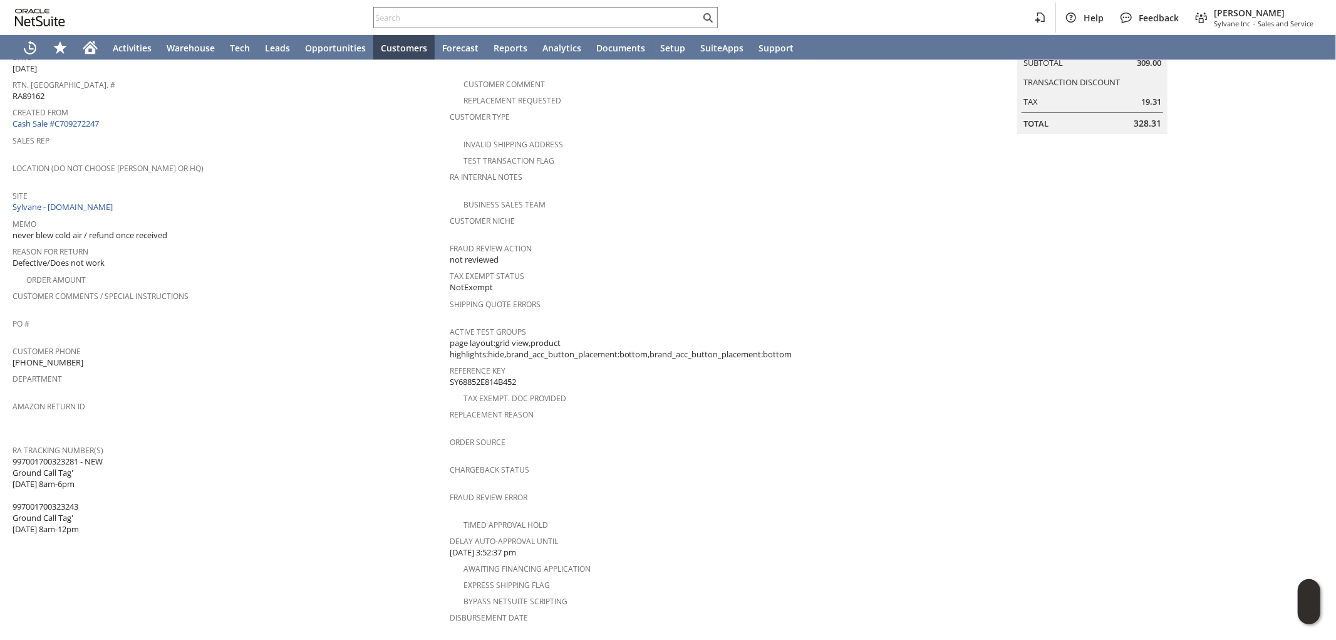
scroll to position [209, 0]
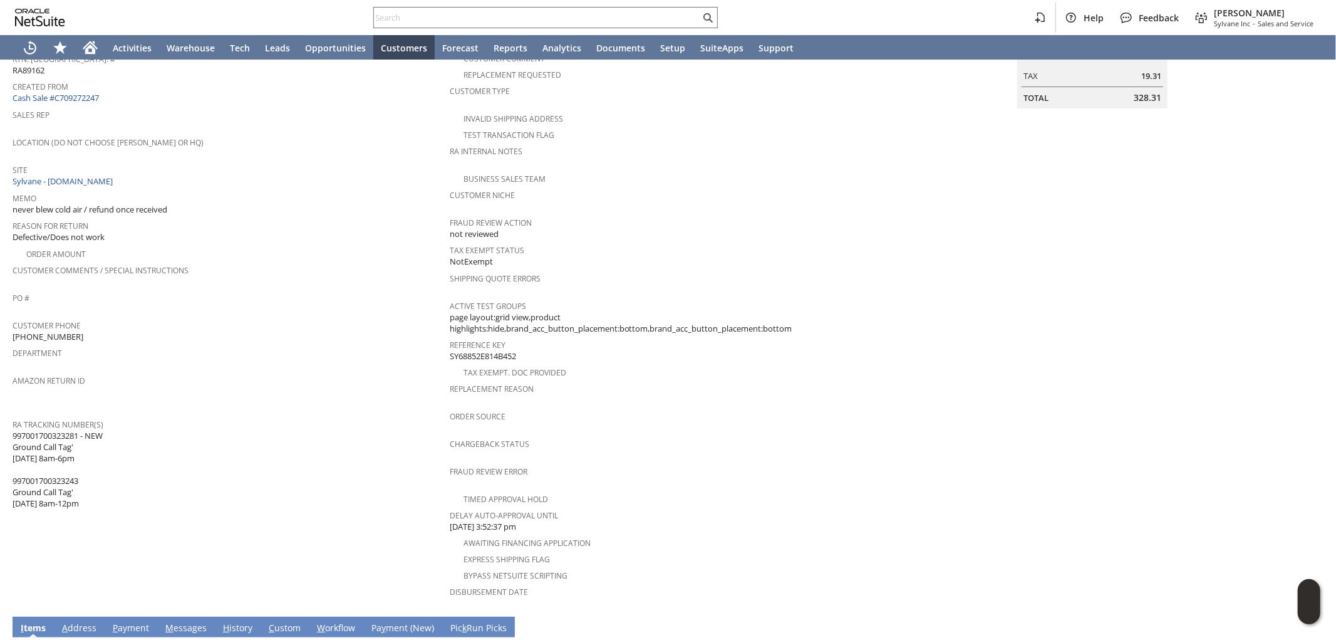
drag, startPoint x: 80, startPoint y: 416, endPoint x: 14, endPoint y: 414, distance: 65.8
click at [14, 430] on span "[PHONE_NUMBER] - NEW Ground Call Tag' [DATE] 8am-6pm 997001700323243 Ground Cal…" at bounding box center [58, 470] width 90 height 80
copy span "997001700323281"
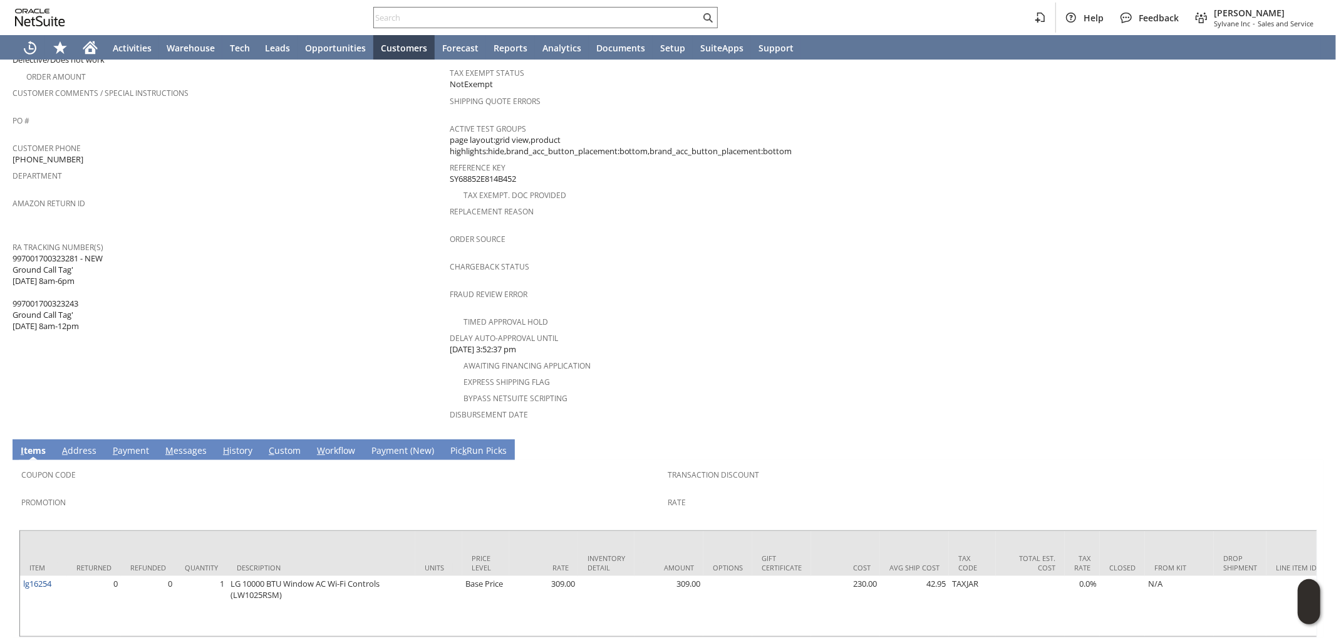
scroll to position [414, 0]
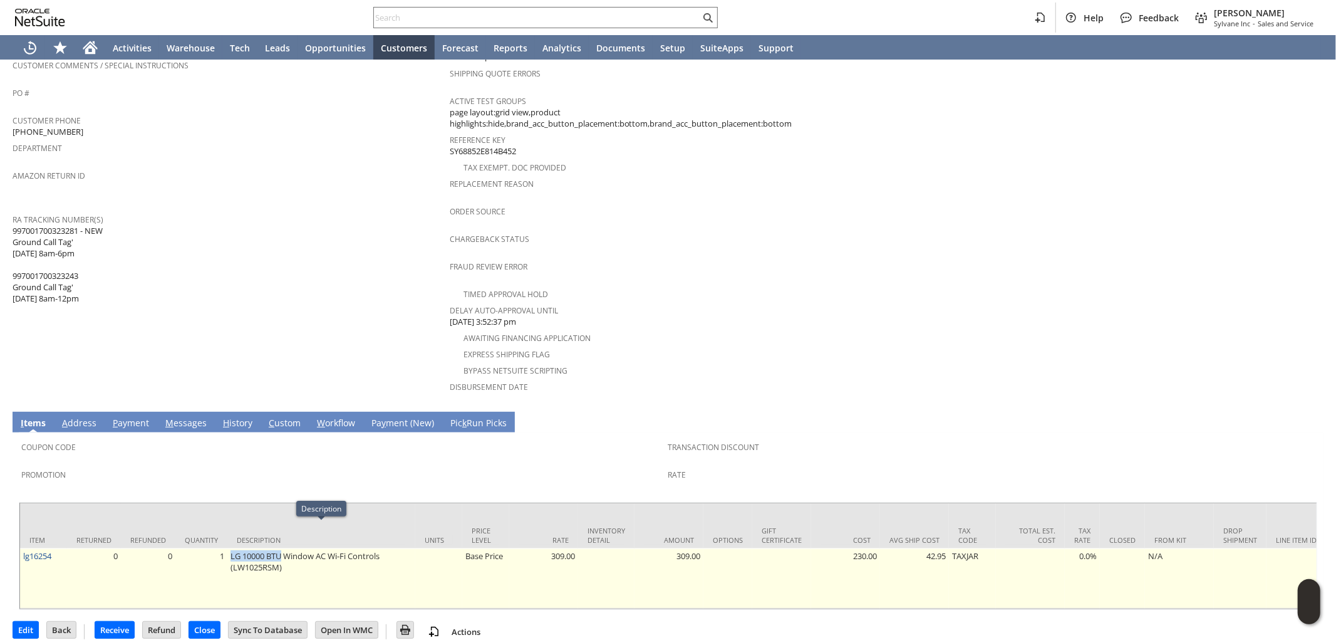
drag, startPoint x: 230, startPoint y: 530, endPoint x: 284, endPoint y: 528, distance: 54.6
click at [284, 548] on td "LG 10000 BTU Window AC Wi-Fi Controls (LW1025RSM)" at bounding box center [321, 578] width 188 height 60
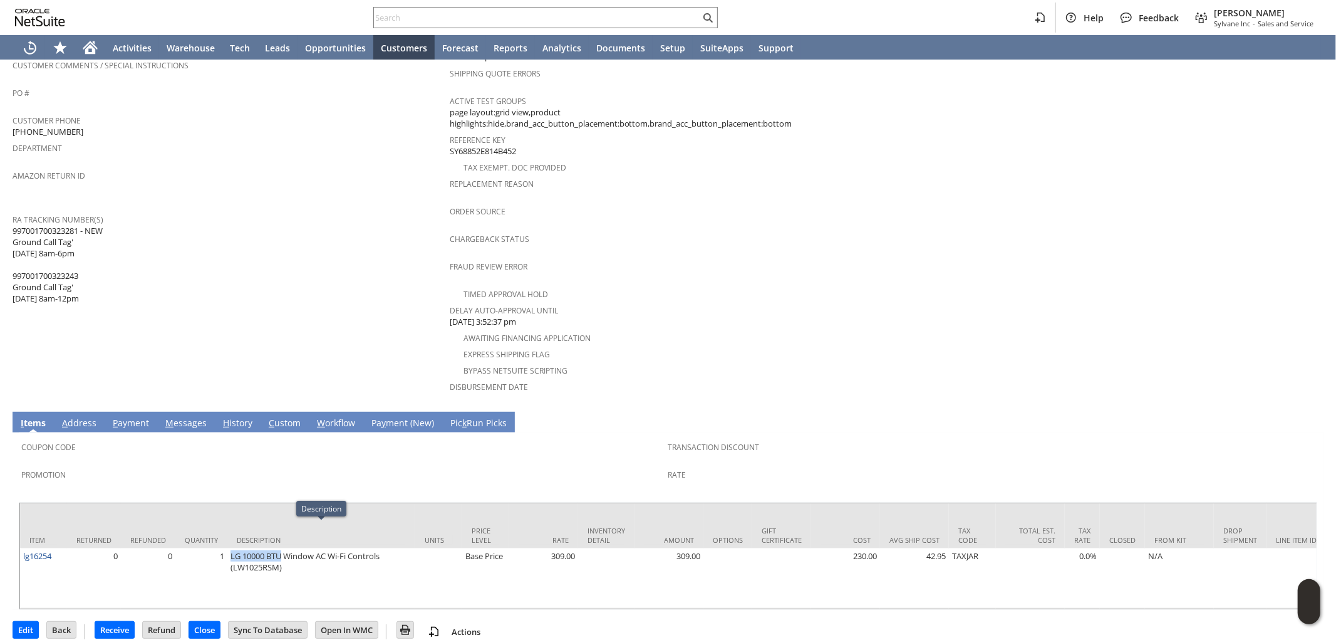
copy td "LG 10000 BTU"
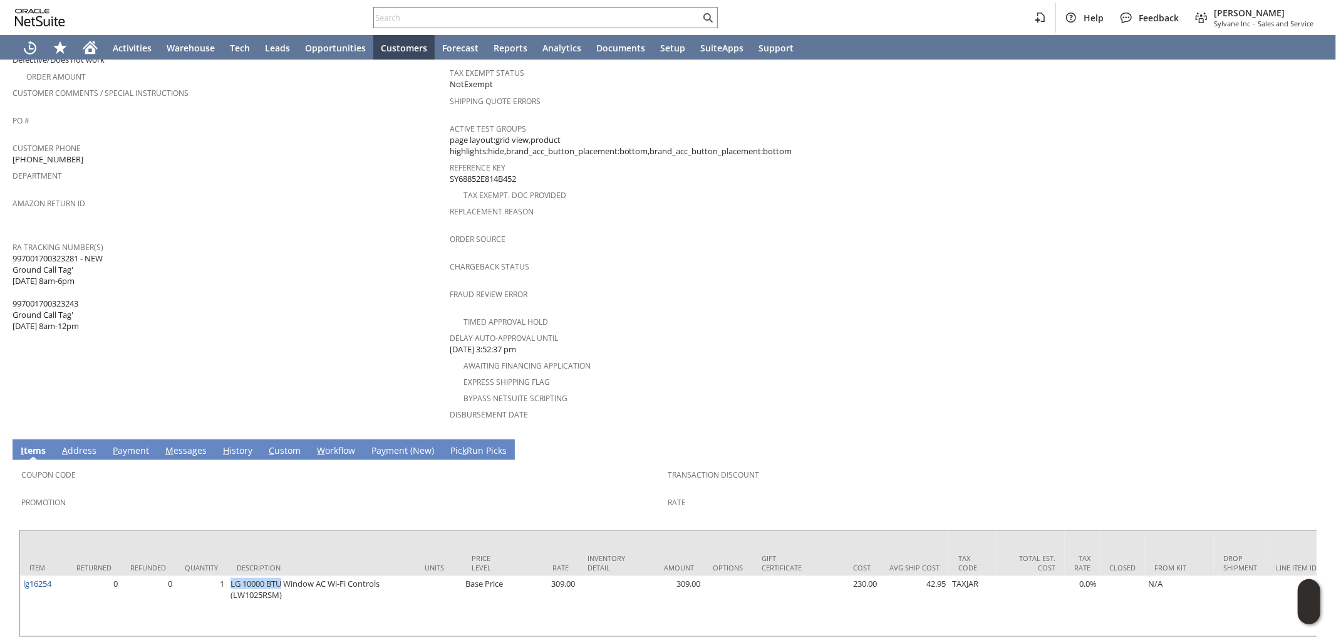
scroll to position [274, 0]
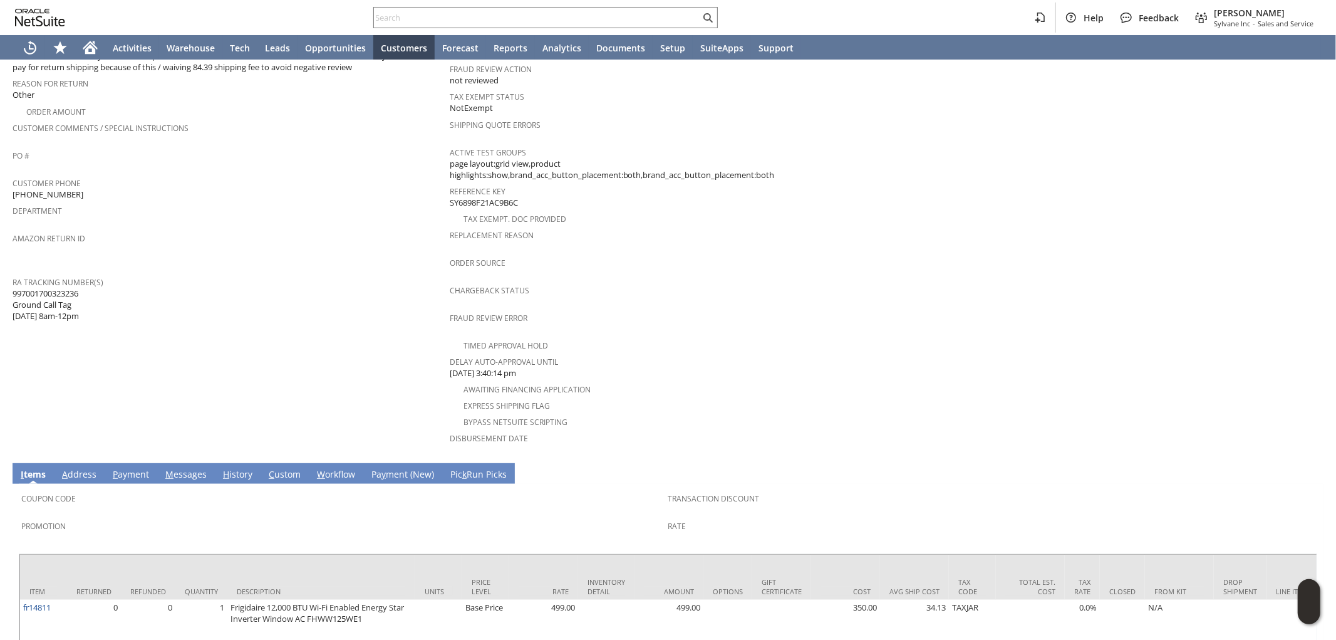
scroll to position [424, 0]
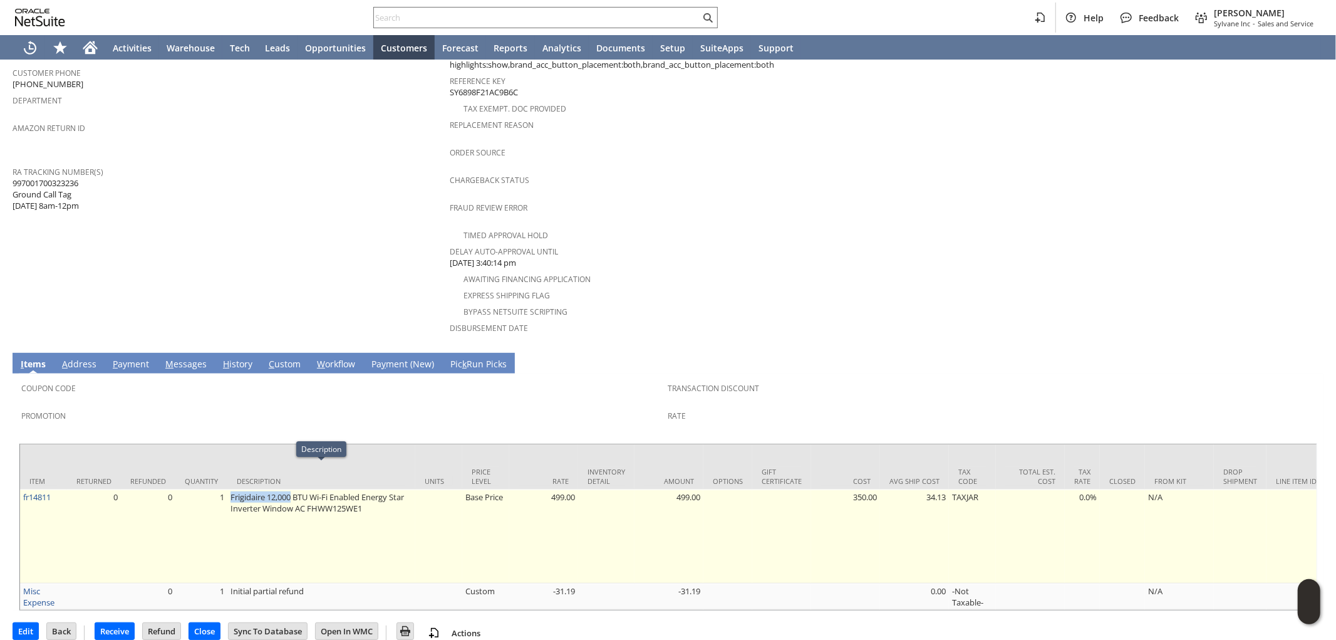
drag, startPoint x: 231, startPoint y: 472, endPoint x: 294, endPoint y: 468, distance: 64.0
click at [294, 489] on td "Frigidaire 12,000 BTU Wi-Fi Enabled Energy Star Inverter Window AC FHWW125WE1" at bounding box center [321, 536] width 188 height 94
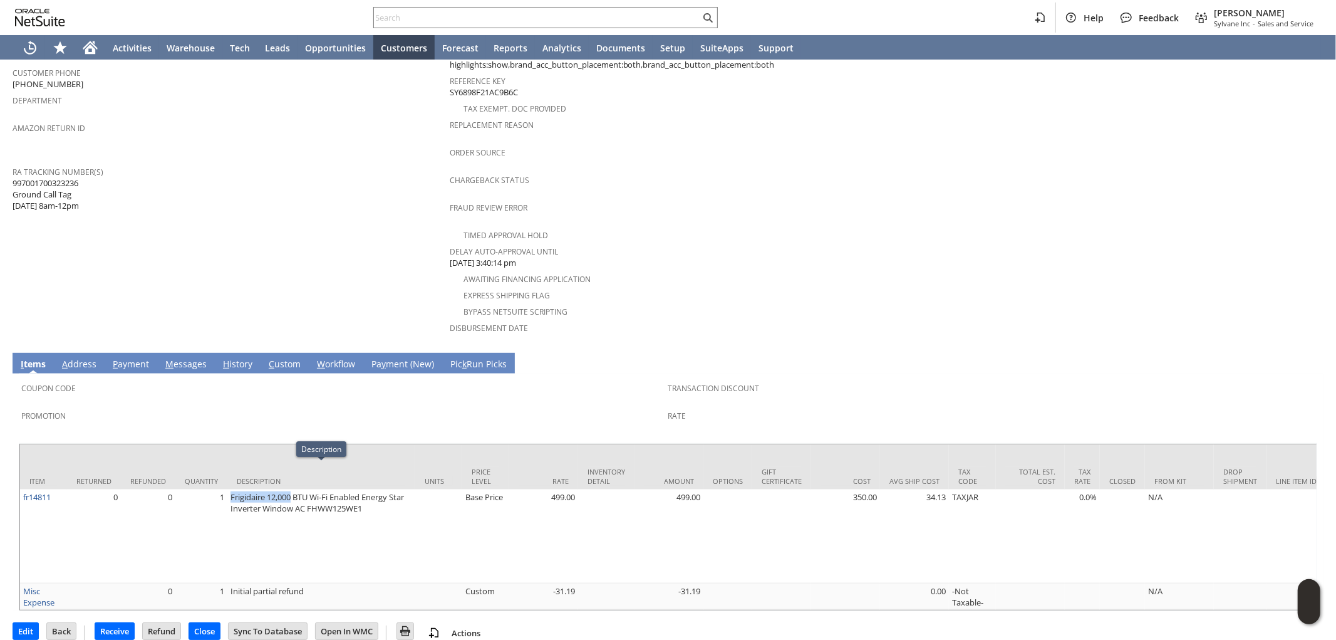
copy td "Frigidaire 12,000"
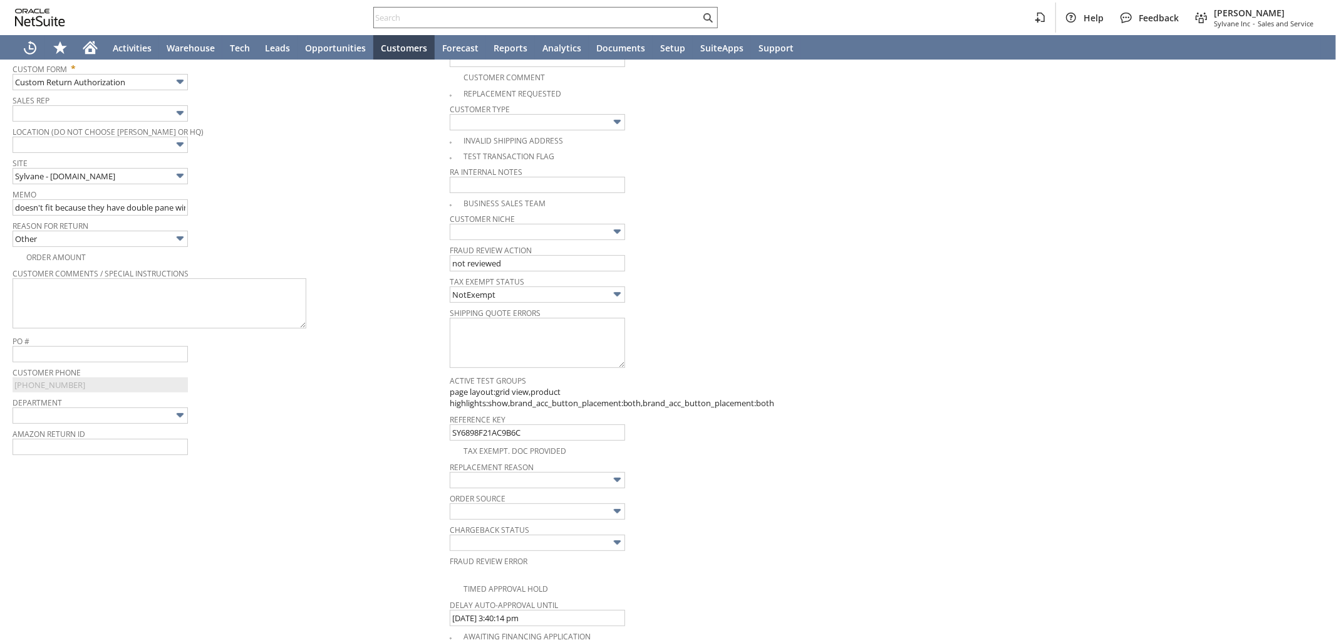
scroll to position [401, 0]
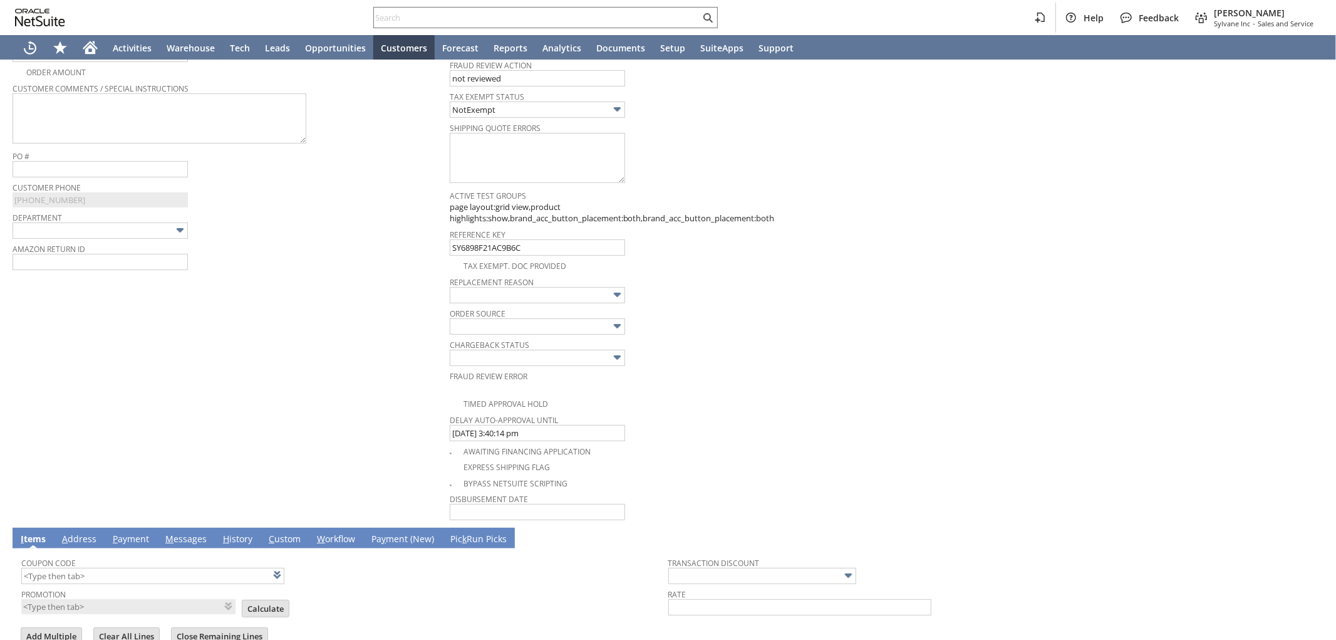
type input "Add"
type input "Copy Previous"
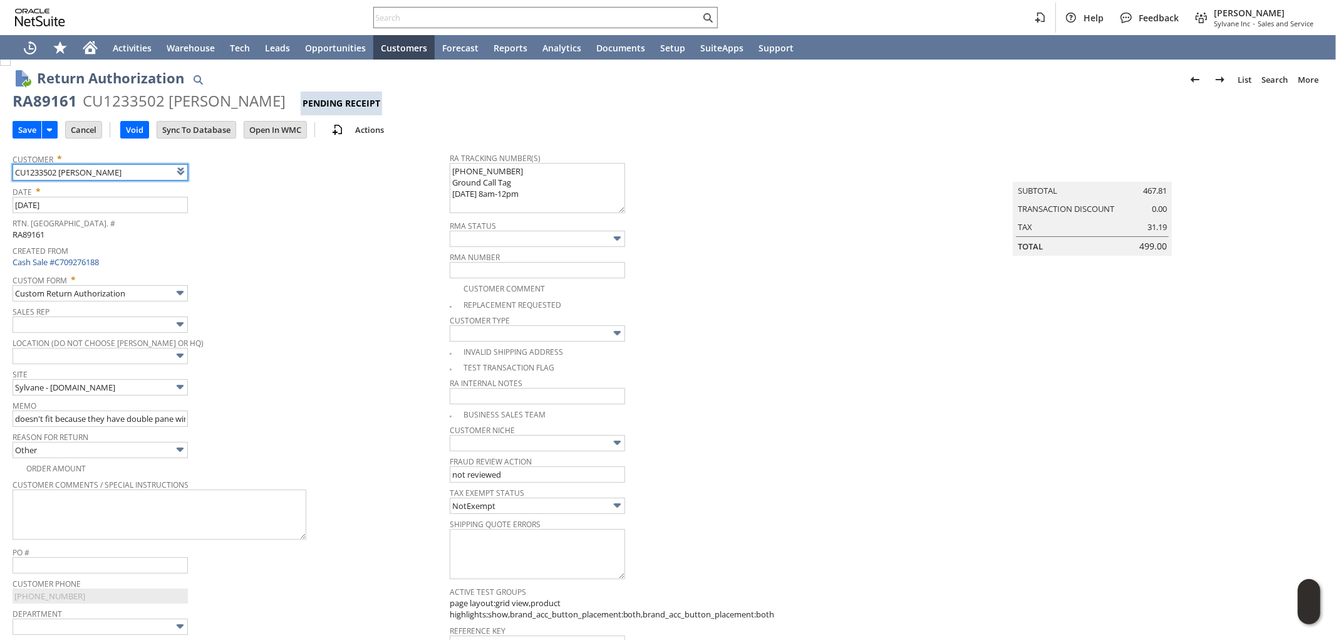
scroll to position [0, 0]
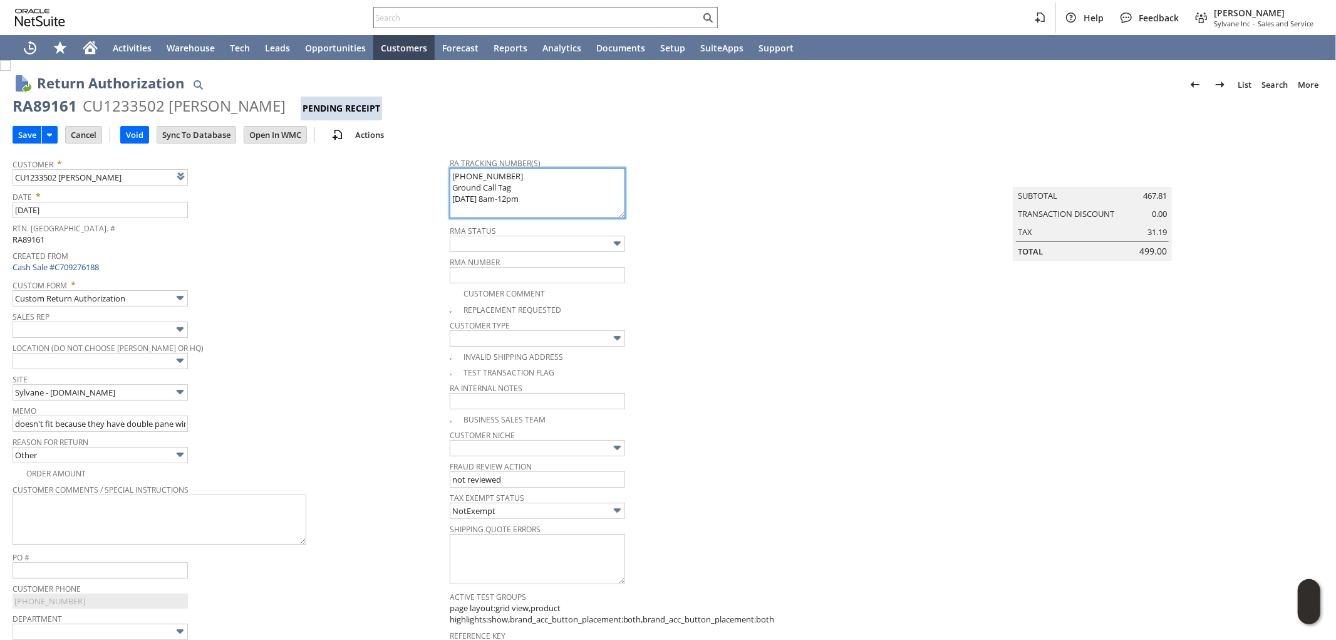
click at [450, 173] on textarea "997001700323236 Ground Call Tag 8/18 8am-12pm" at bounding box center [537, 193] width 175 height 50
click at [473, 177] on textarea "997001700323236 Ground Call Tag 8/18 8am-12pm" at bounding box center [537, 193] width 175 height 50
paste textarea "997001700323298"
drag, startPoint x: 450, startPoint y: 198, endPoint x: 516, endPoint y: 204, distance: 66.0
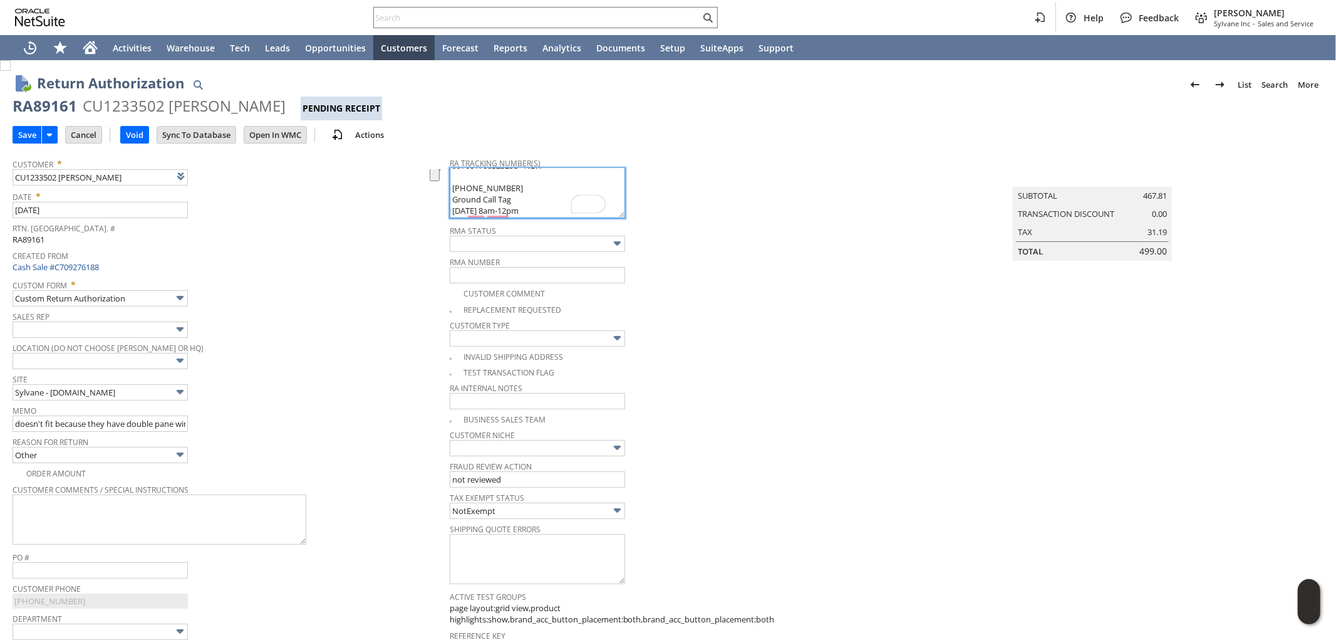
click at [514, 206] on textarea "997001700323236 Ground Call Tag 8/18 8am-12pm" at bounding box center [537, 193] width 175 height 50
click at [520, 189] on textarea "997001700323236 Ground Call Tag 8/18 8am-12pm" at bounding box center [537, 193] width 175 height 50
paste textarea "Ground Call Tag 8/18 8am-12pm"
click at [466, 195] on textarea "997001700323236 Ground Call Tag 8/18 8am-12pm" at bounding box center [537, 193] width 175 height 50
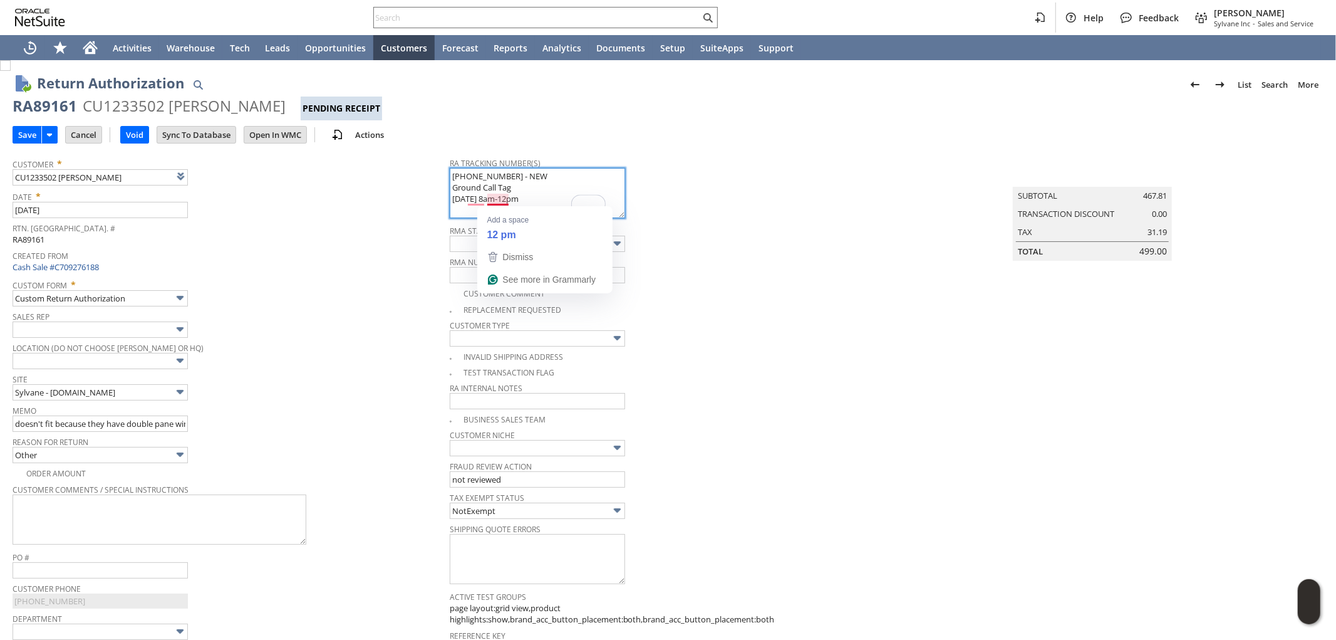
click at [495, 199] on textarea "997001700323236 Ground Call Tag 8/18 8am-12pm" at bounding box center [537, 193] width 175 height 50
type textarea "997001700323298 - NEW Ground Call Tag 8/19 8am-6pm 997001700323236 Ground Call …"
click at [22, 135] on input "Save" at bounding box center [27, 135] width 28 height 16
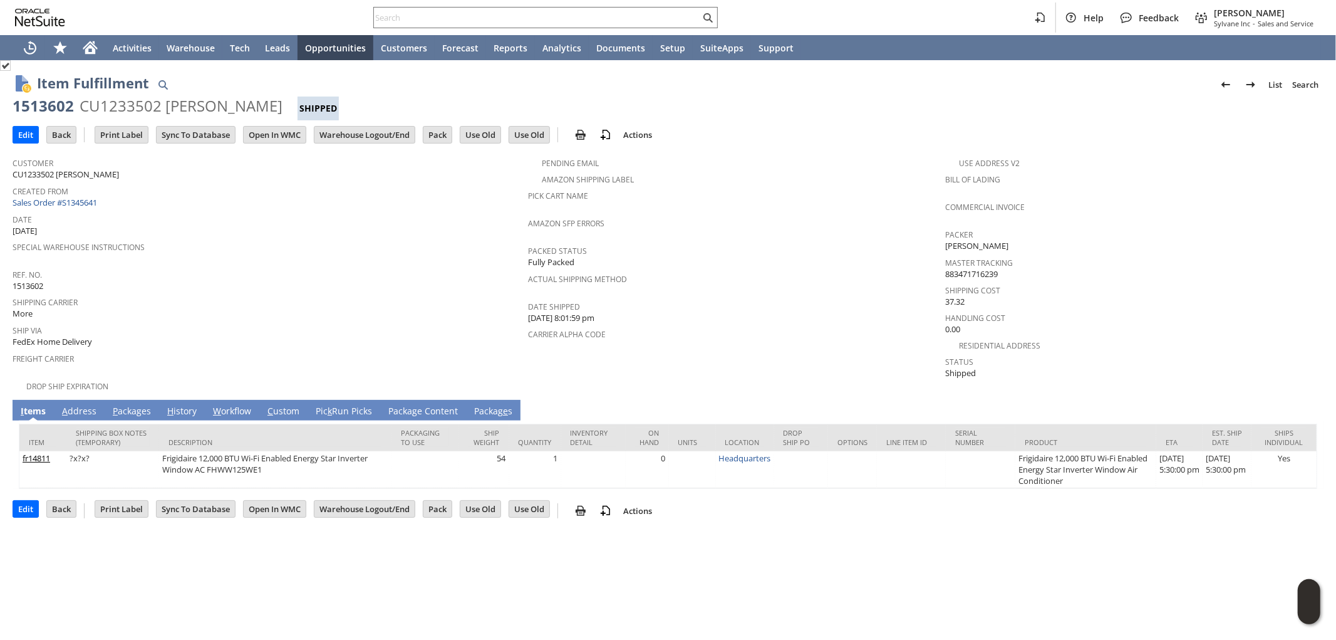
click at [81, 405] on link "A ddress" at bounding box center [79, 412] width 41 height 14
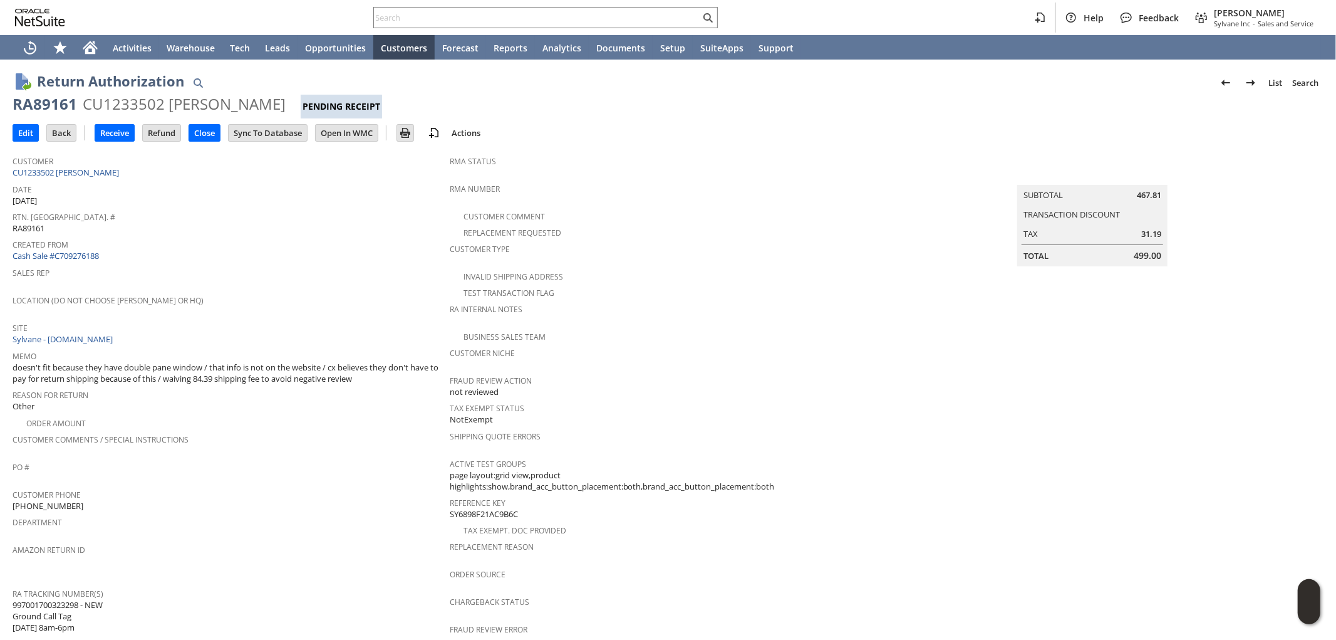
scroll to position [278, 0]
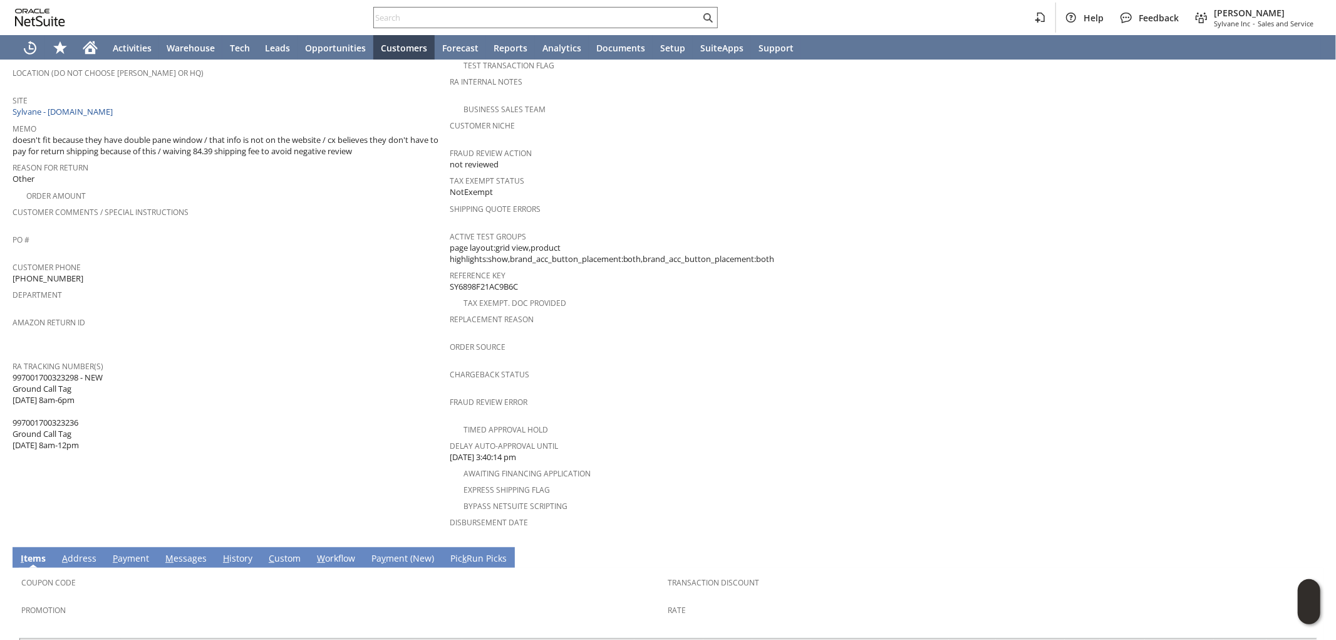
drag, startPoint x: 83, startPoint y: 358, endPoint x: 101, endPoint y: 358, distance: 17.5
click at [86, 372] on span "997001700323298 - NEW Ground Call Tag 8/19 8am-6pm 997001700323236 Ground Call …" at bounding box center [58, 412] width 90 height 80
drag, startPoint x: 108, startPoint y: 358, endPoint x: 28, endPoint y: 358, distance: 80.8
click at [26, 357] on div "RA Tracking Number(s) 997001700323298 - NEW Ground Call Tag 8/19 8am-6pm 997001…" at bounding box center [228, 404] width 431 height 94
click at [25, 372] on span "997001700323298 - NEW Ground Call Tag 8/19 8am-6pm 997001700323236 Ground Call …" at bounding box center [58, 412] width 90 height 80
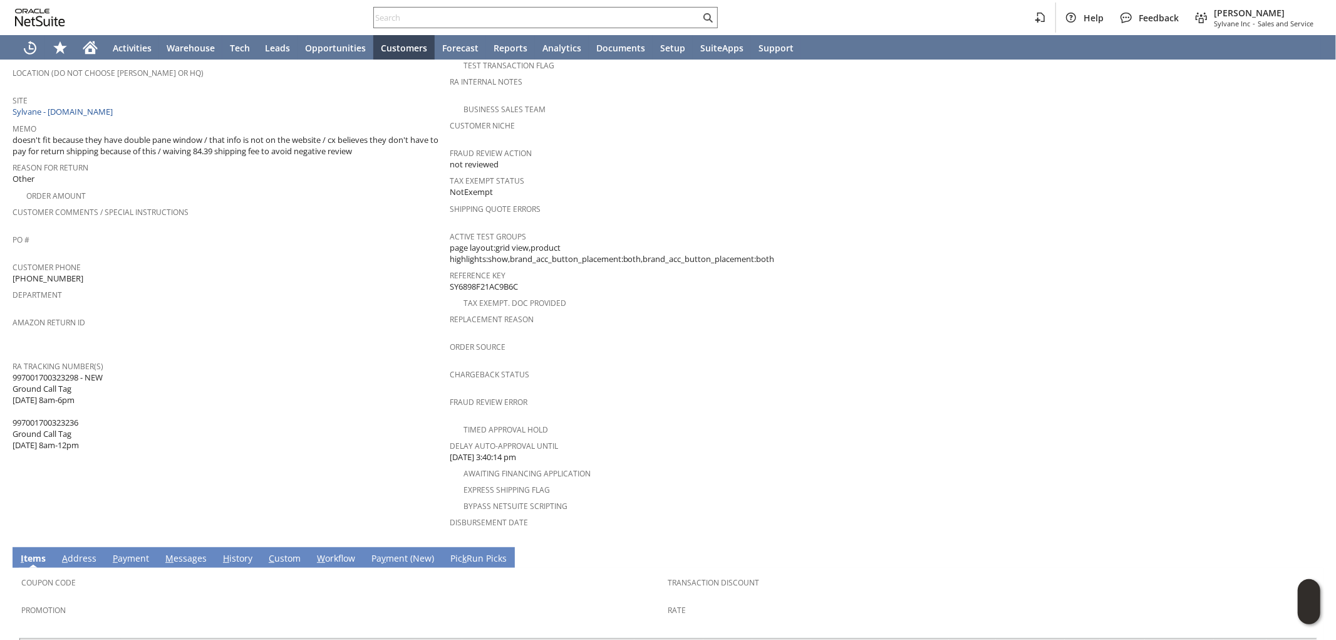
drag, startPoint x: 13, startPoint y: 360, endPoint x: 104, endPoint y: 360, distance: 90.8
click at [103, 372] on span "997001700323298 - NEW Ground Call Tag 8/19 8am-6pm 997001700323236 Ground Call …" at bounding box center [58, 412] width 90 height 80
copy span "997001700323298 - NEW"
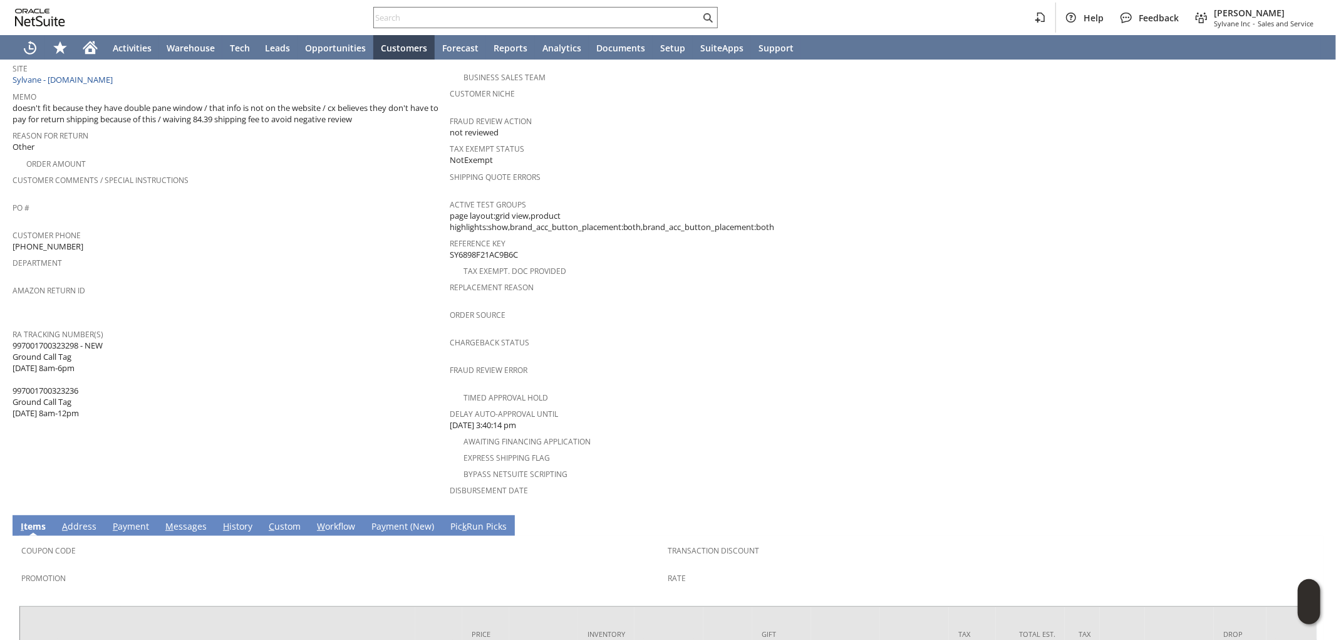
scroll to position [264, 0]
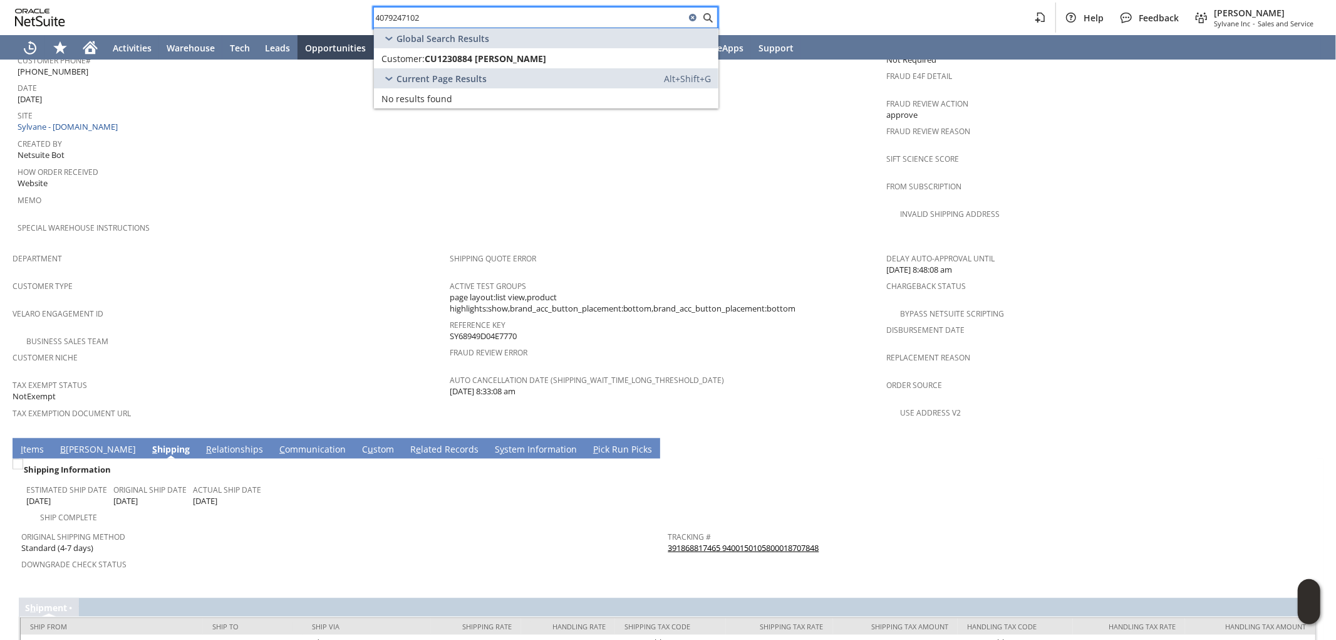
scroll to position [639, 0]
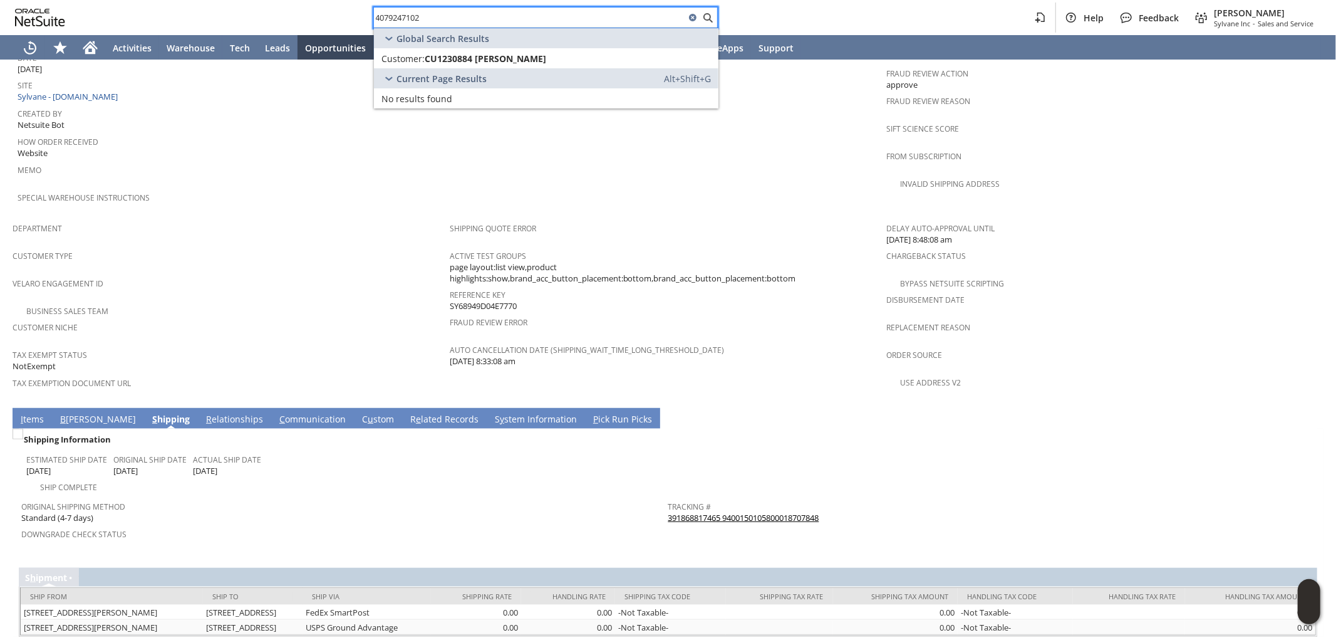
click at [31, 413] on link "I tems" at bounding box center [32, 420] width 29 height 14
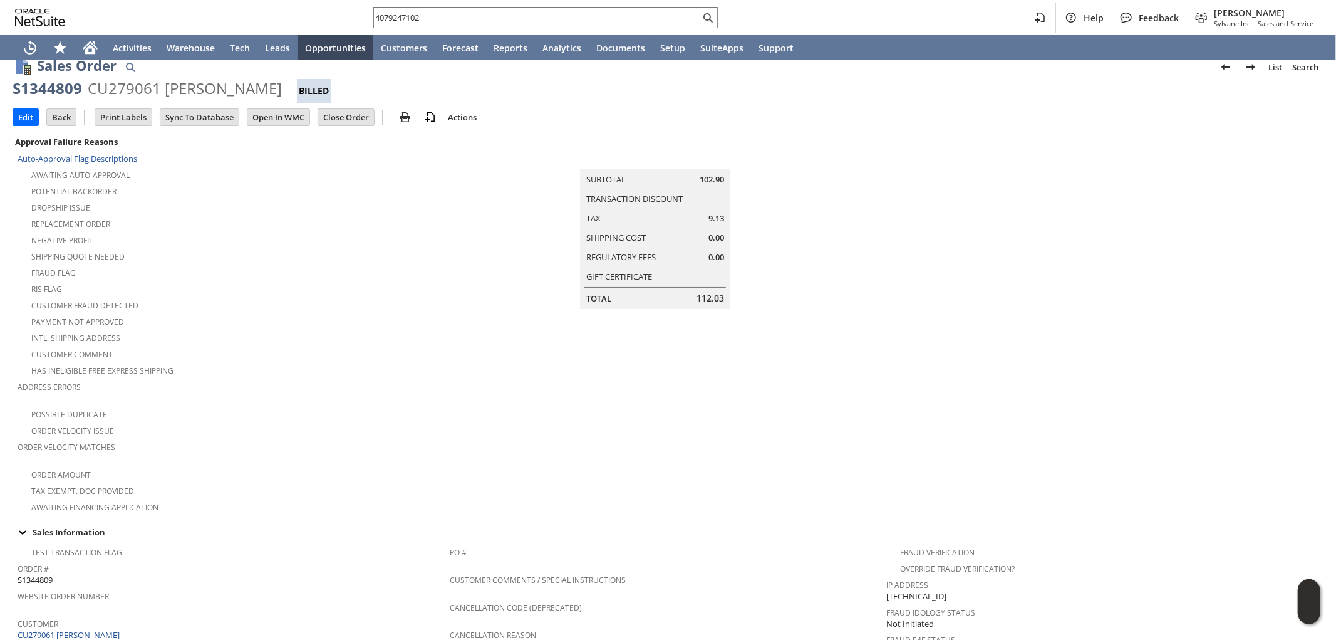
scroll to position [0, 0]
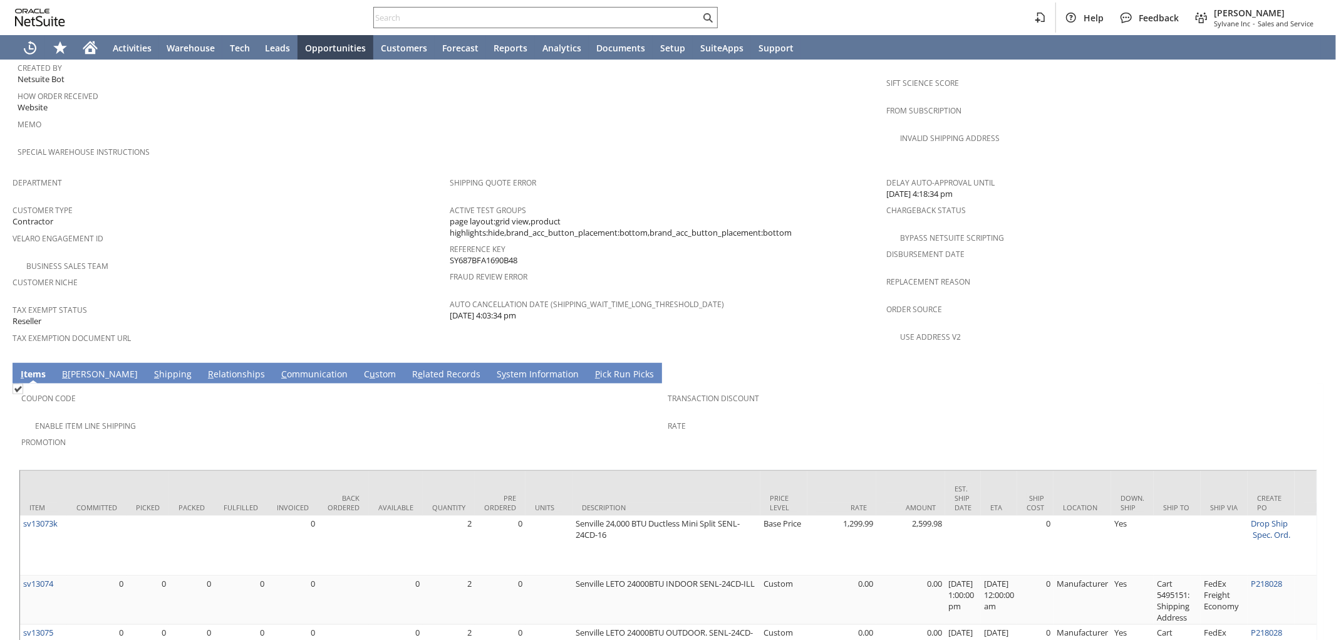
scroll to position [793, 0]
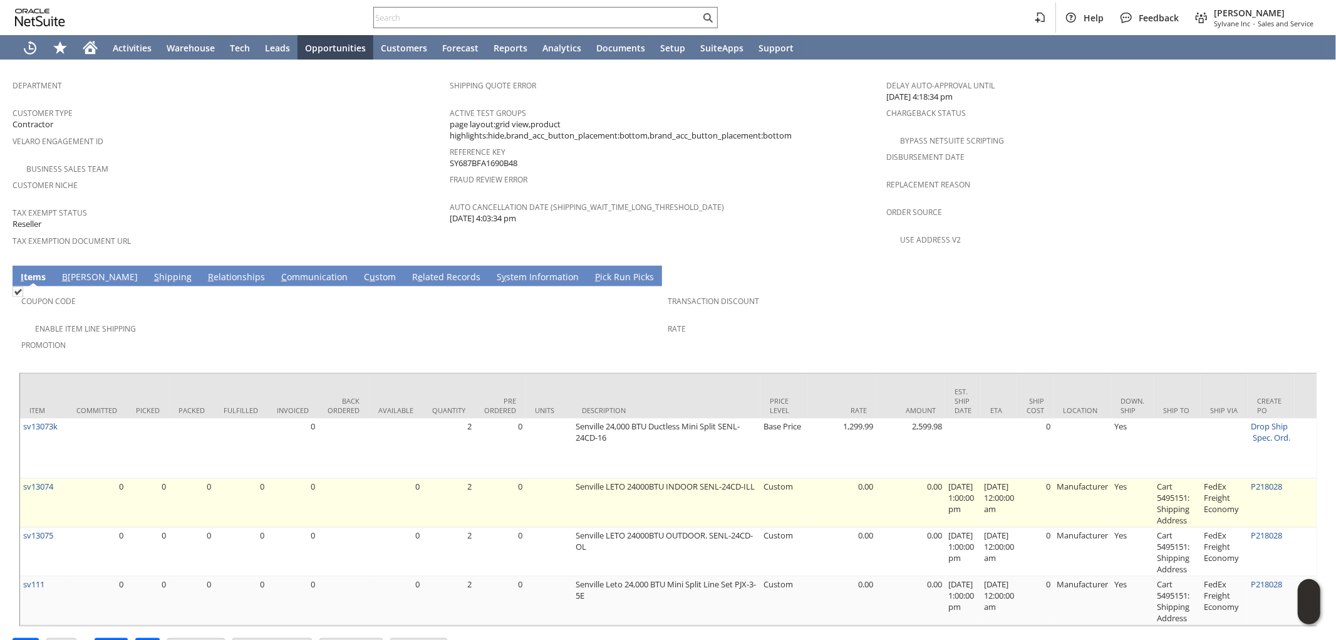
click at [1283, 479] on td "P218028" at bounding box center [1271, 503] width 47 height 49
click at [1283, 481] on link "P218028" at bounding box center [1266, 486] width 31 height 11
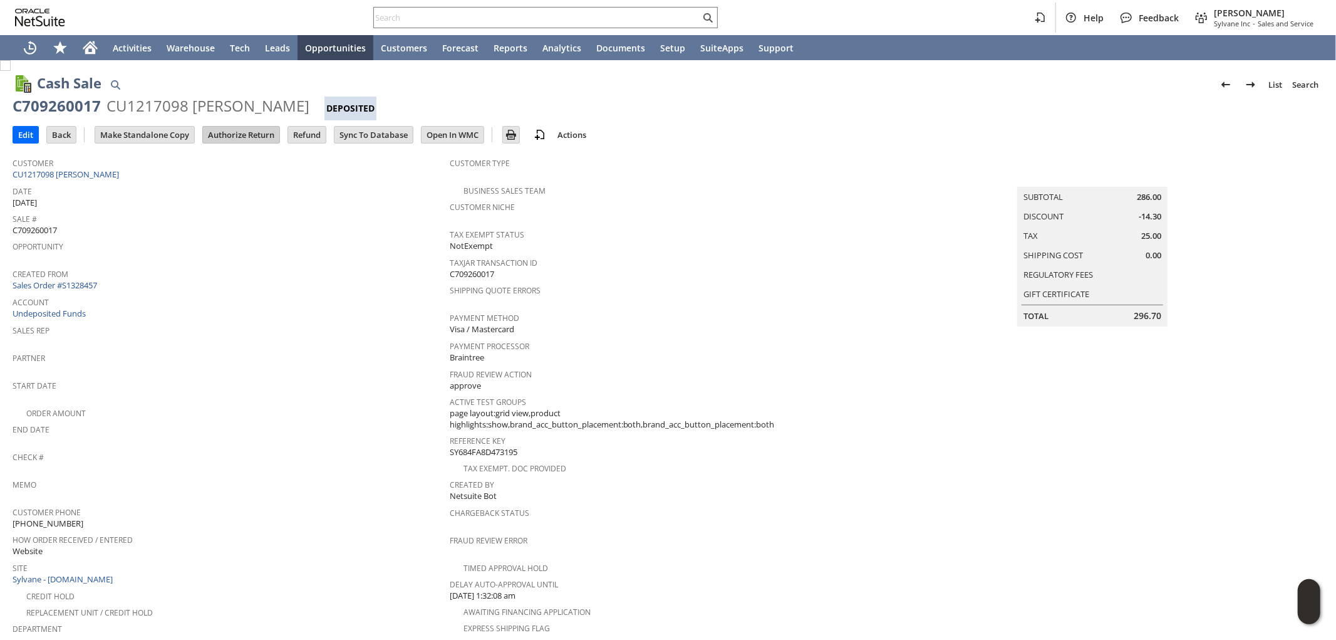
click at [251, 135] on input "Authorize Return" at bounding box center [241, 135] width 76 height 16
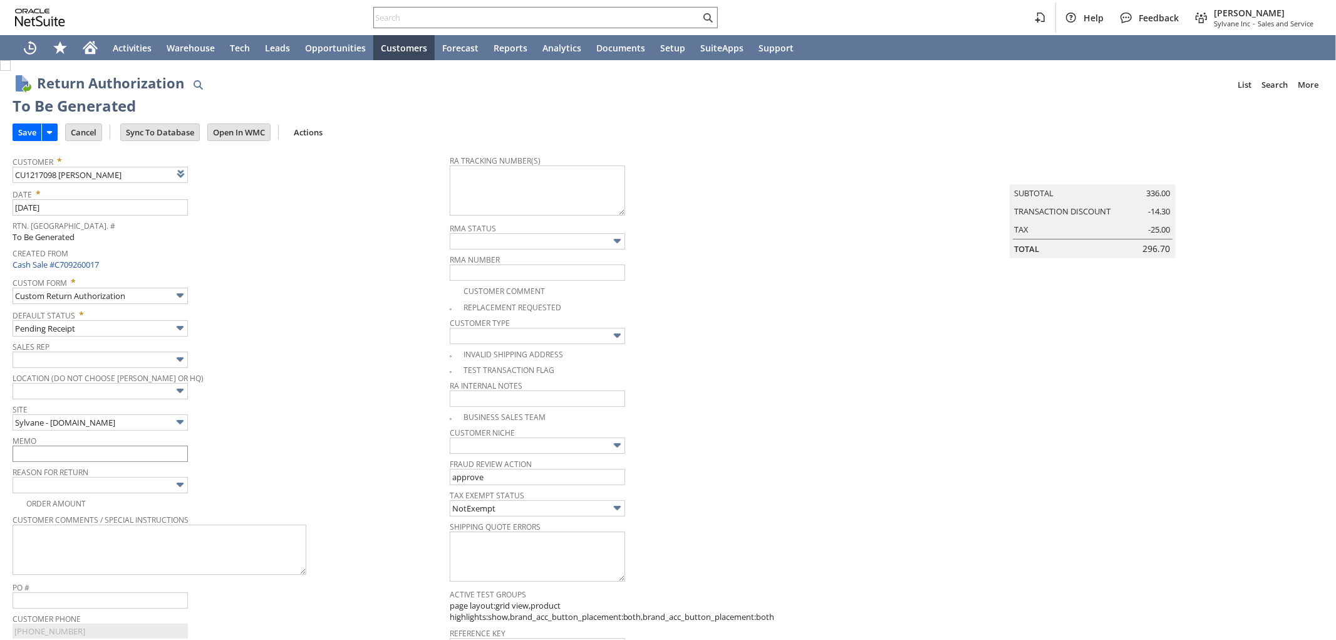
type input "Add"
type input "Copy Previous"
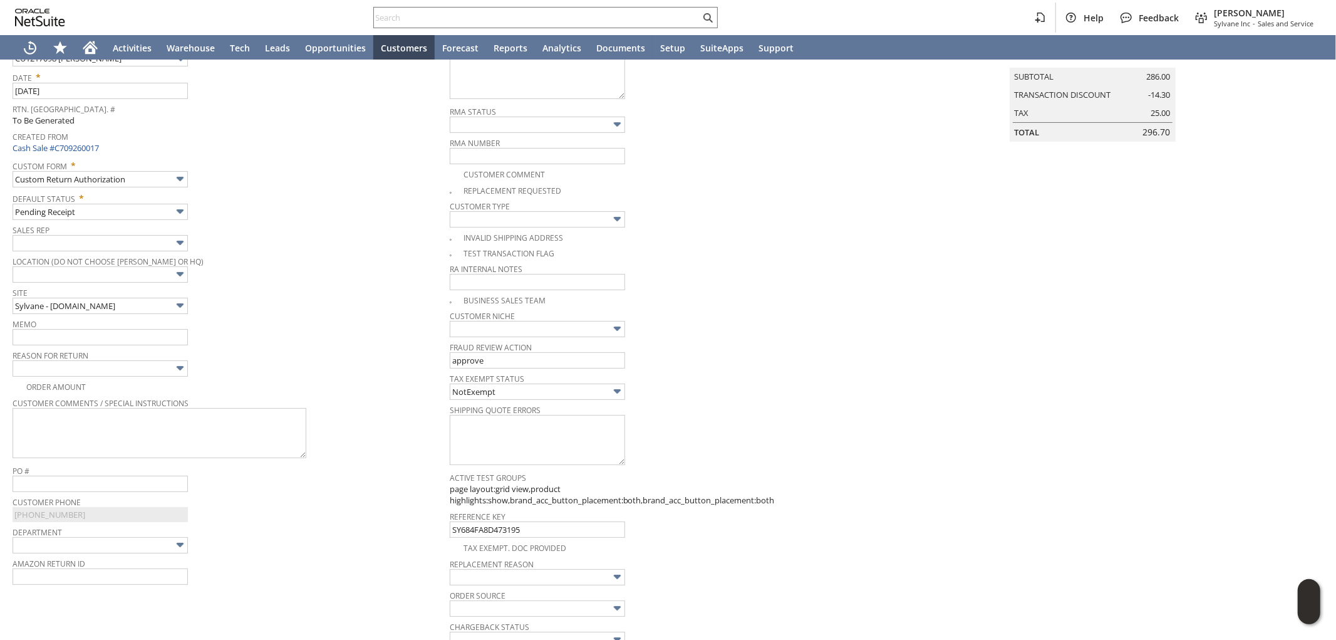
scroll to position [78, 0]
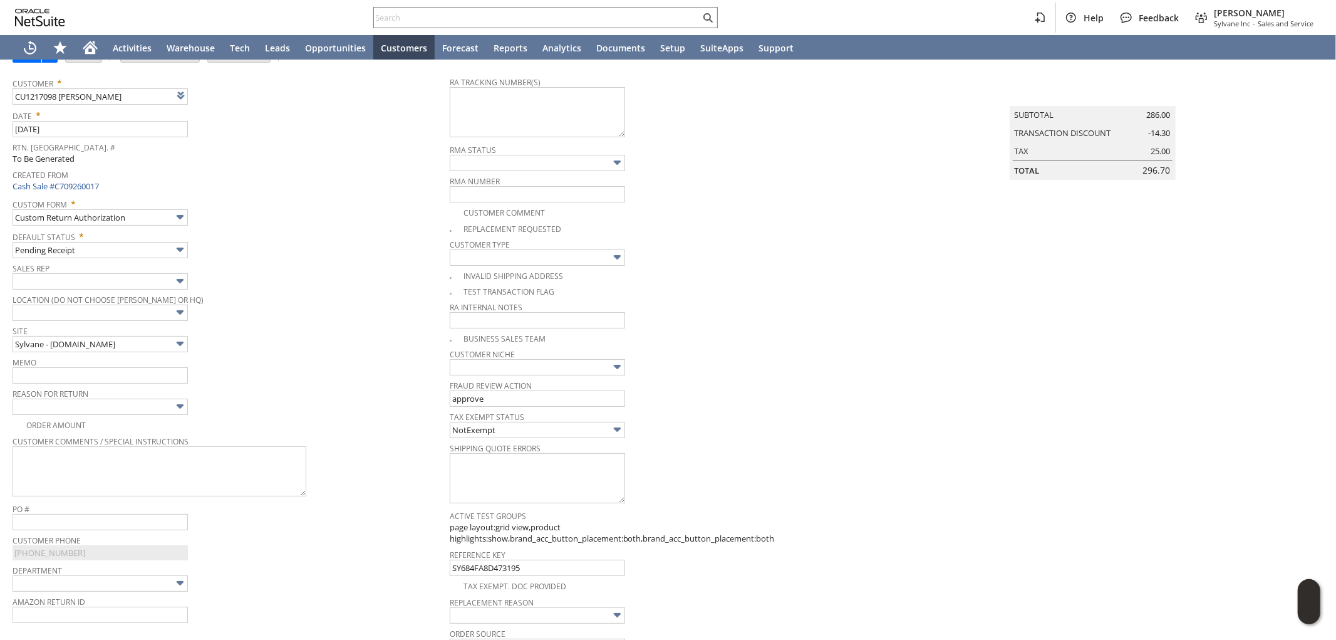
click at [79, 416] on div "Order Amount" at bounding box center [231, 423] width 437 height 15
click at [89, 410] on input "text" at bounding box center [100, 406] width 175 height 16
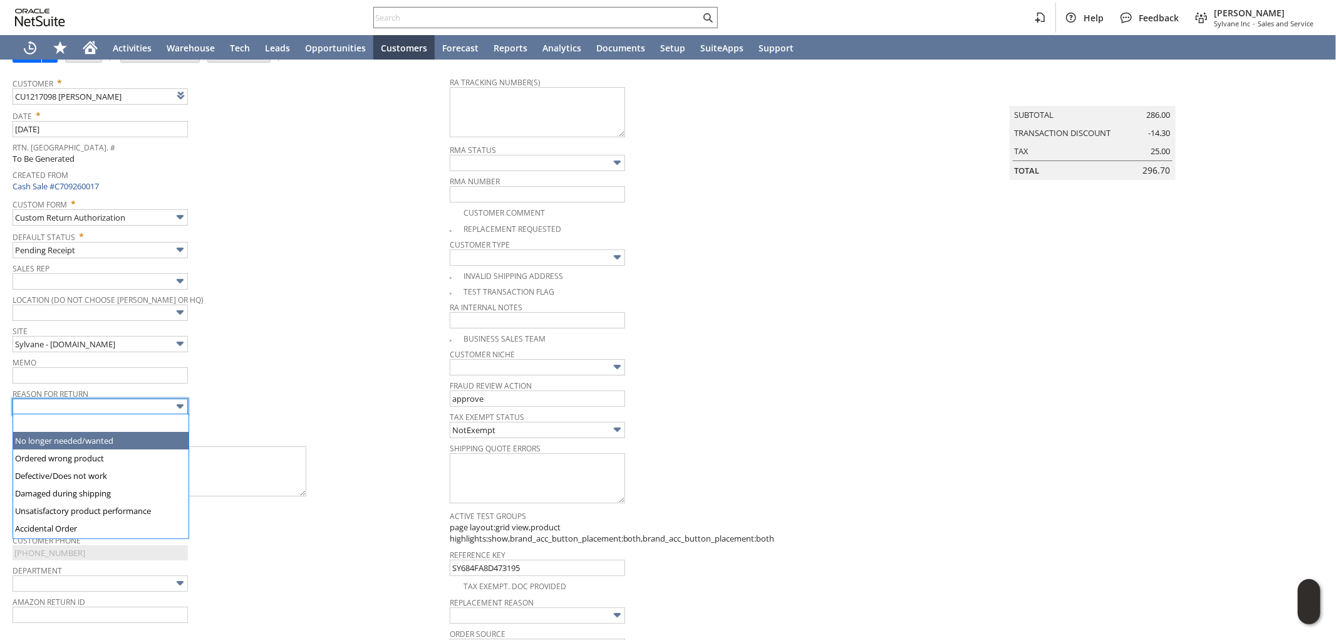
type input "No longer needed/wanted"
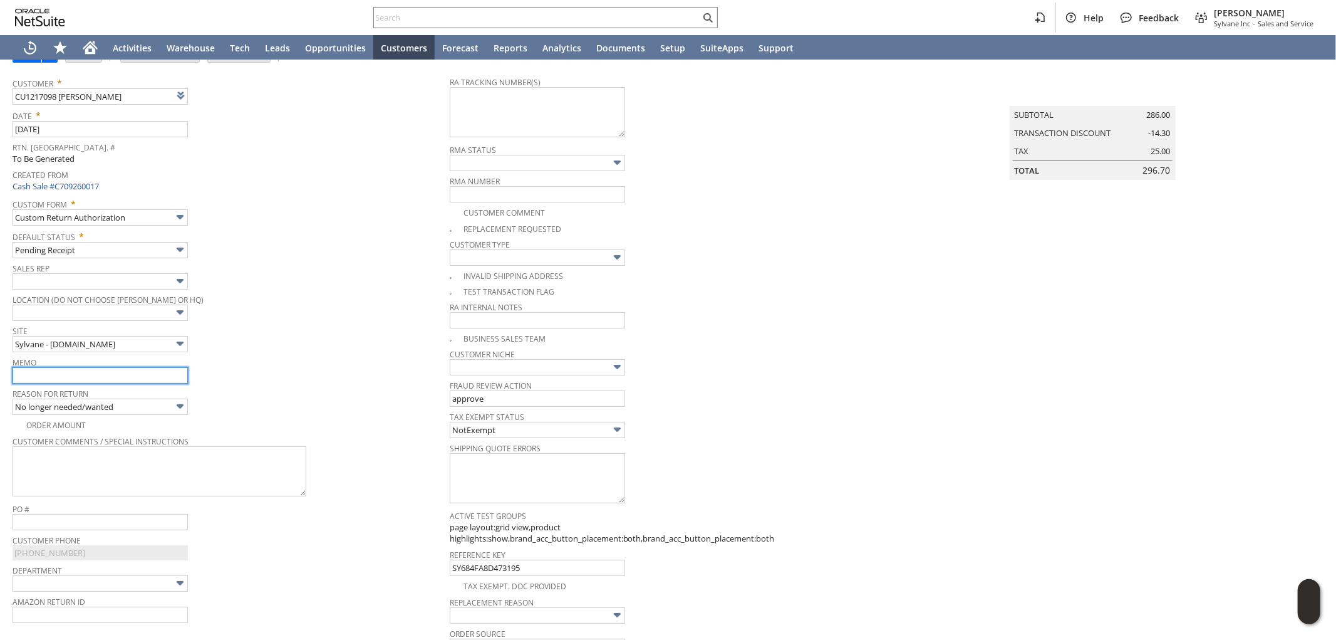
click at [100, 377] on input "text" at bounding box center [100, 375] width 175 height 16
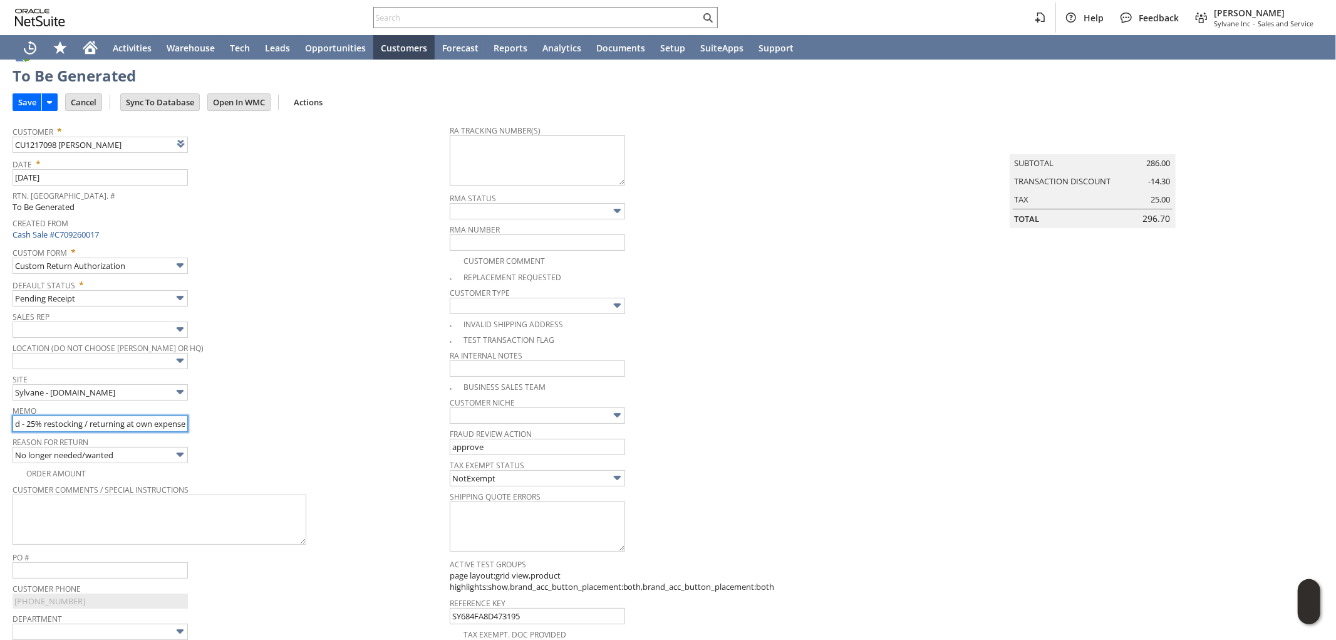
scroll to position [0, 0]
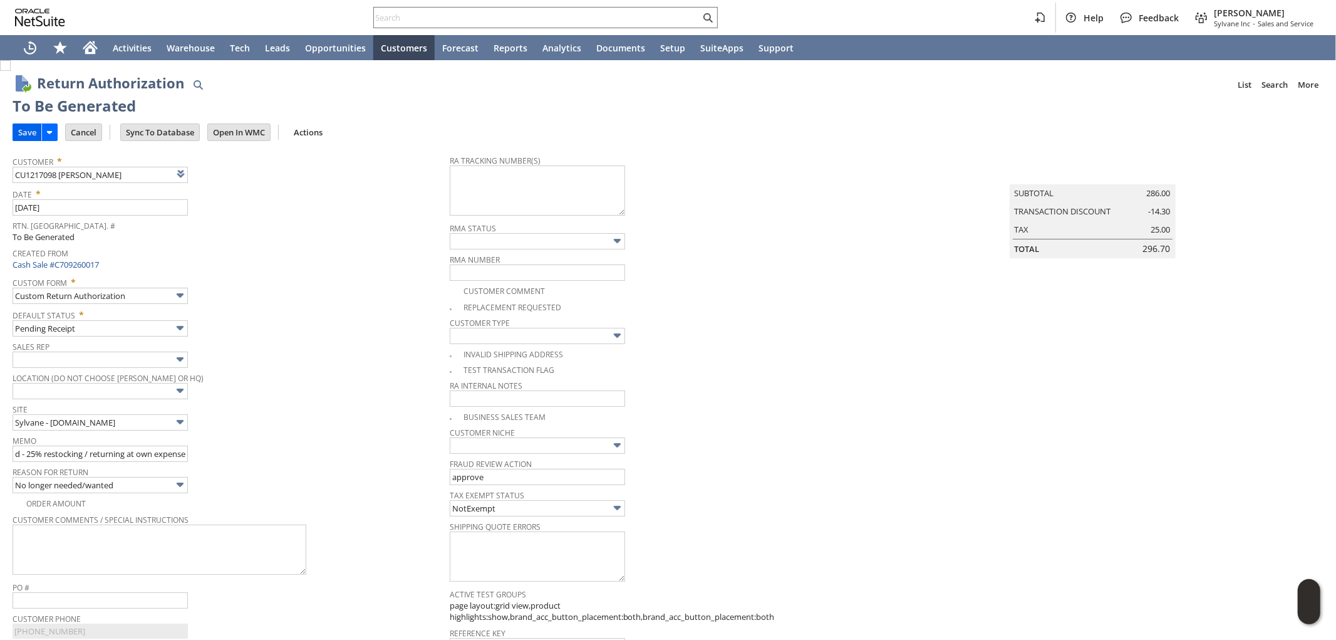
click at [28, 128] on input "Save" at bounding box center [27, 132] width 28 height 16
click at [45, 453] on input "Refund - 25% restocking / returning at own expense" at bounding box center [100, 453] width 175 height 16
click at [17, 447] on input "Refund - 25% restocking / returning at own expense" at bounding box center [100, 453] width 175 height 16
type input "Refund - (outside 30days) 25% restocking / returning at own expense"
click at [21, 128] on input "Save" at bounding box center [27, 132] width 28 height 16
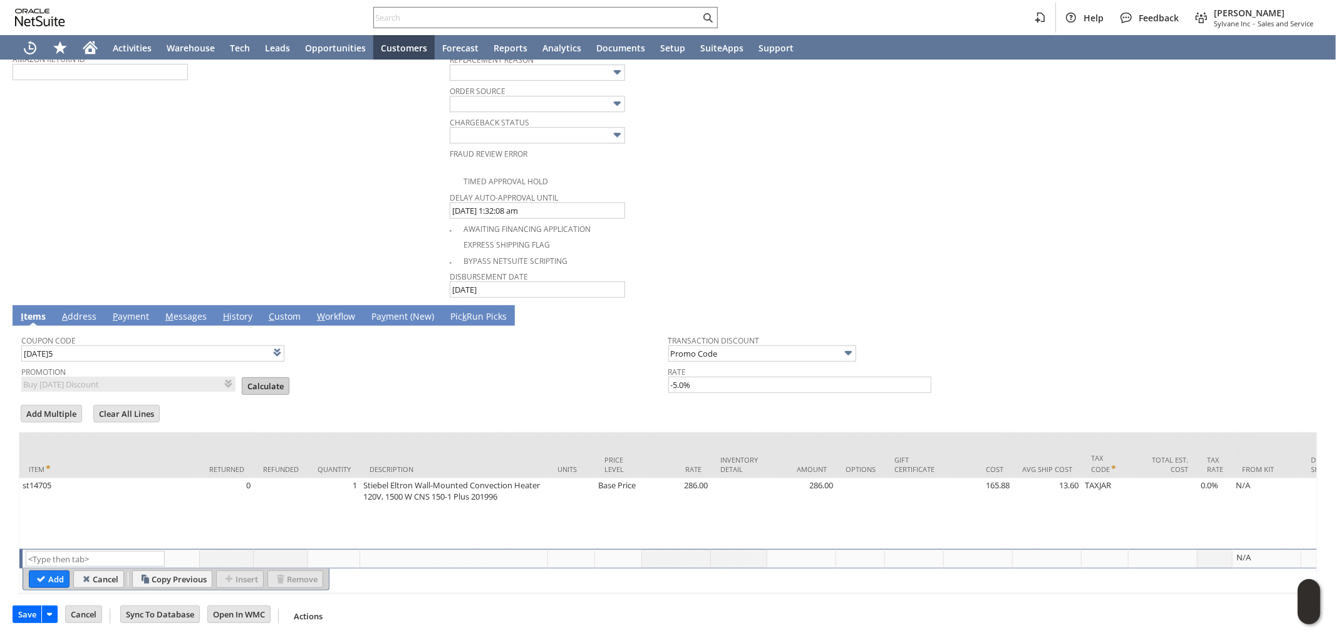
click at [258, 378] on input "Calculate" at bounding box center [265, 386] width 46 height 16
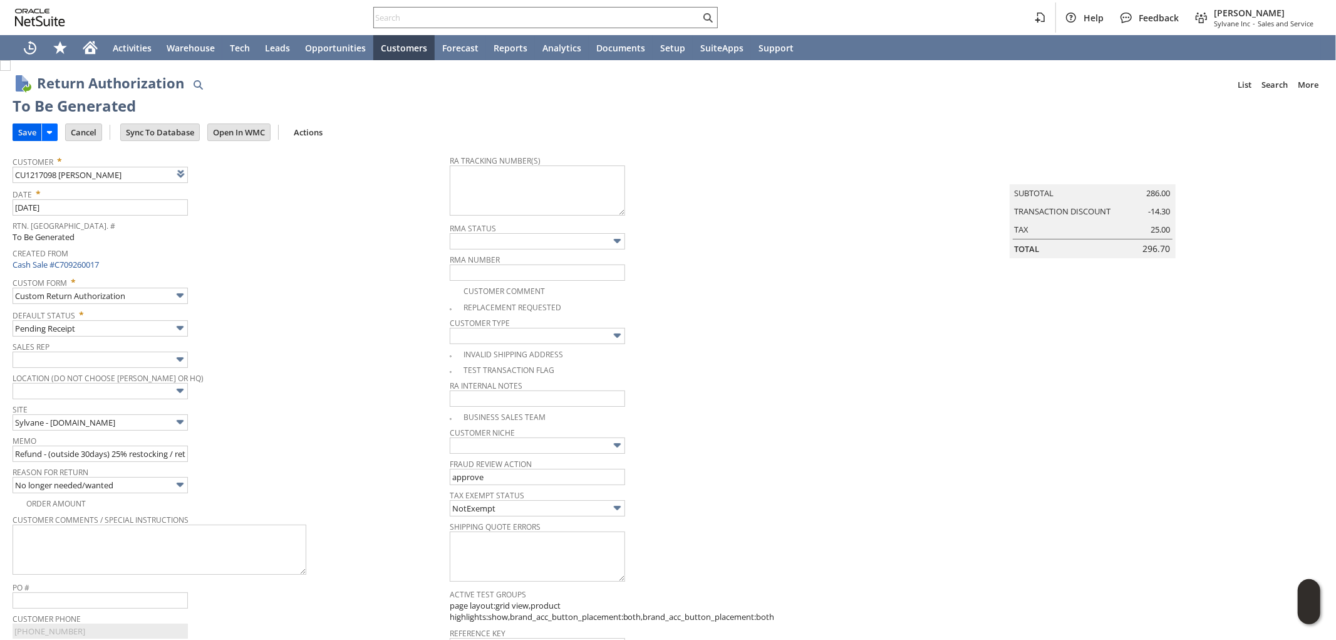
click at [26, 132] on input "Save" at bounding box center [27, 132] width 28 height 16
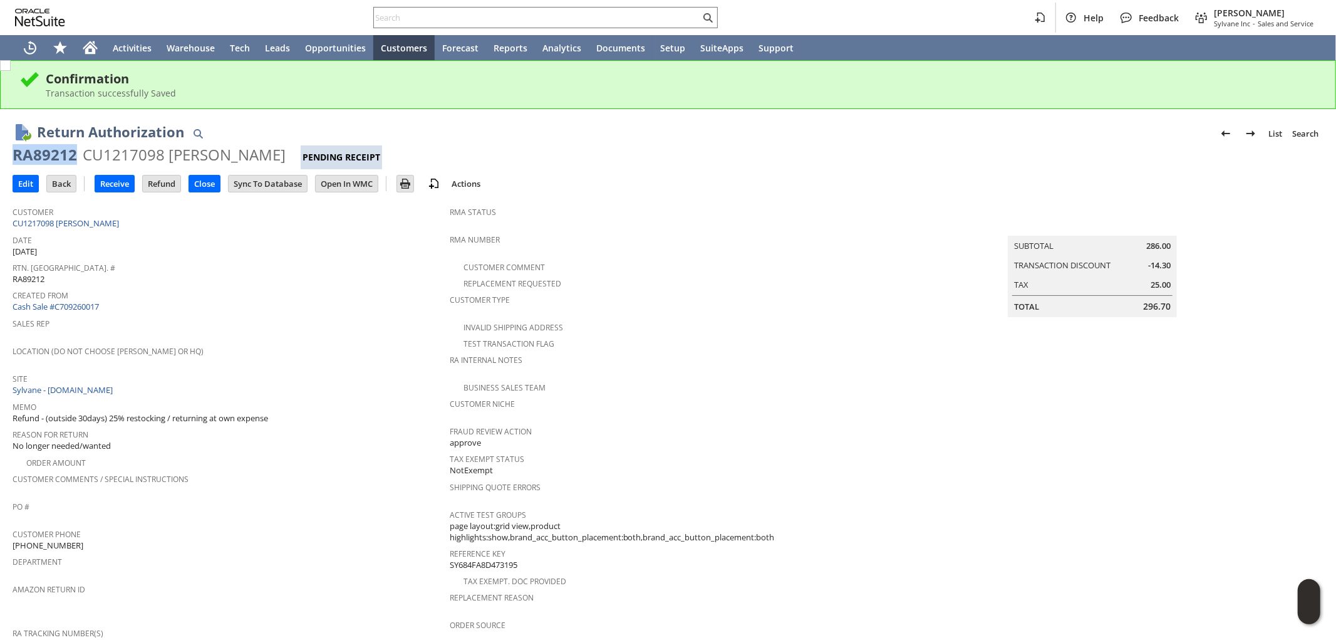
drag, startPoint x: 76, startPoint y: 154, endPoint x: 10, endPoint y: 157, distance: 66.5
click at [10, 157] on div "Return Authorization List Search RA89212 CU1217098 [PERSON_NAME] Pending Receip…" at bounding box center [668, 612] width 1336 height 1006
copy div "RA89212"
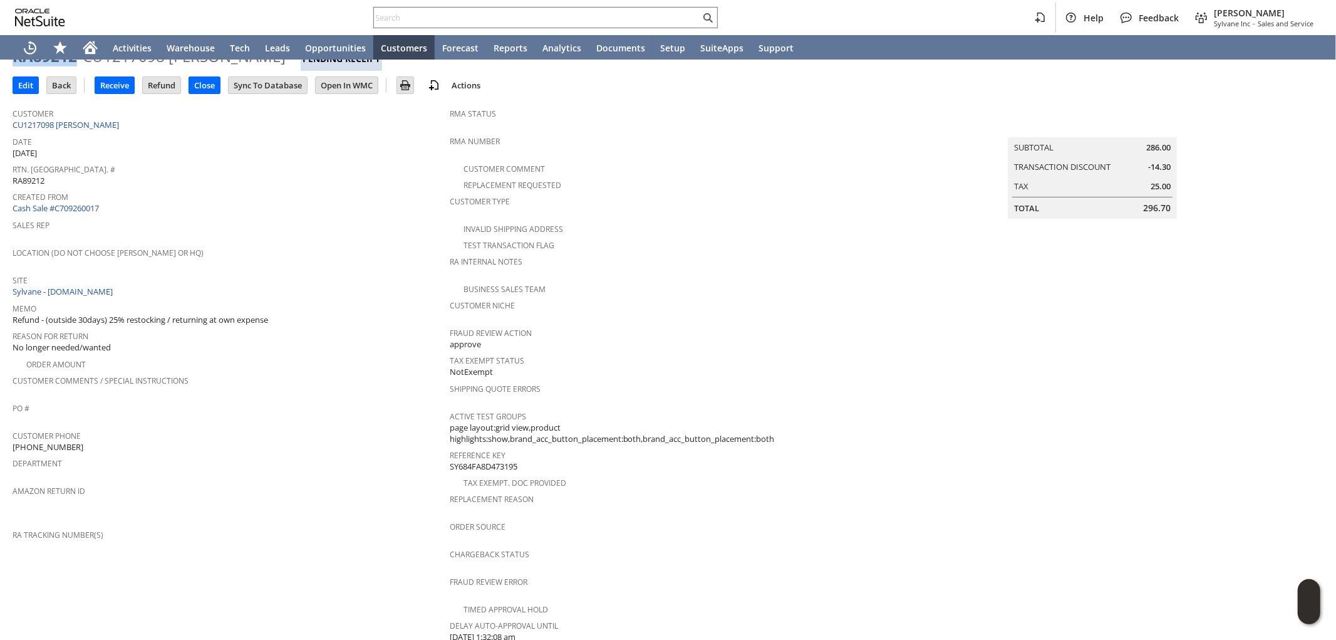
scroll to position [70, 0]
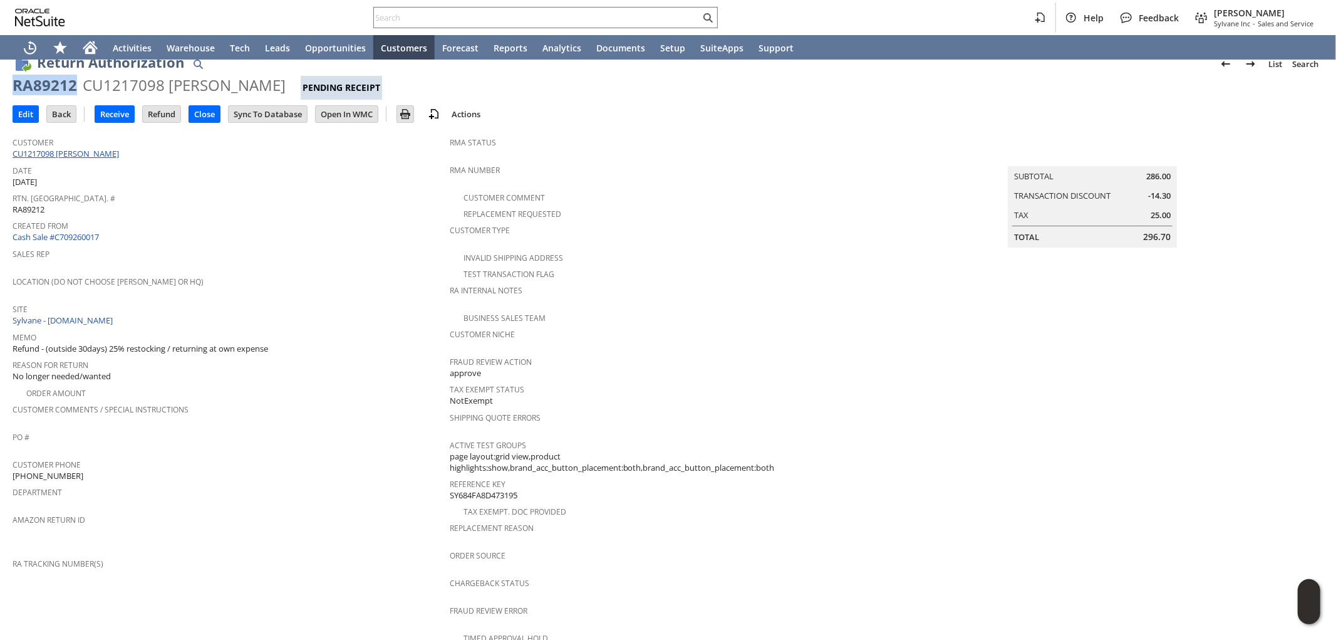
click at [97, 158] on link "CU1217098 [PERSON_NAME]" at bounding box center [68, 153] width 110 height 11
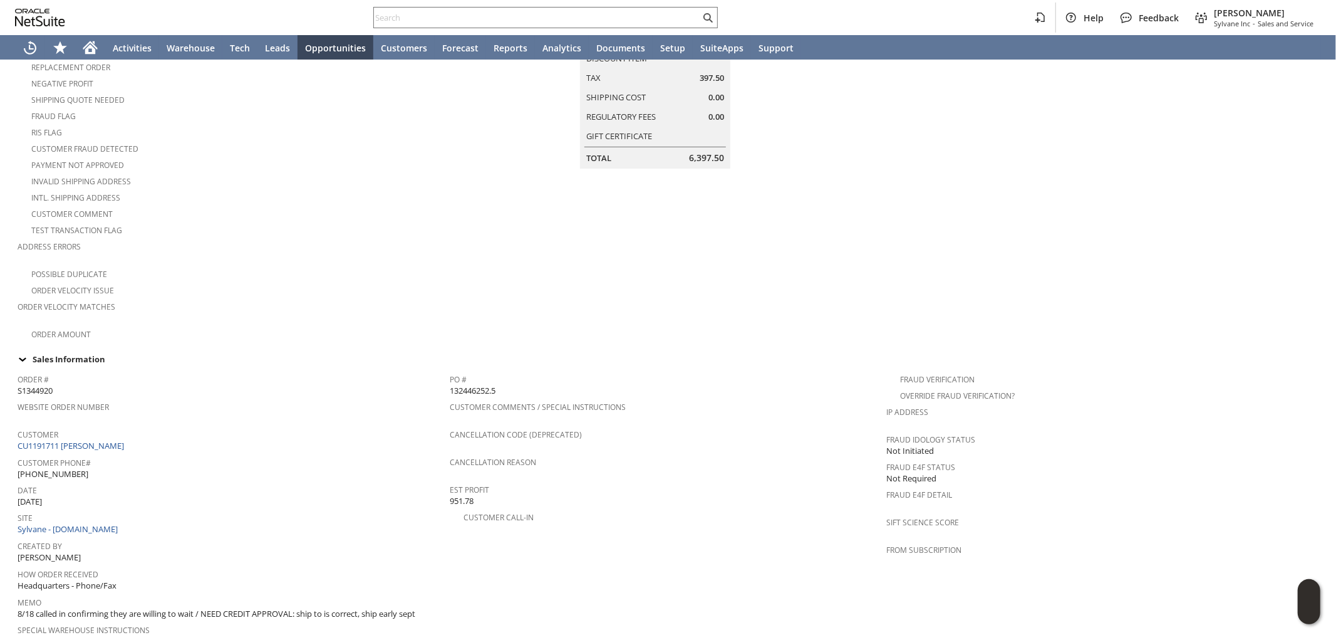
scroll to position [128, 0]
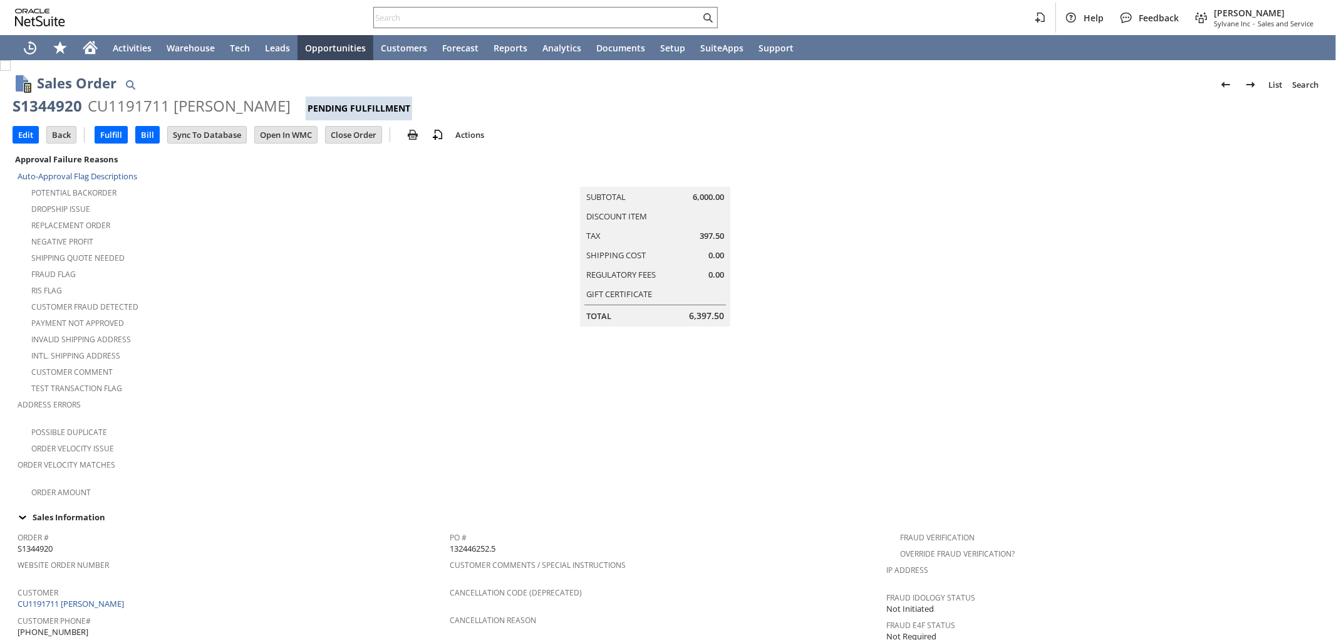
scroll to position [209, 0]
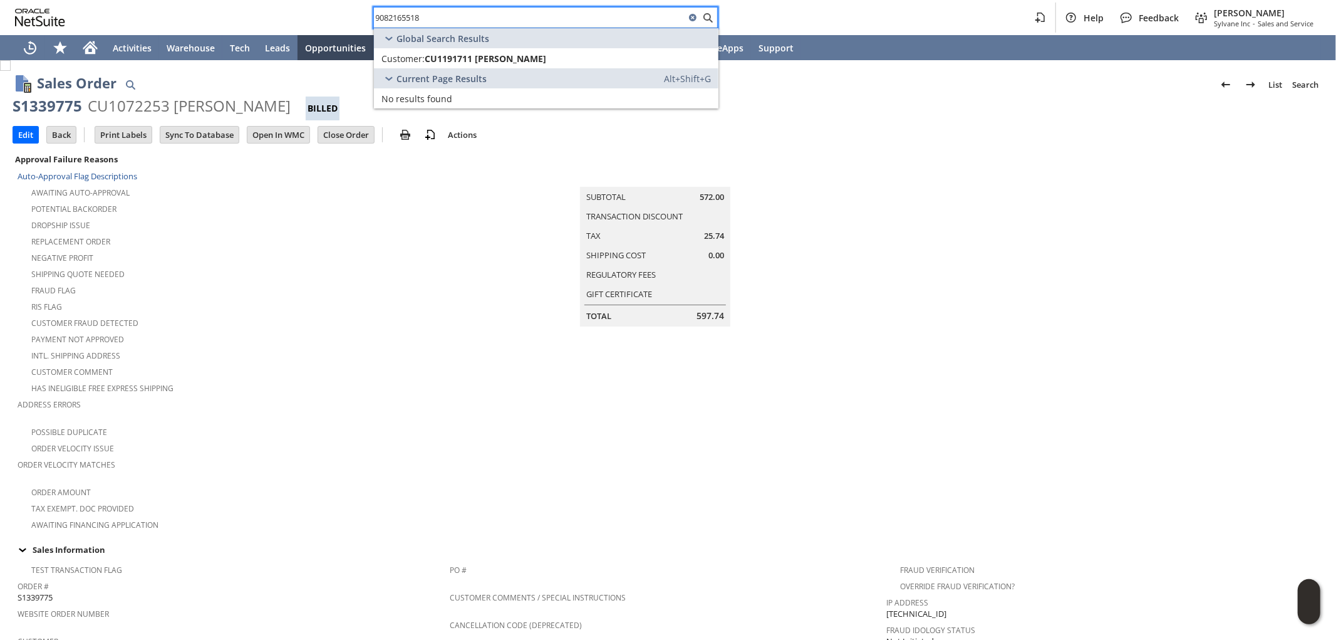
click at [872, 410] on td "Summary Subtotal 572.00 Transaction Discount Tax 25.74 Shipping Cost 0.00 Regul…" at bounding box center [668, 341] width 437 height 381
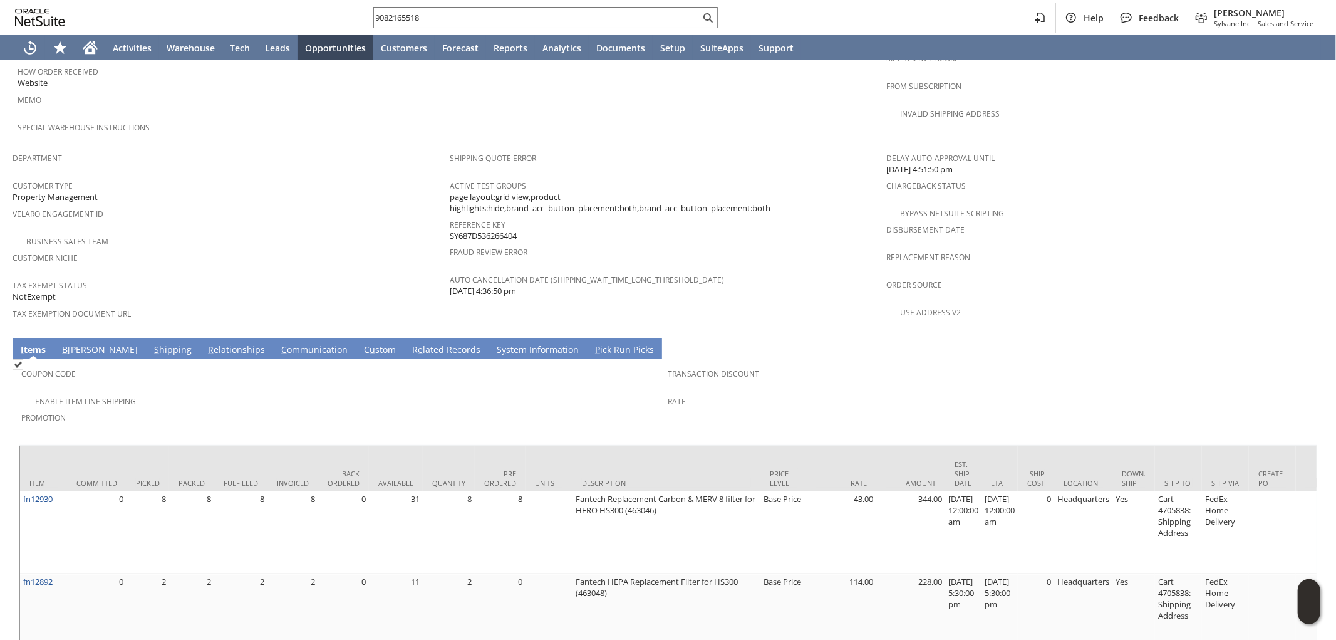
scroll to position [729, 0]
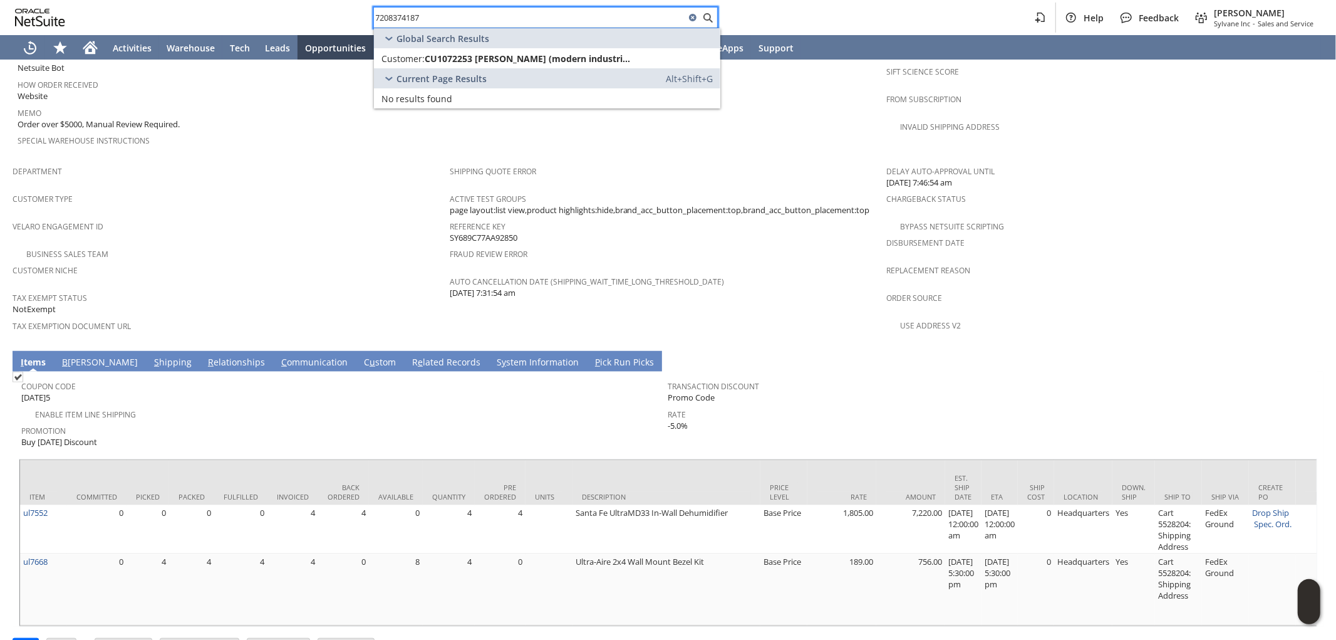
scroll to position [348, 0]
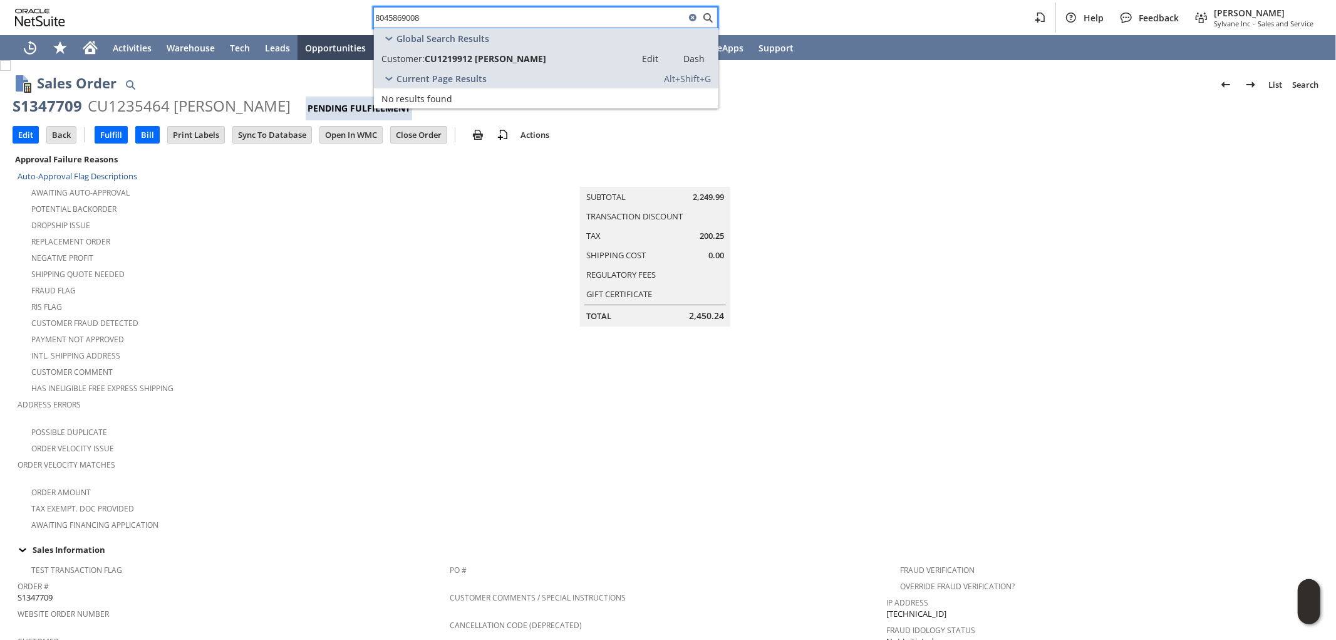
scroll to position [670, 0]
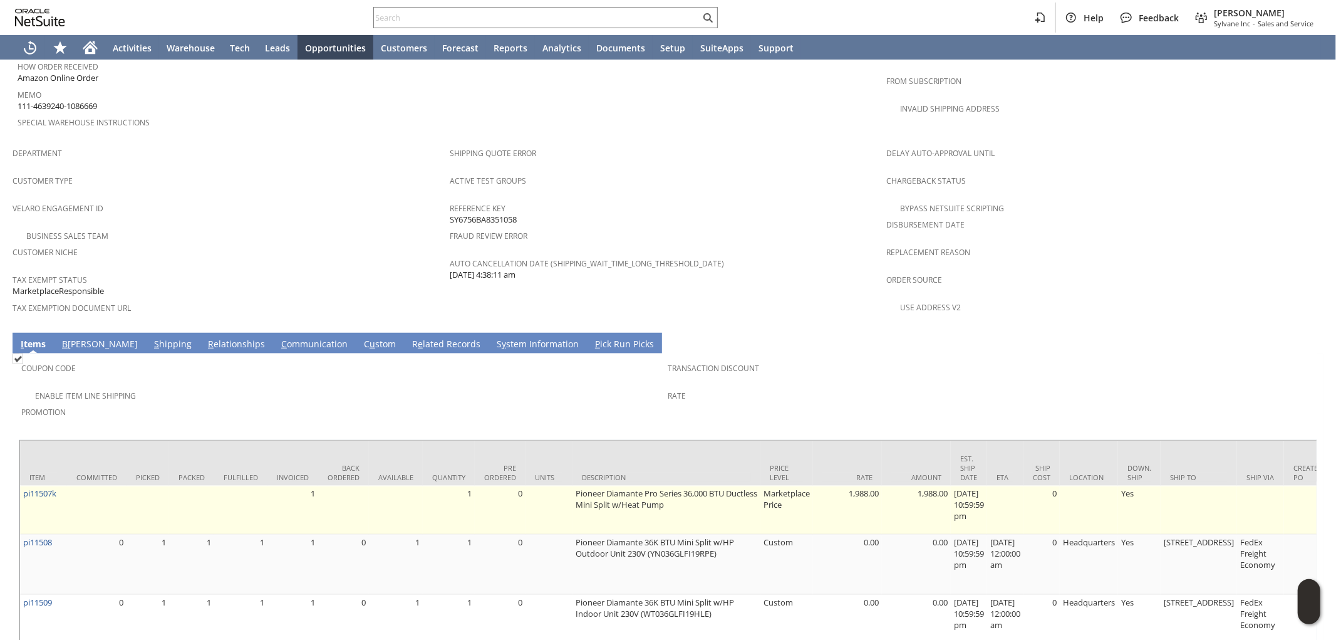
scroll to position [744, 0]
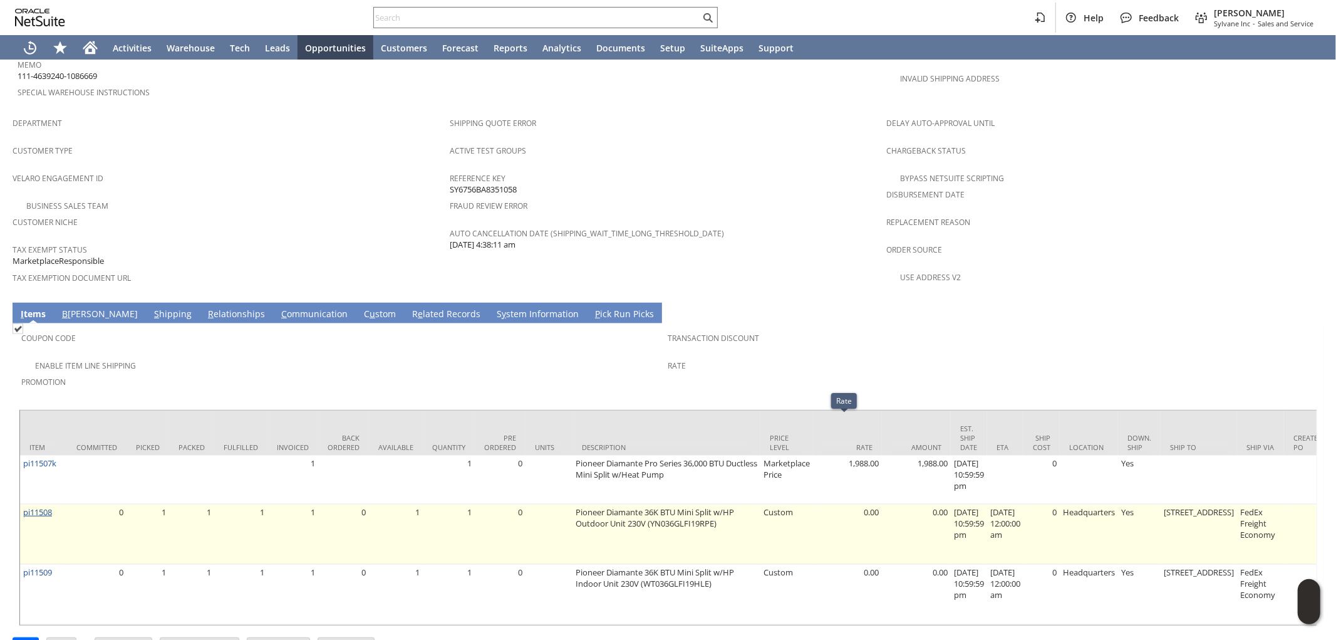
click at [40, 506] on link "pi11508" at bounding box center [37, 511] width 29 height 11
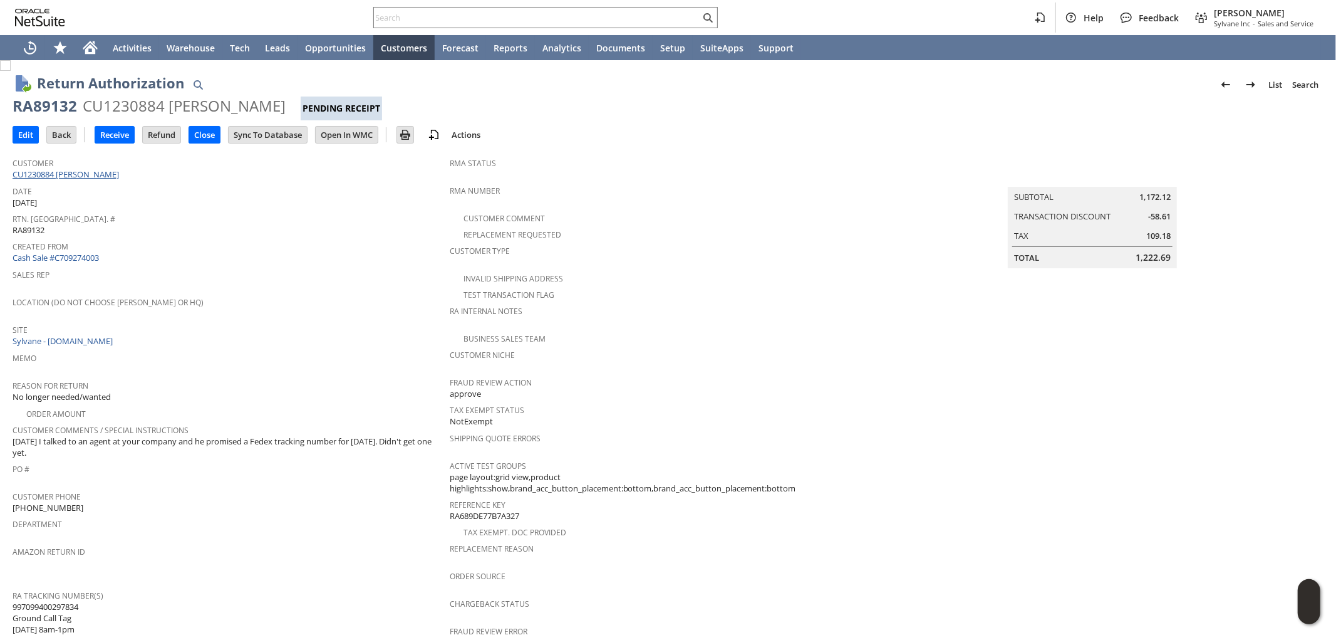
click at [90, 177] on link "CU1230884 [PERSON_NAME]" at bounding box center [68, 174] width 110 height 11
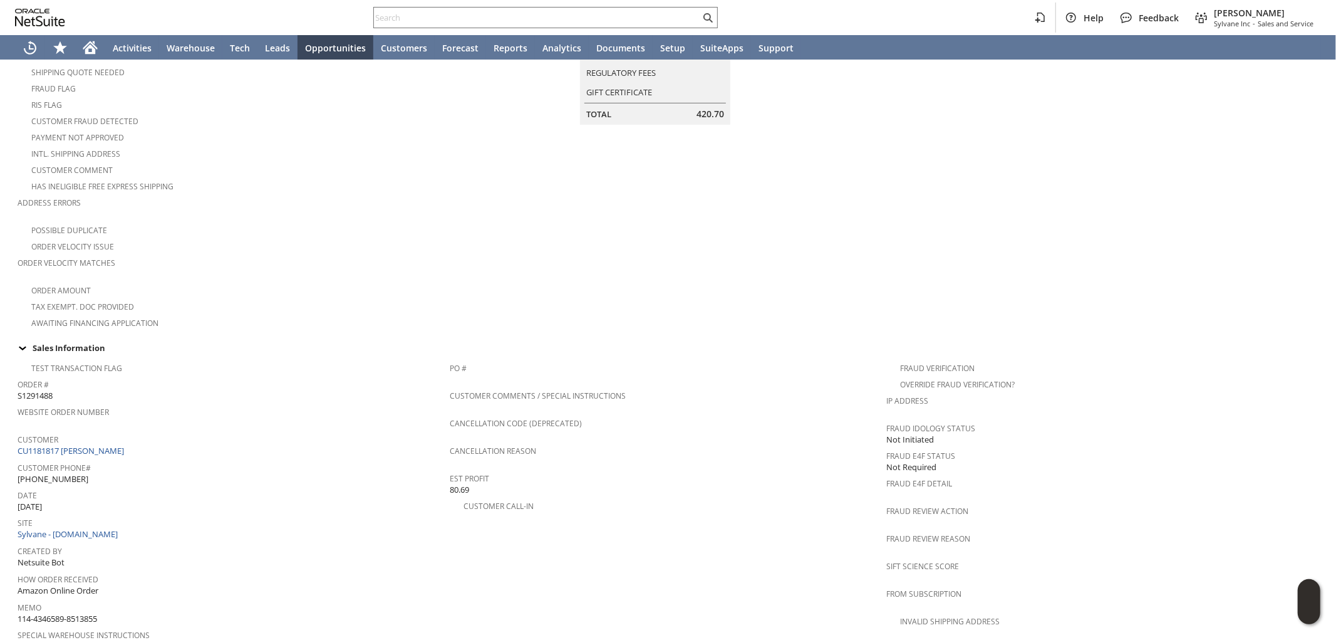
scroll to position [138, 0]
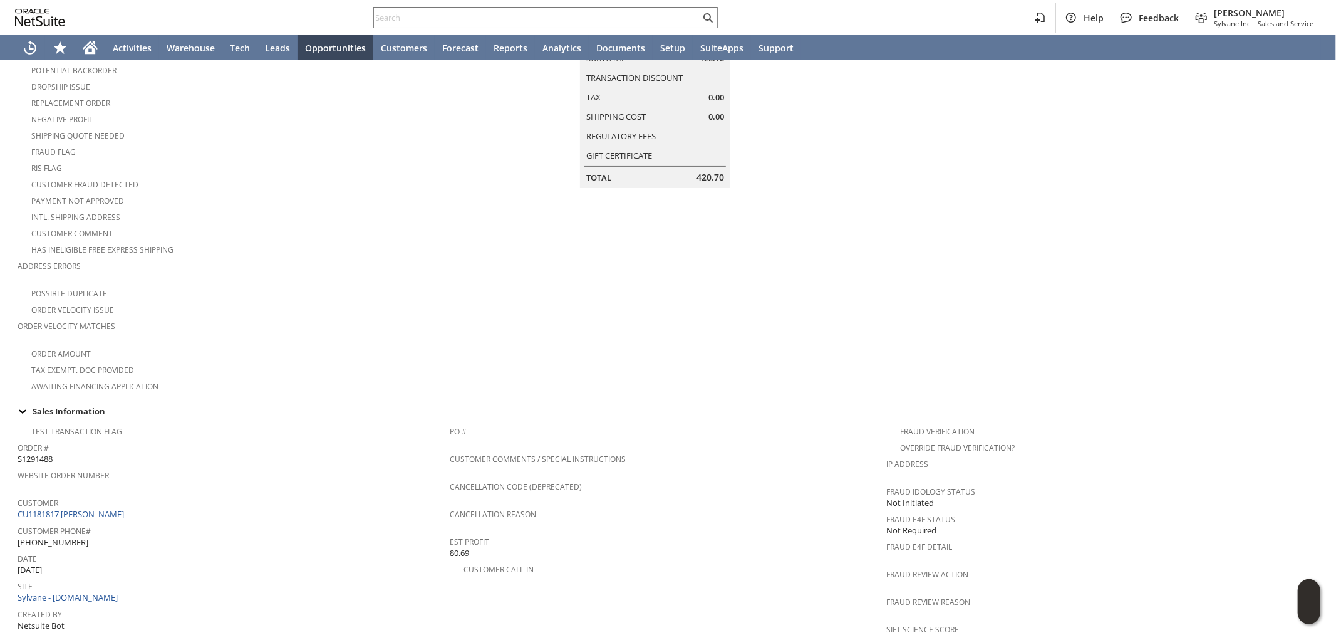
click at [288, 266] on div "Address Errors" at bounding box center [231, 270] width 426 height 26
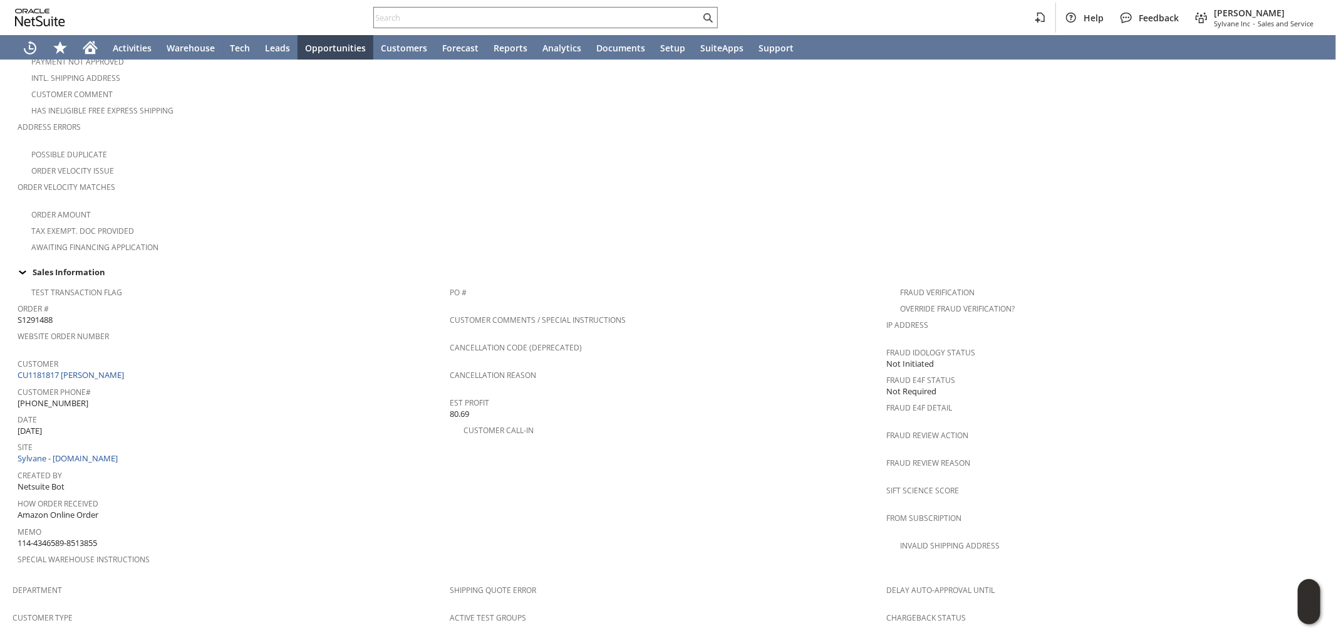
scroll to position [278, 0]
drag, startPoint x: 91, startPoint y: 360, endPoint x: 18, endPoint y: 354, distance: 74.2
click at [18, 354] on div "Customer CU1181817 Mia Molina" at bounding box center [231, 367] width 426 height 27
copy link "CU1181817 Mia Molina"
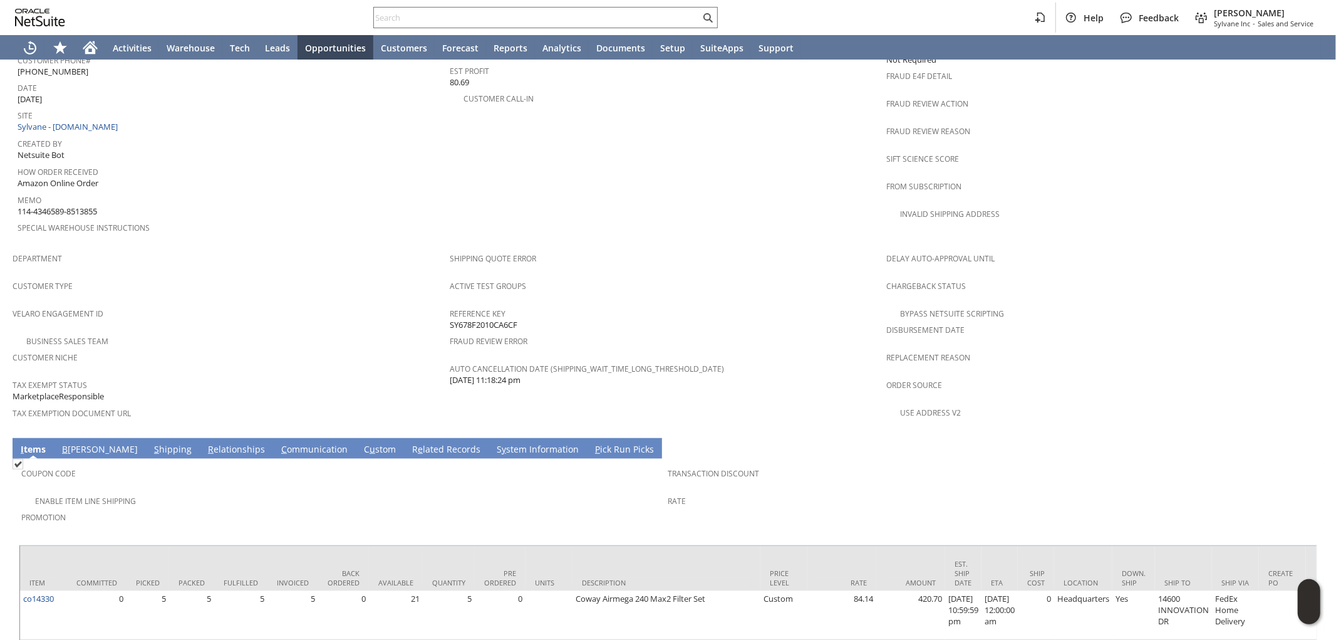
scroll to position [625, 0]
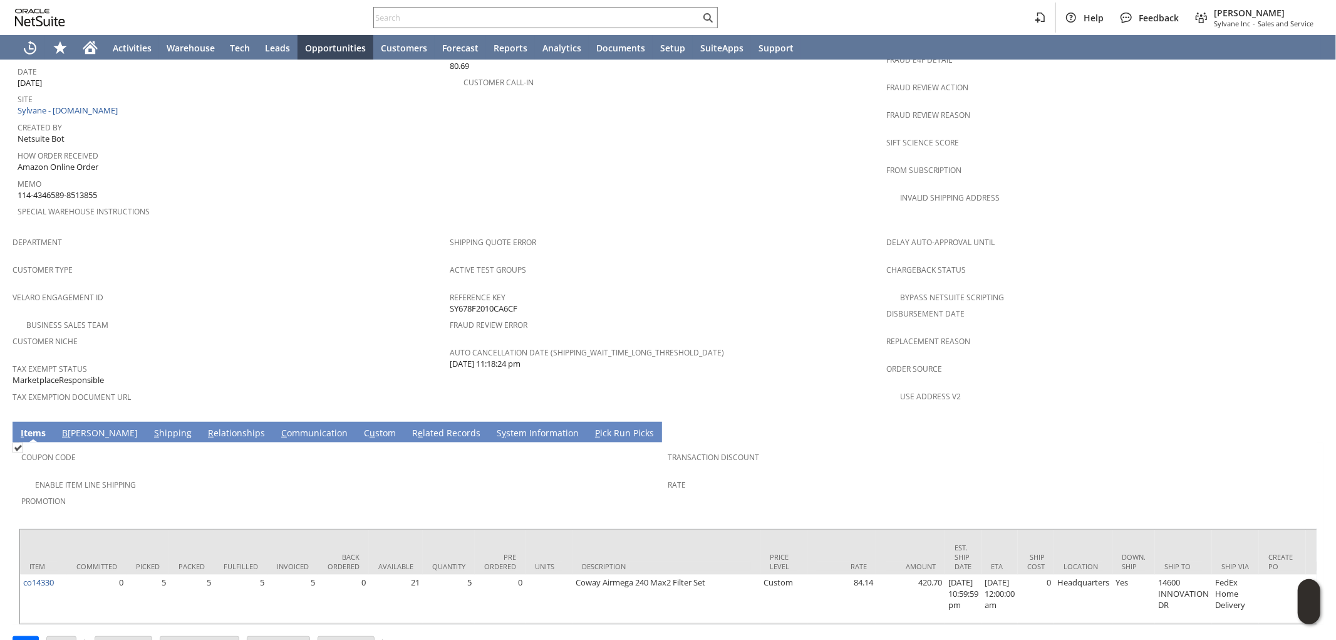
click at [329, 332] on span "Customer Niche" at bounding box center [228, 339] width 431 height 14
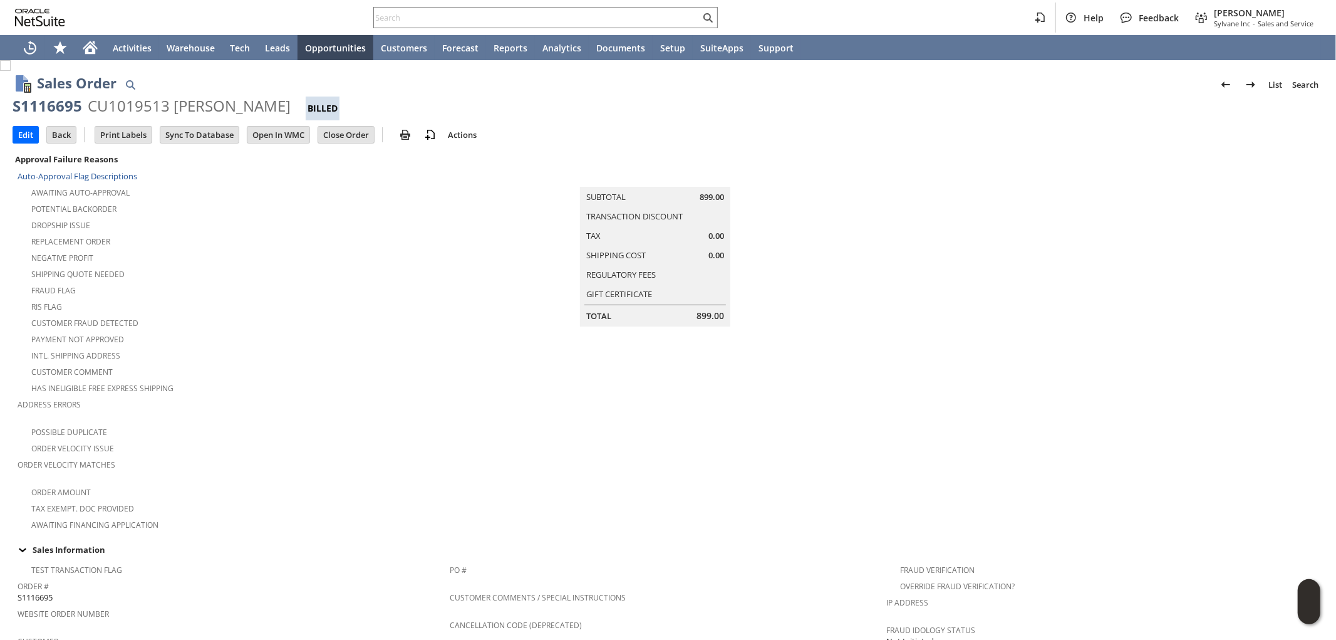
drag, startPoint x: 299, startPoint y: 102, endPoint x: 115, endPoint y: 99, distance: 183.6
click at [88, 102] on div "CU1019513 Celeste Van Mierlo" at bounding box center [189, 106] width 203 height 20
copy div "CU1019513 Celeste Van Mierlo"
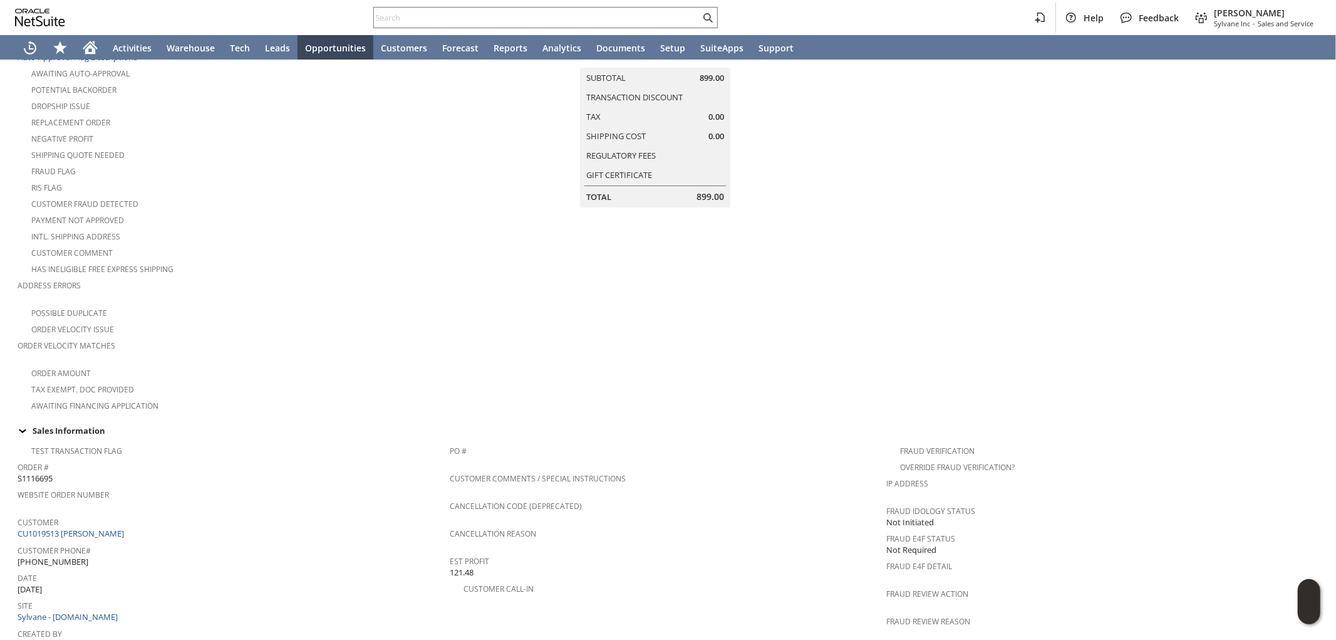
scroll to position [278, 0]
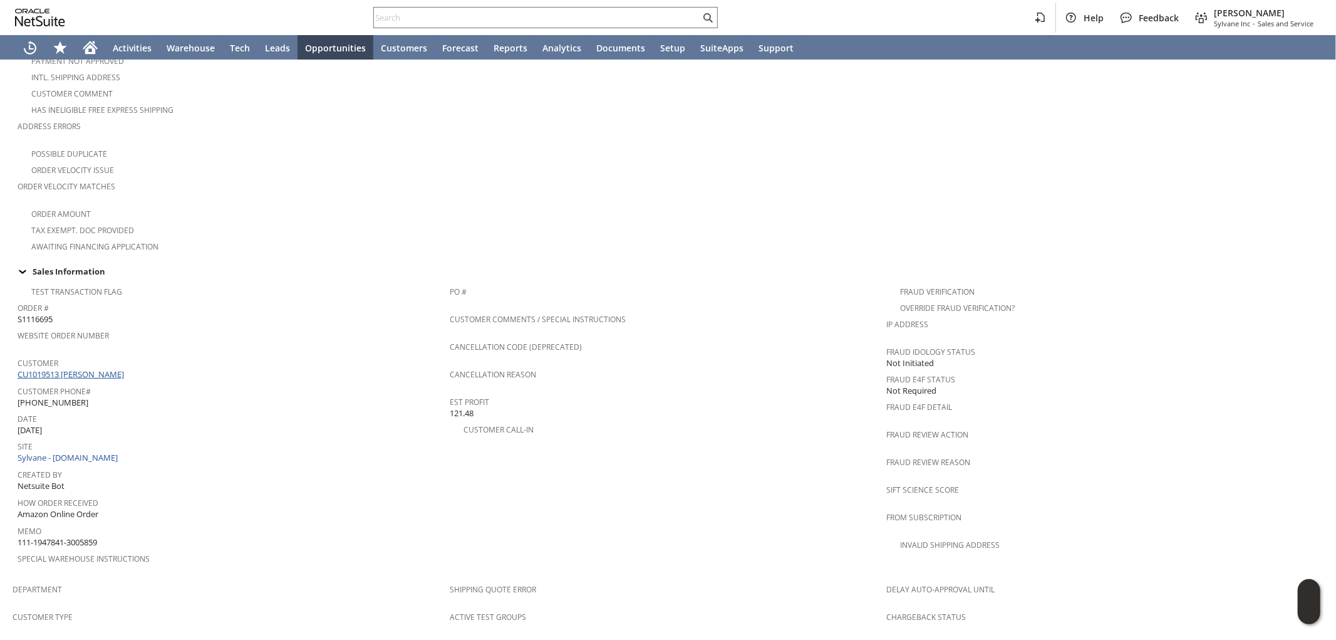
click at [103, 368] on link "CU1019513 Celeste Van Mierlo" at bounding box center [73, 373] width 110 height 11
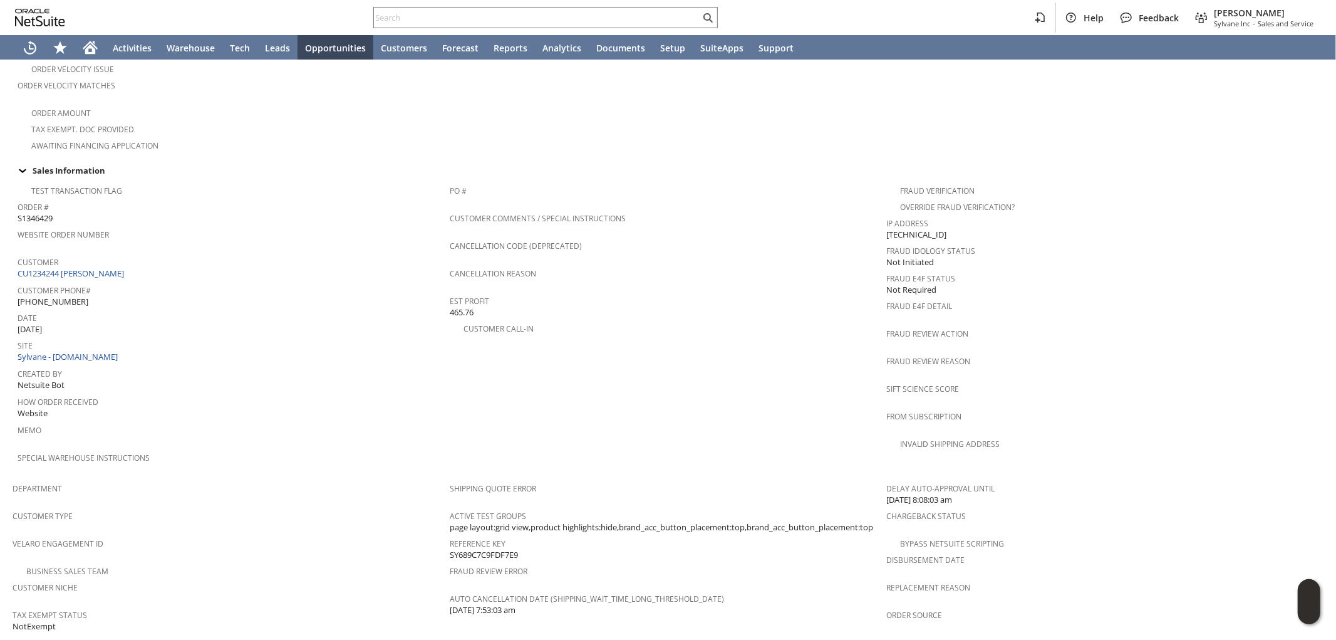
scroll to position [348, 0]
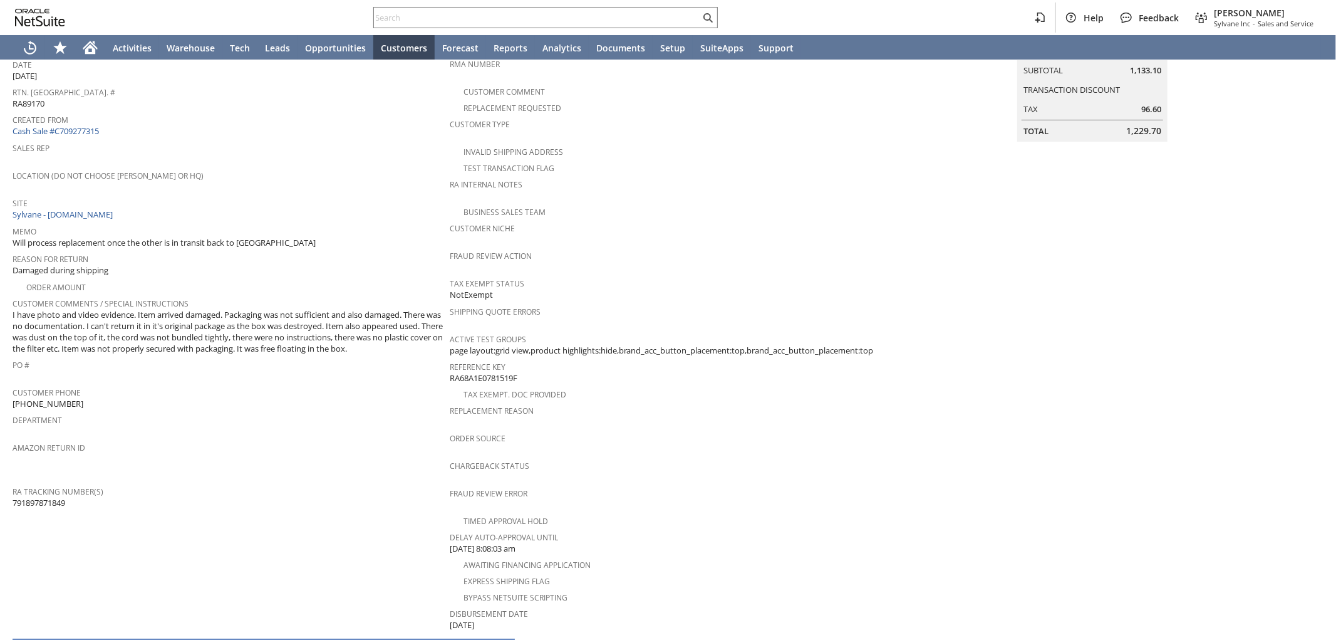
scroll to position [139, 0]
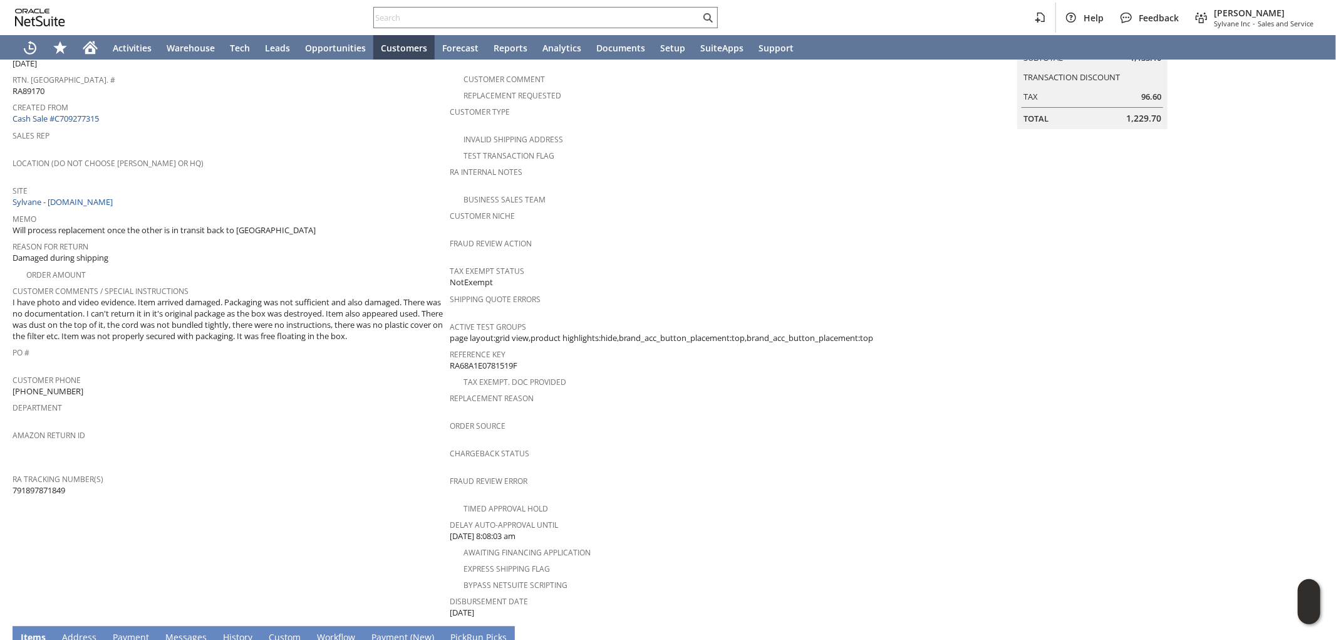
drag, startPoint x: 21, startPoint y: 474, endPoint x: 14, endPoint y: 472, distance: 7.6
click at [14, 472] on td "RA Tracking Number(s) 791897871849" at bounding box center [231, 484] width 437 height 28
copy span "791897871849"
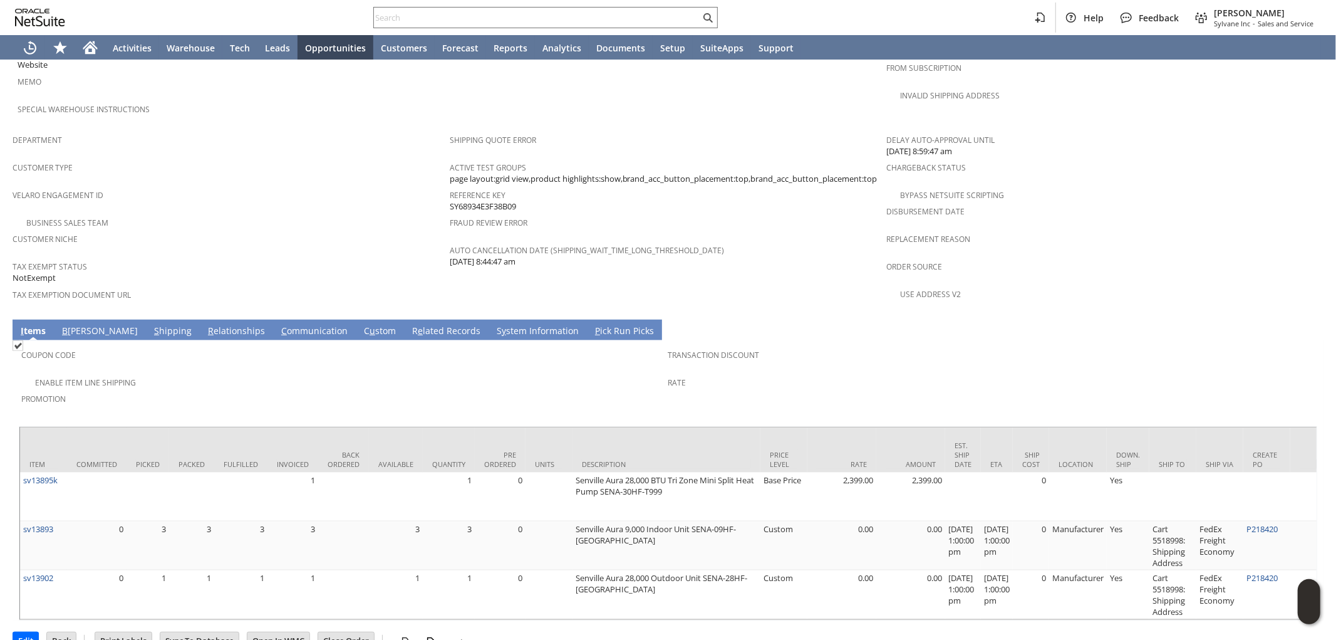
scroll to position [719, 0]
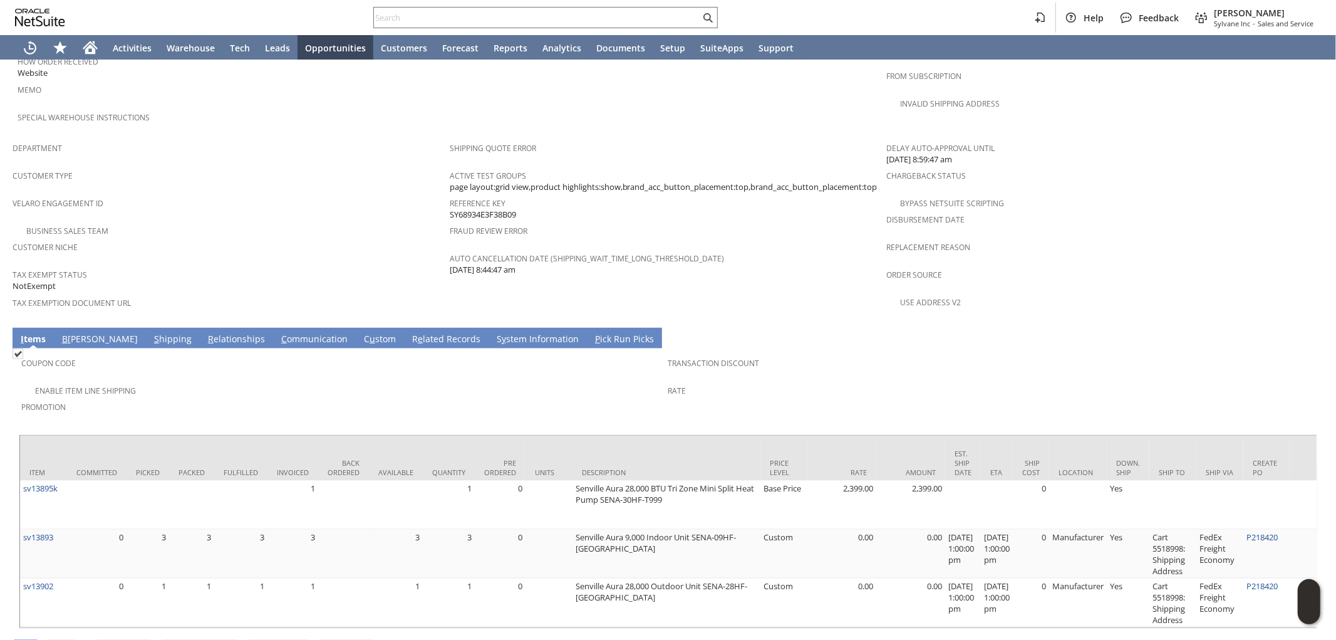
click at [151, 333] on link "S hipping" at bounding box center [173, 340] width 44 height 14
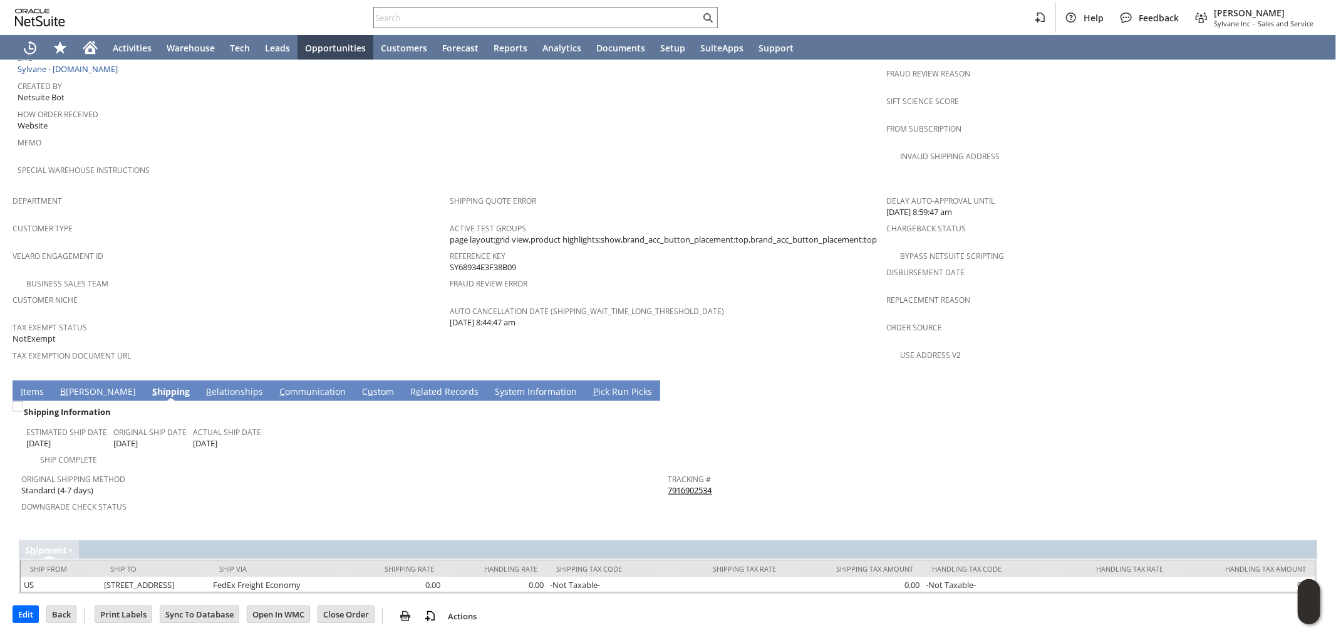
scroll to position [623, 0]
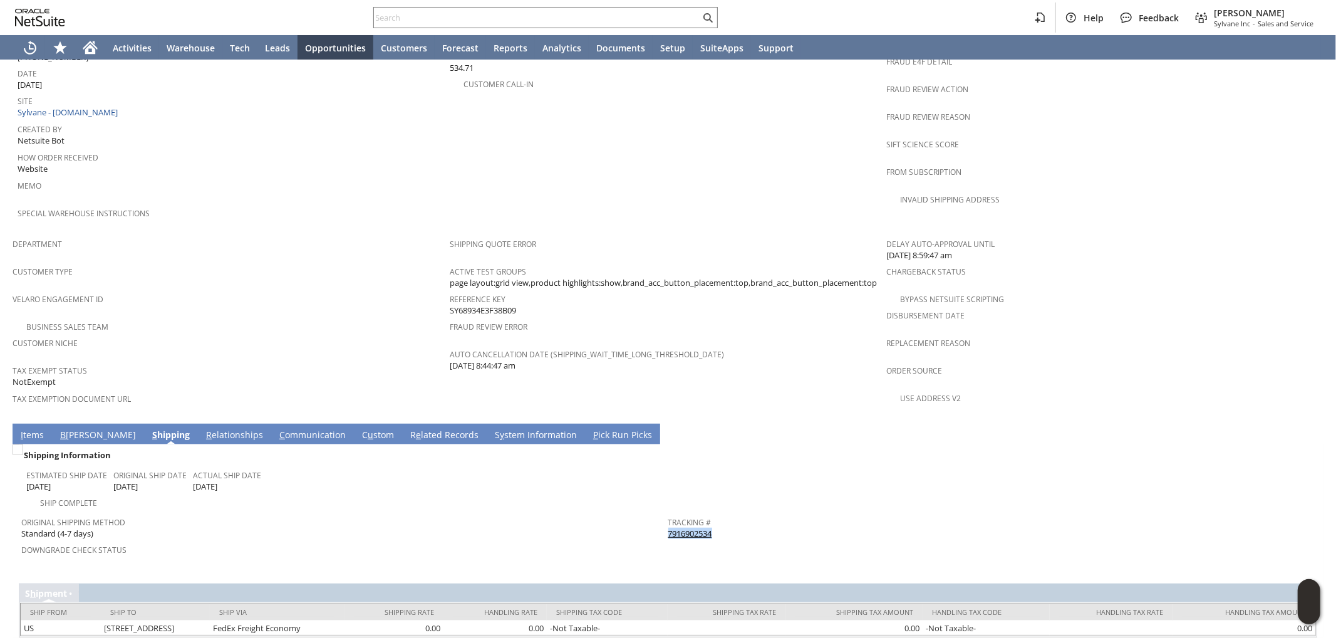
drag, startPoint x: 719, startPoint y: 489, endPoint x: 656, endPoint y: 486, distance: 63.3
click at [662, 510] on tr "Original Shipping Method Standard (4-7 days) Downgrade Check Status Tracking # …" at bounding box center [668, 539] width 1294 height 58
copy tr "Downgrade Check Status Tracking # 7916902534"
